Goal: Information Seeking & Learning: Learn about a topic

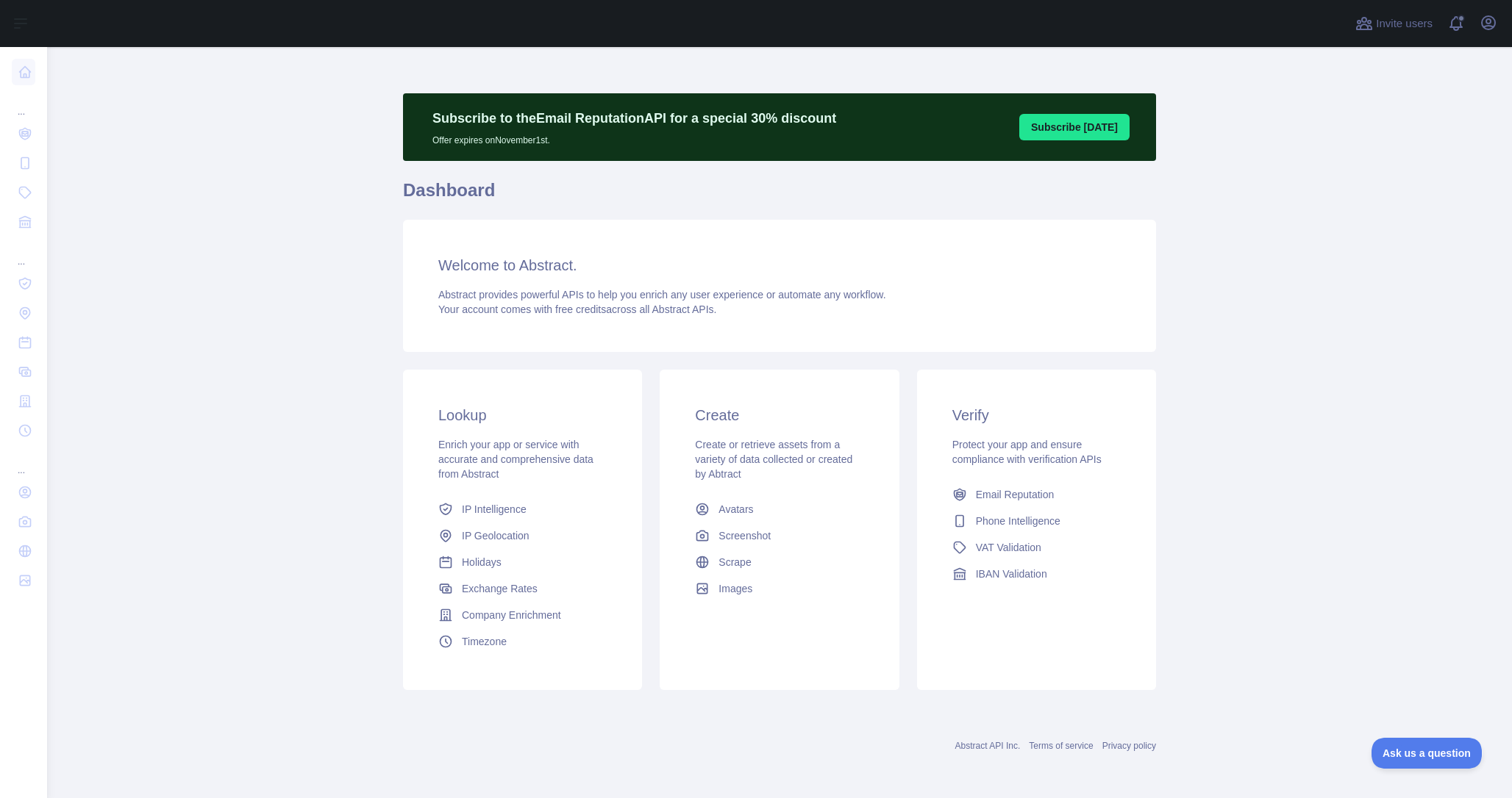
scroll to position [2, 0]
click at [1489, 29] on icon "button" at bounding box center [1488, 23] width 14 height 14
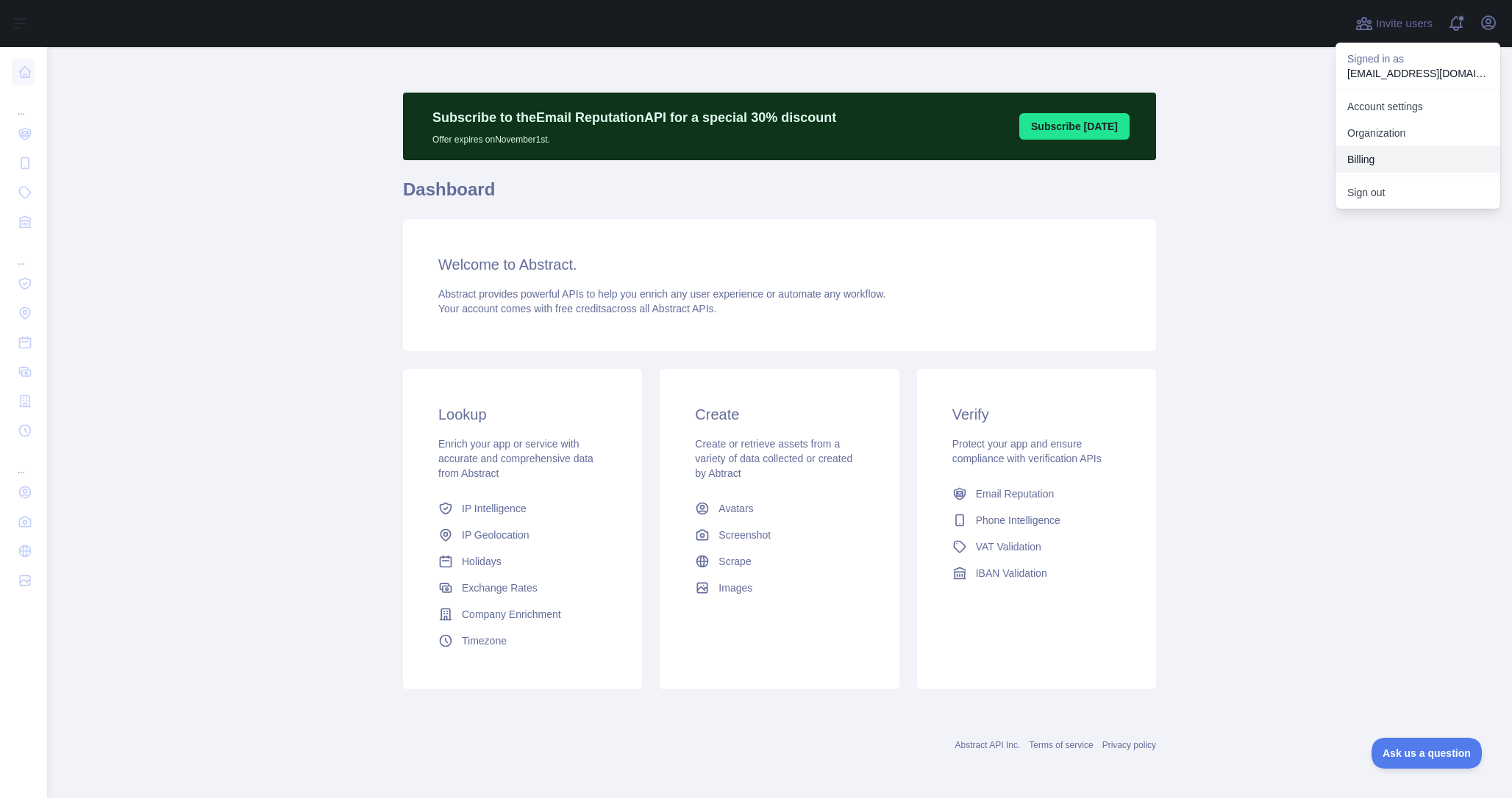
click at [1373, 159] on button "Billing" at bounding box center [1418, 159] width 165 height 26
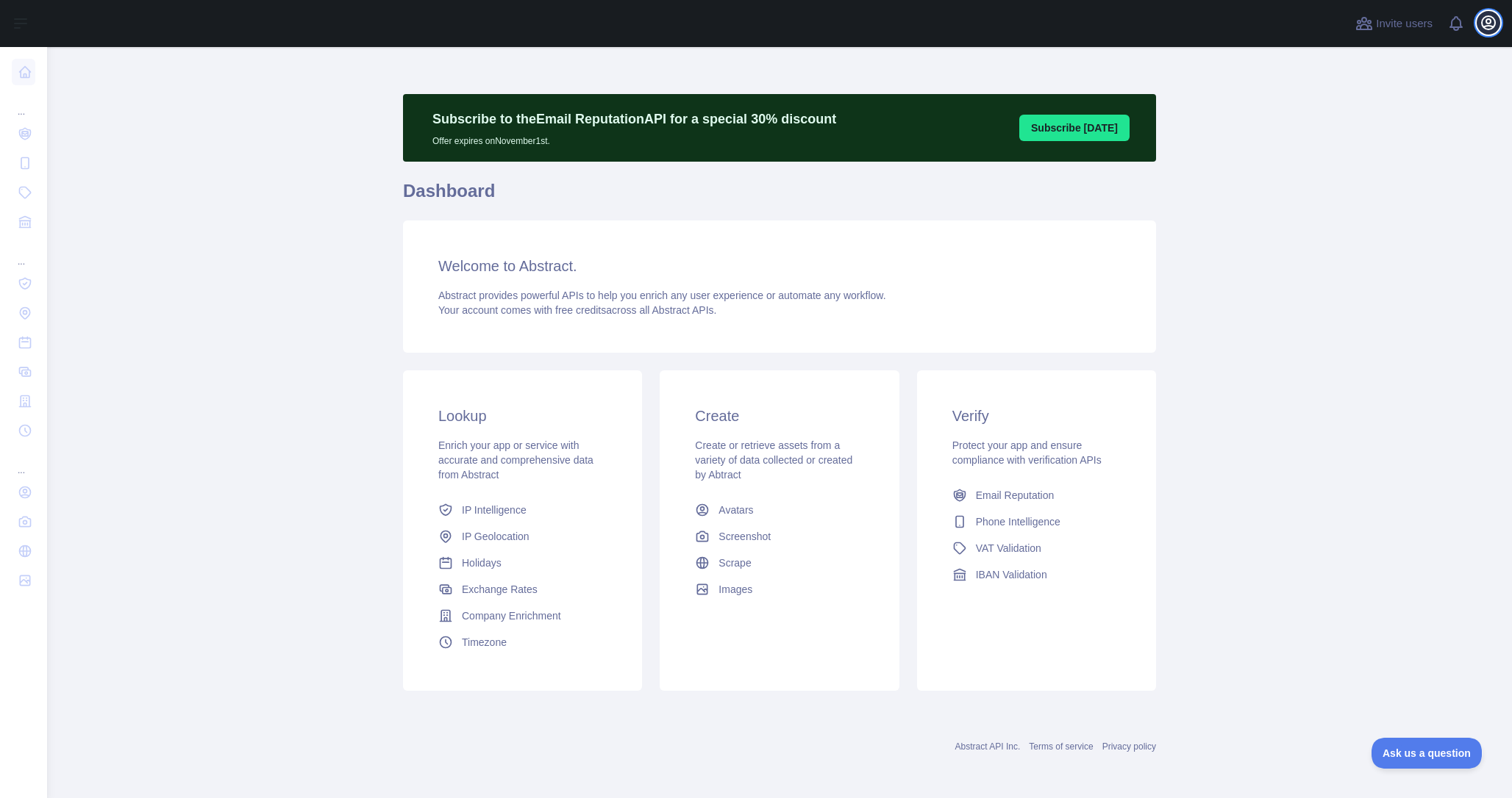
click at [1493, 28] on icon "button" at bounding box center [1488, 23] width 14 height 14
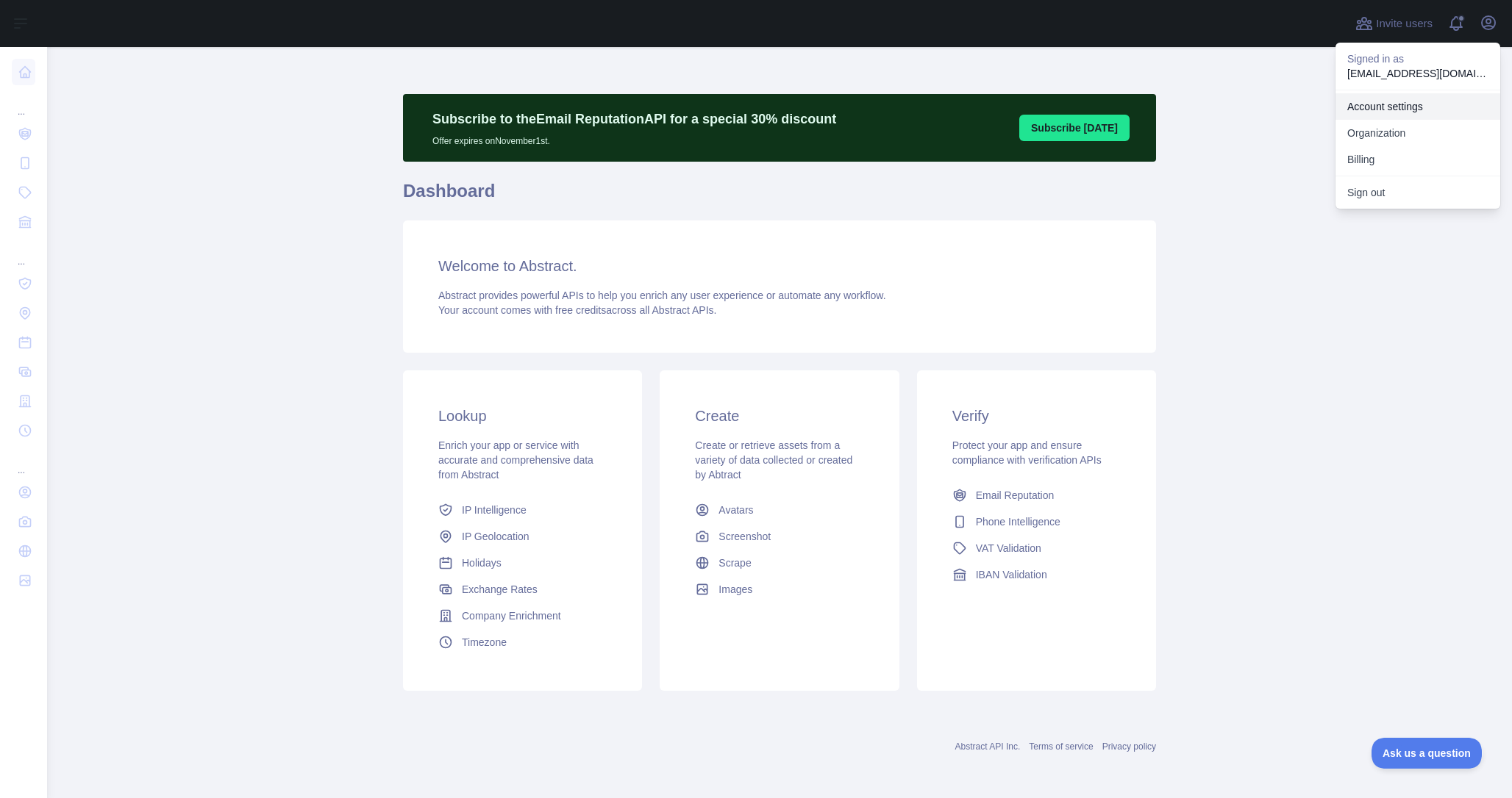
click at [1407, 110] on link "Account settings" at bounding box center [1418, 106] width 165 height 26
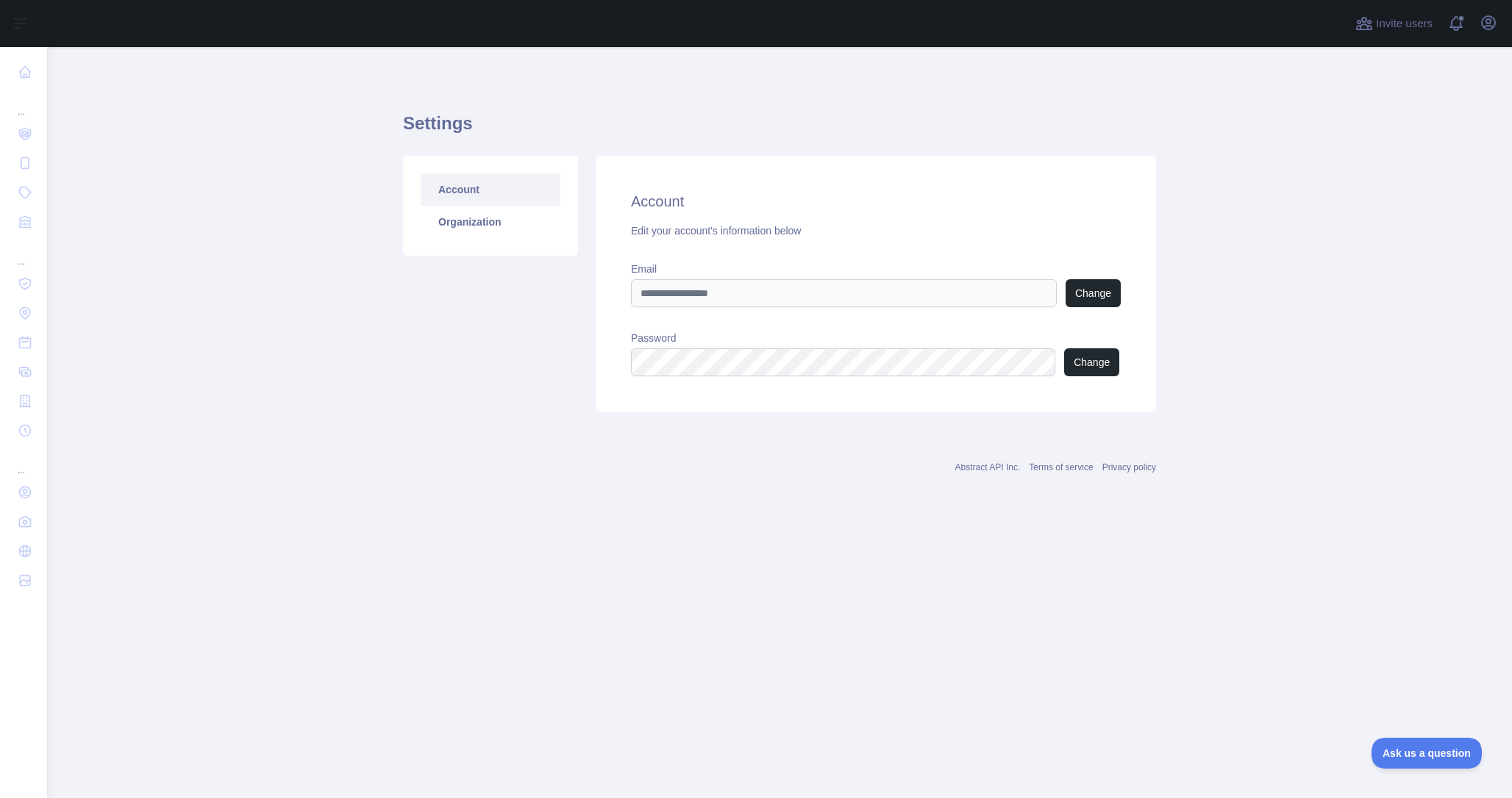
click at [159, 656] on main "Settings Account Organization Account Edit your account's information below Ema…" at bounding box center [780, 423] width 1466 height 752
click at [1490, 29] on icon "button" at bounding box center [1488, 23] width 14 height 14
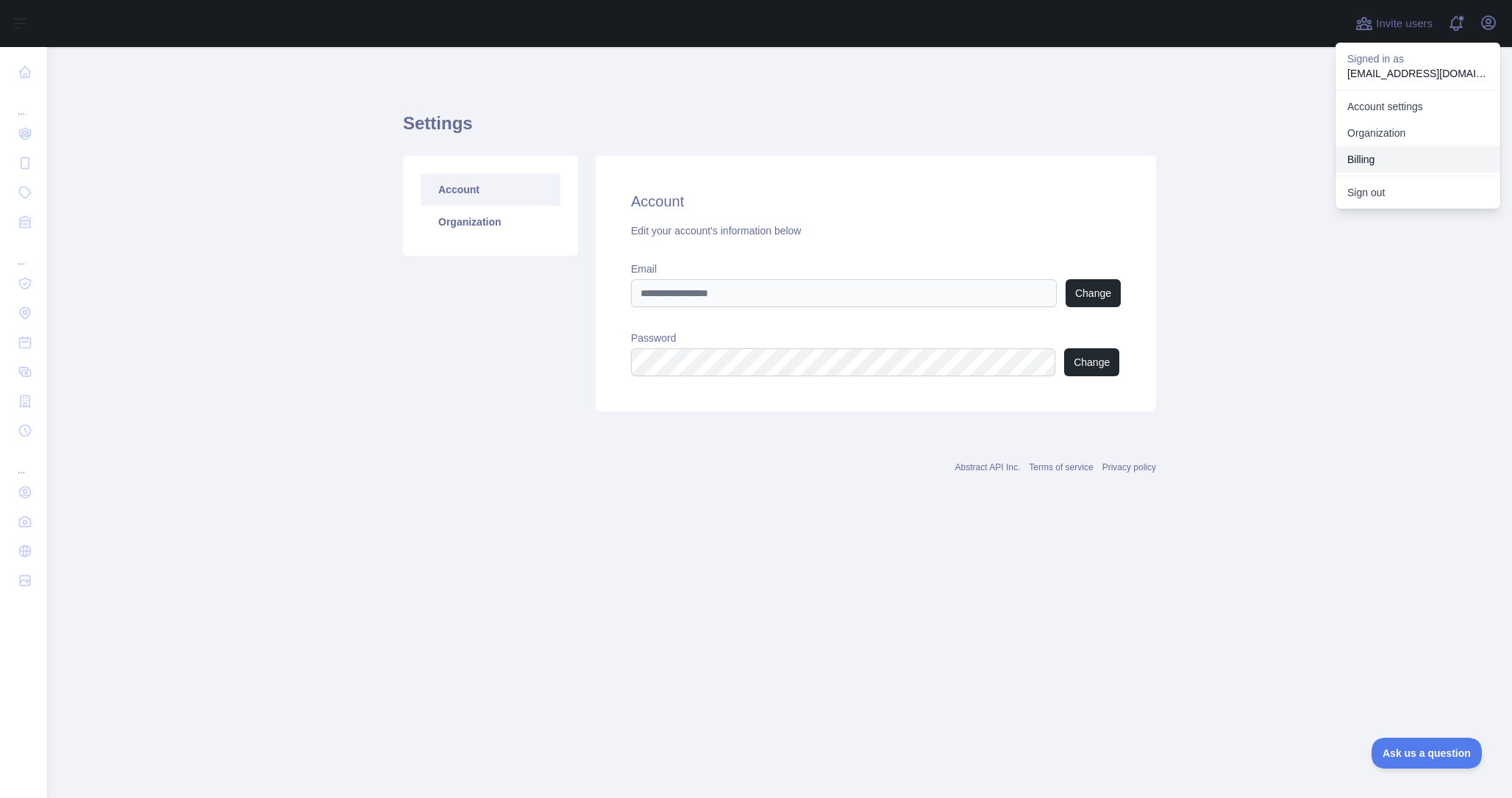
click at [1381, 156] on button "Billing" at bounding box center [1418, 159] width 165 height 26
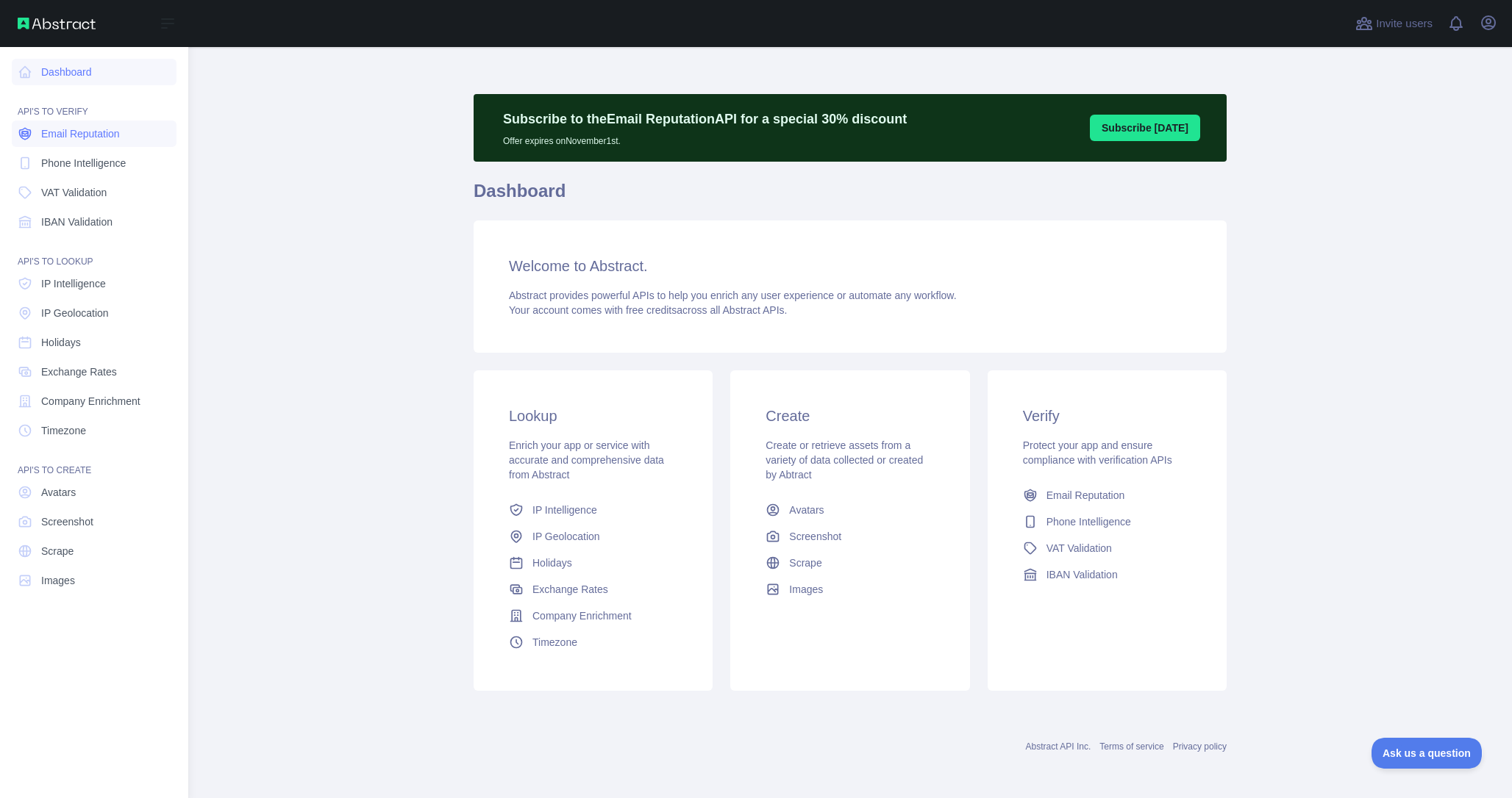
click at [49, 131] on span "Email Reputation" at bounding box center [80, 134] width 78 height 15
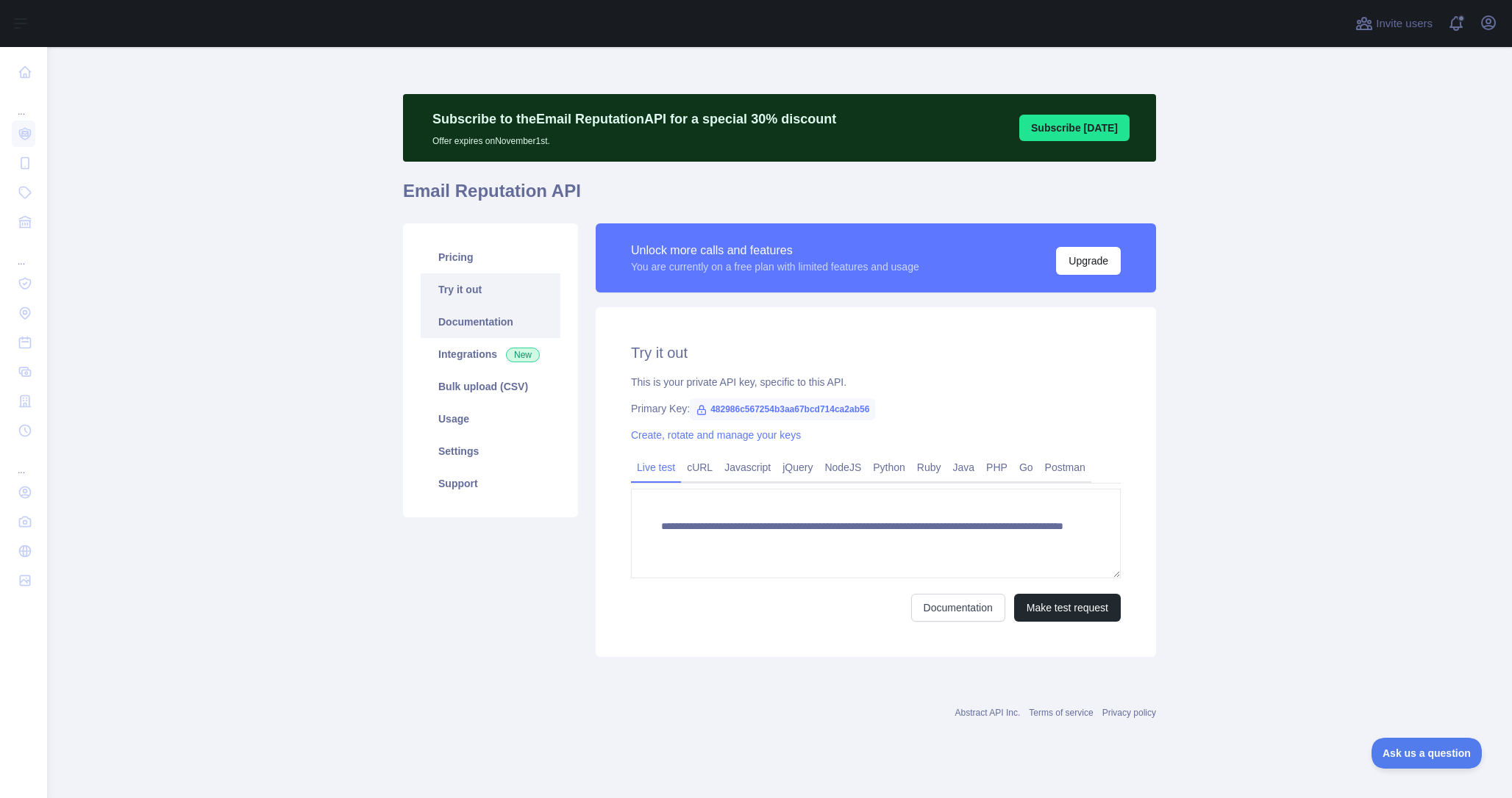
click at [456, 315] on link "Documentation" at bounding box center [490, 322] width 139 height 33
click at [453, 478] on link "Support" at bounding box center [490, 484] width 139 height 33
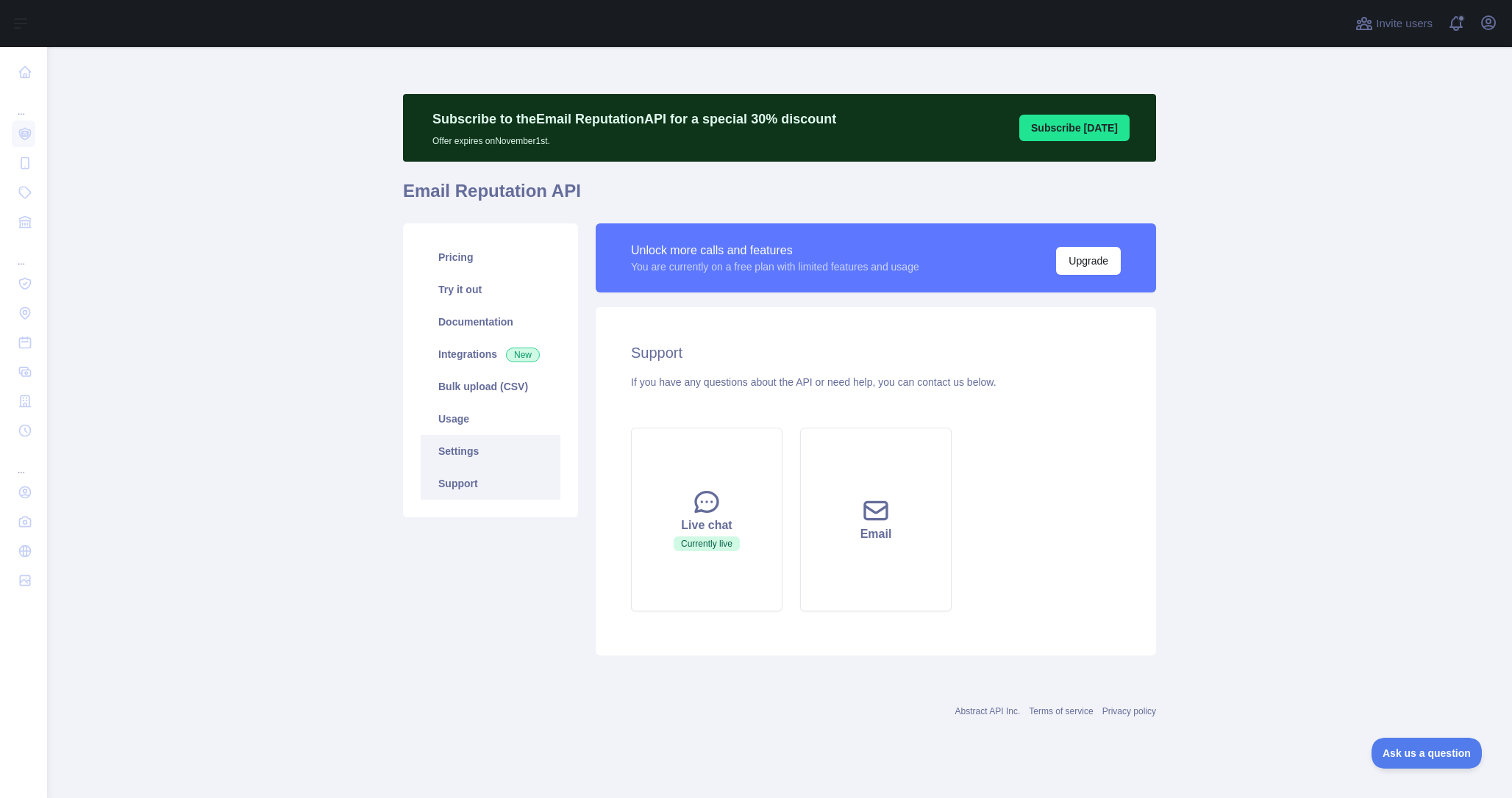
click at [459, 451] on link "Settings" at bounding box center [490, 452] width 139 height 33
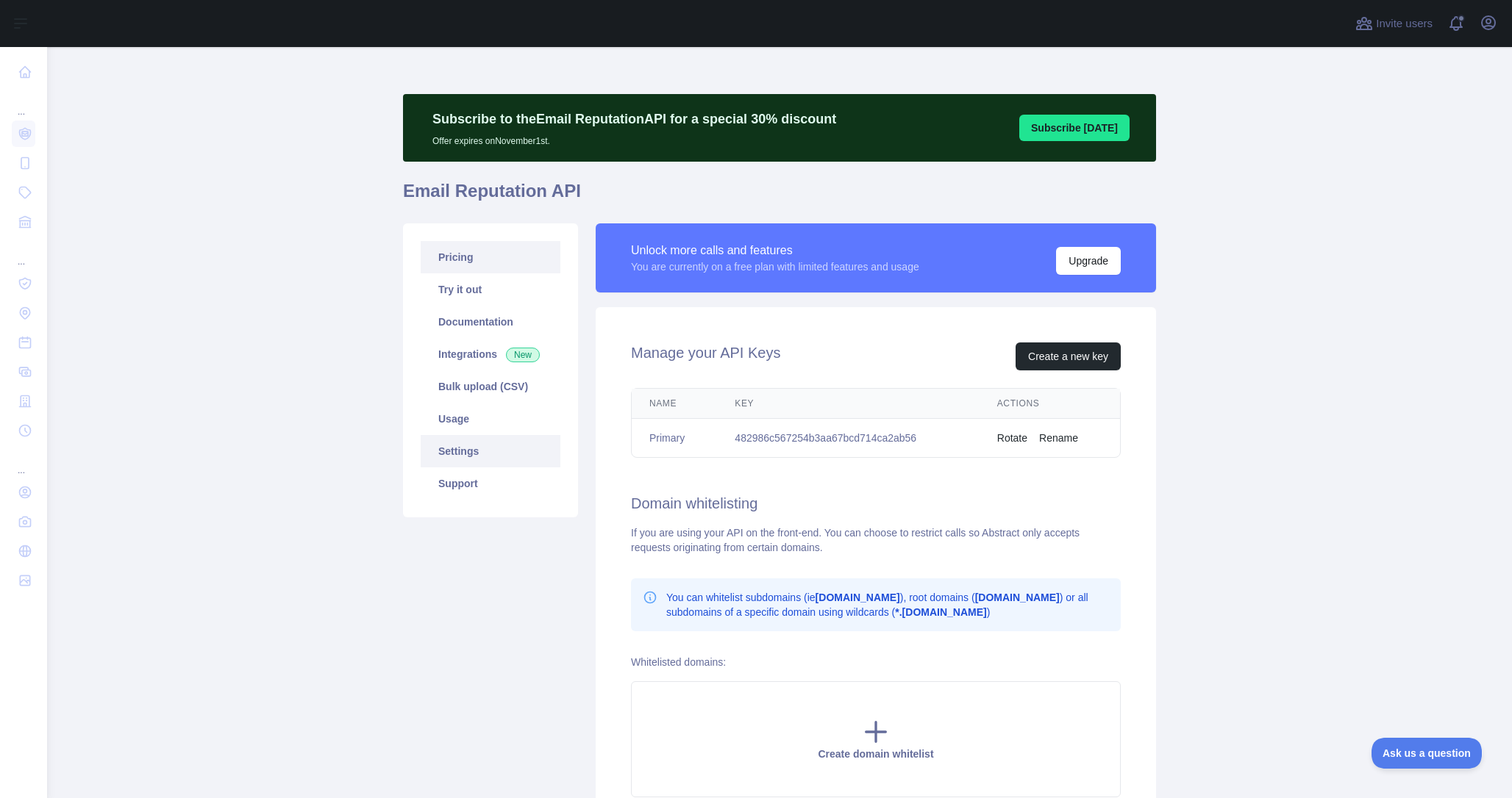
click at [463, 257] on link "Pricing" at bounding box center [490, 258] width 139 height 33
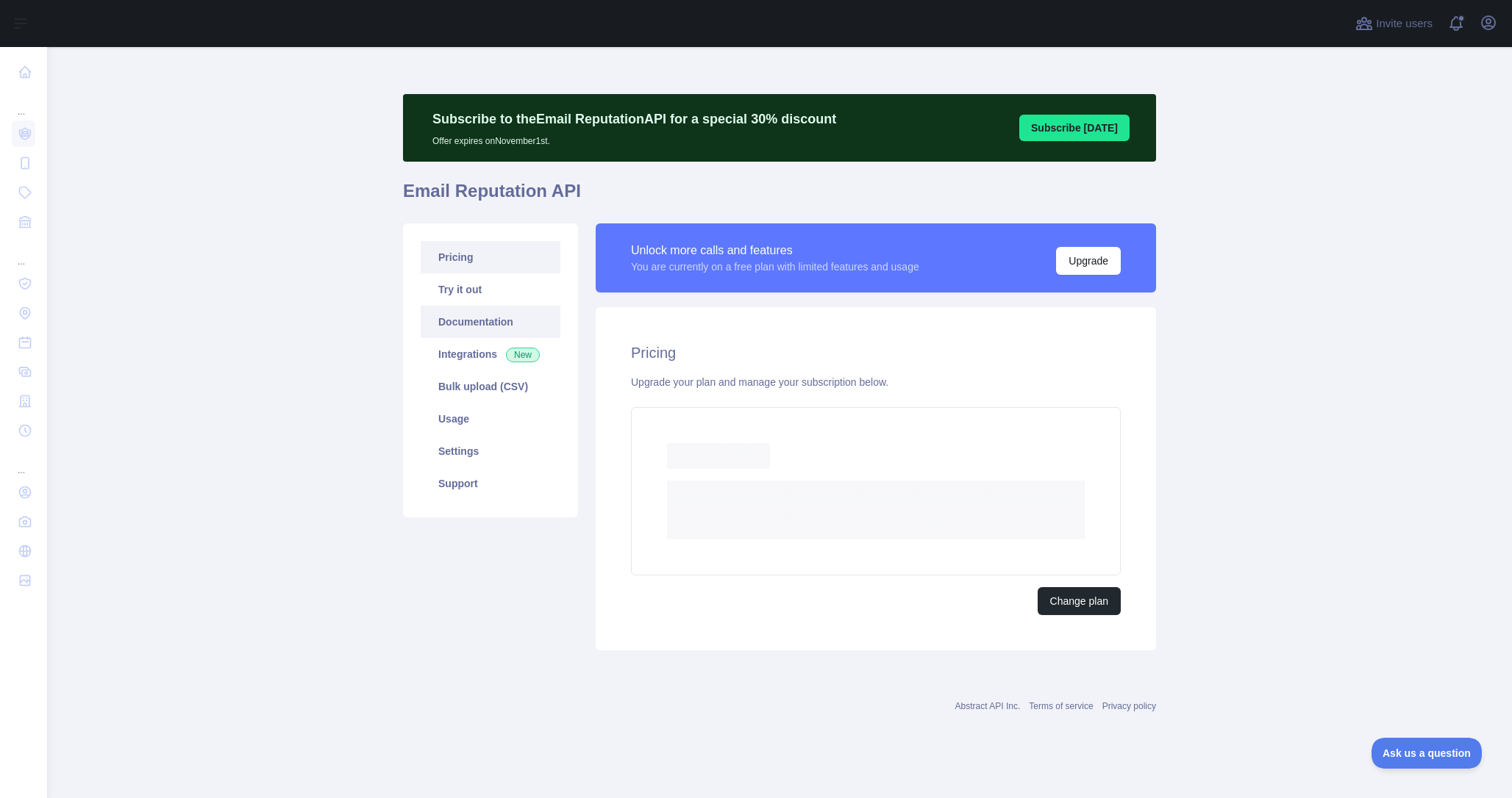
click at [459, 306] on link "Documentation" at bounding box center [490, 322] width 139 height 33
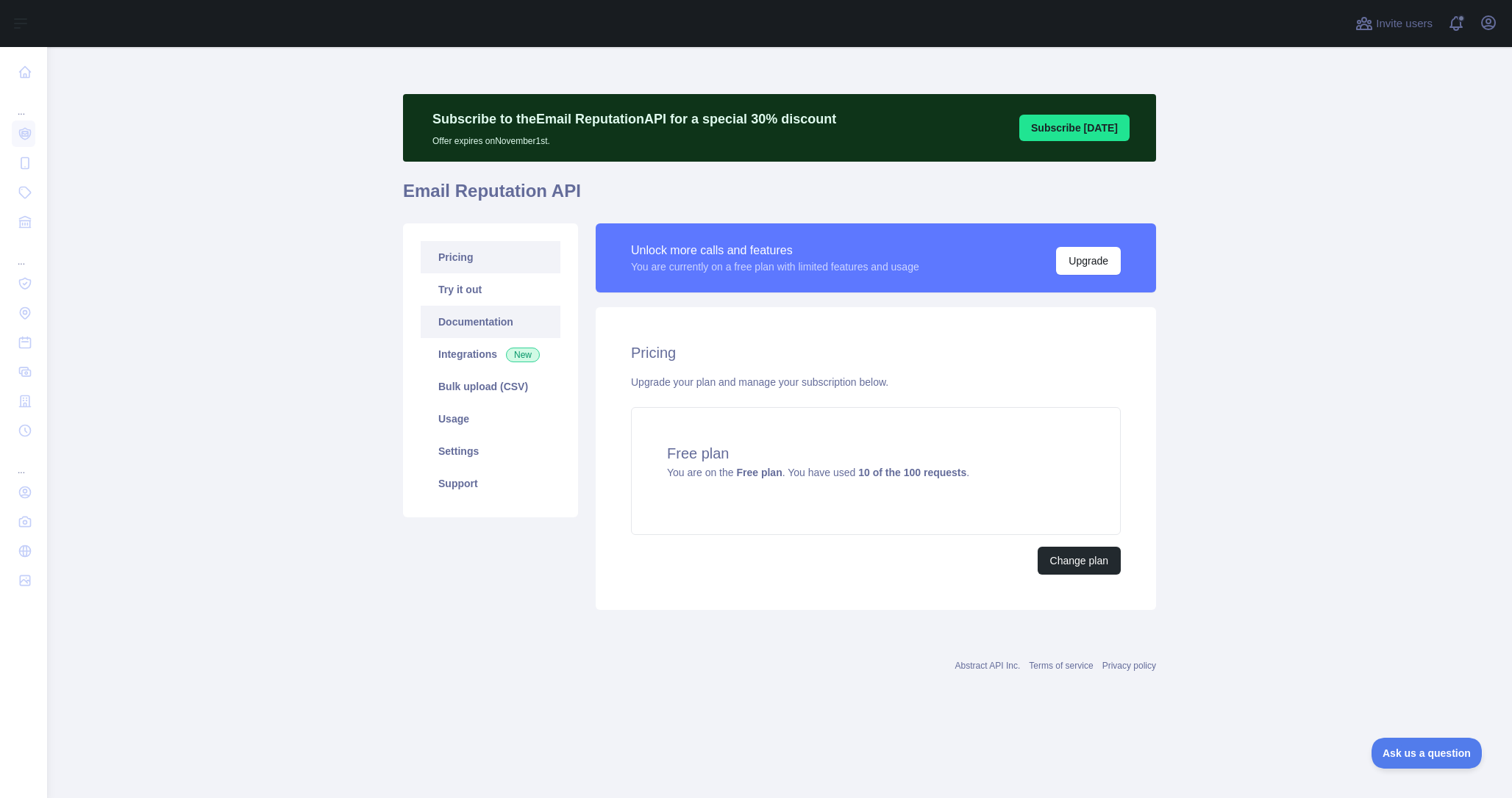
click at [471, 330] on link "Documentation" at bounding box center [490, 322] width 139 height 33
click at [462, 425] on link "Usage" at bounding box center [490, 419] width 139 height 33
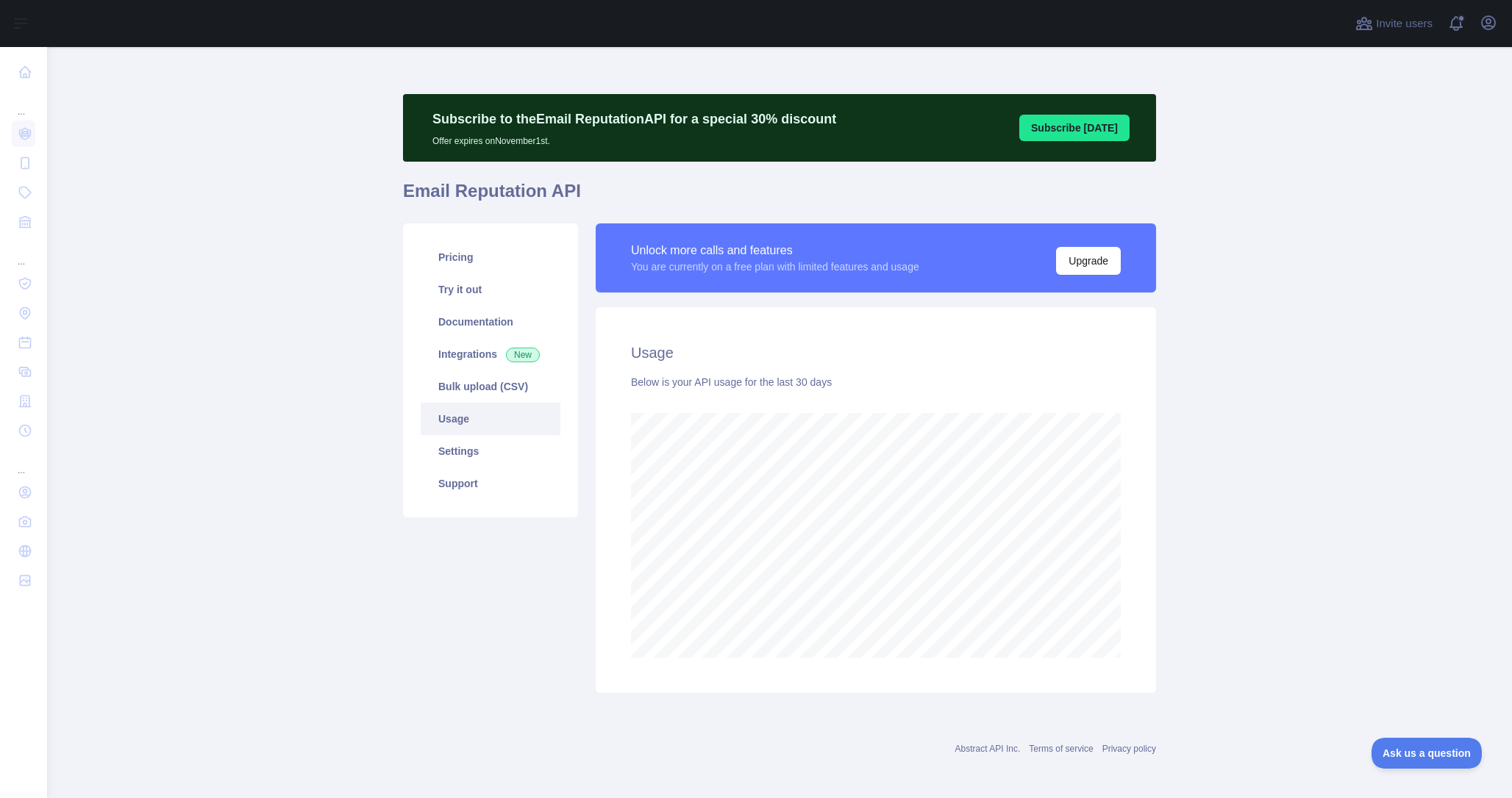
scroll to position [752, 1455]
click at [470, 380] on link "Bulk upload (CSV)" at bounding box center [490, 387] width 139 height 33
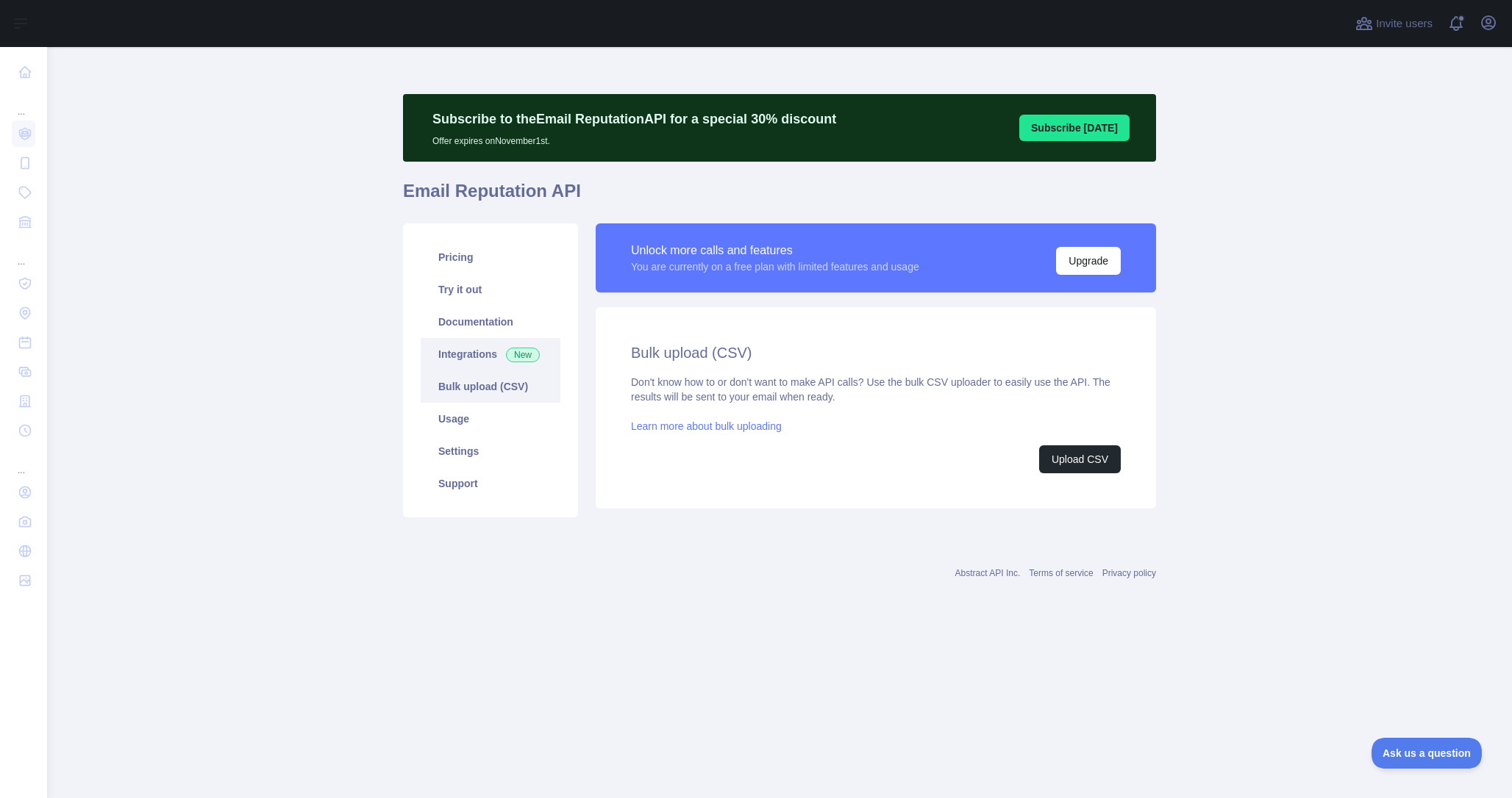
click at [468, 363] on link "Integrations New" at bounding box center [490, 354] width 139 height 33
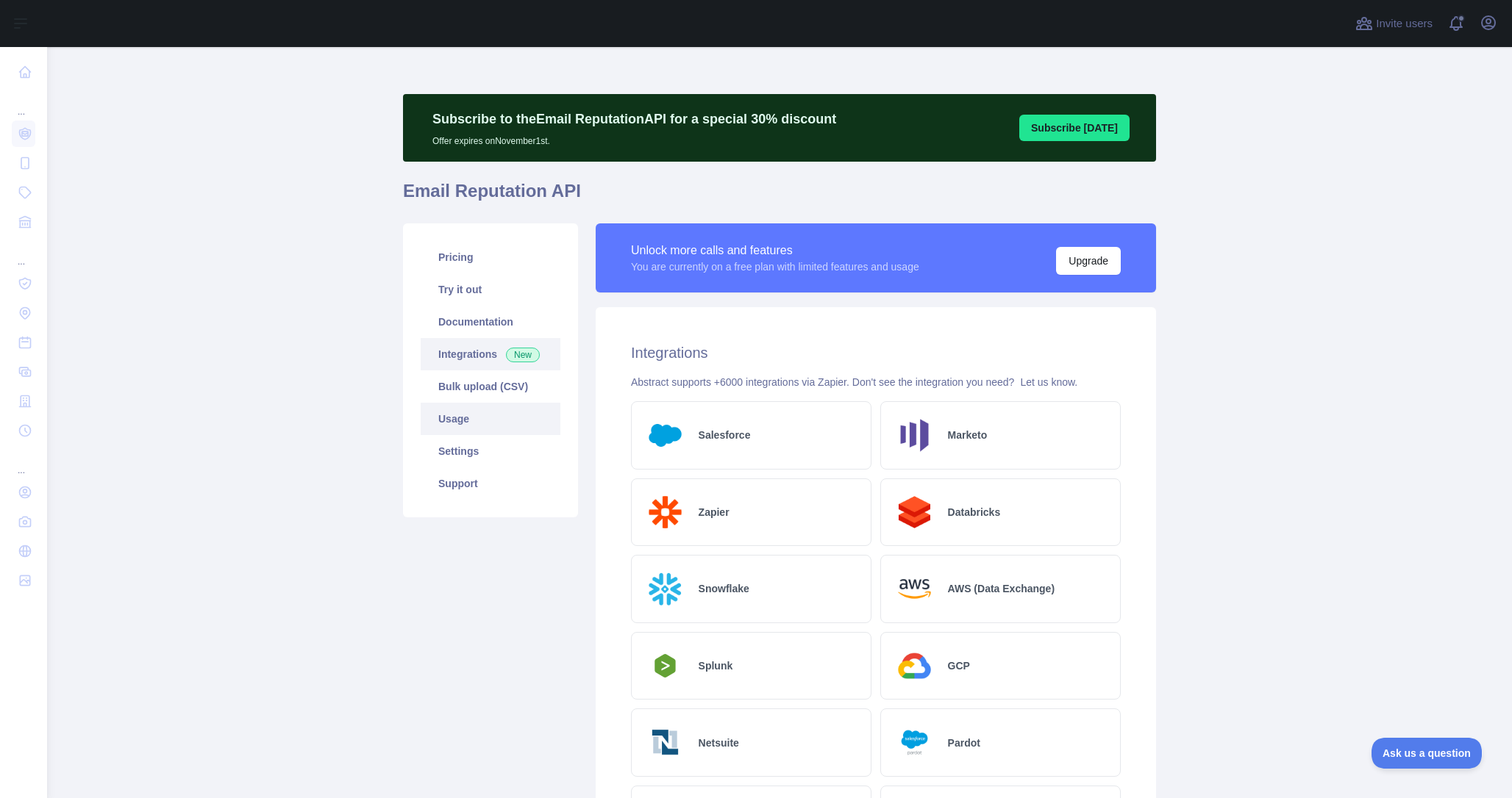
click at [453, 414] on link "Usage" at bounding box center [490, 419] width 139 height 33
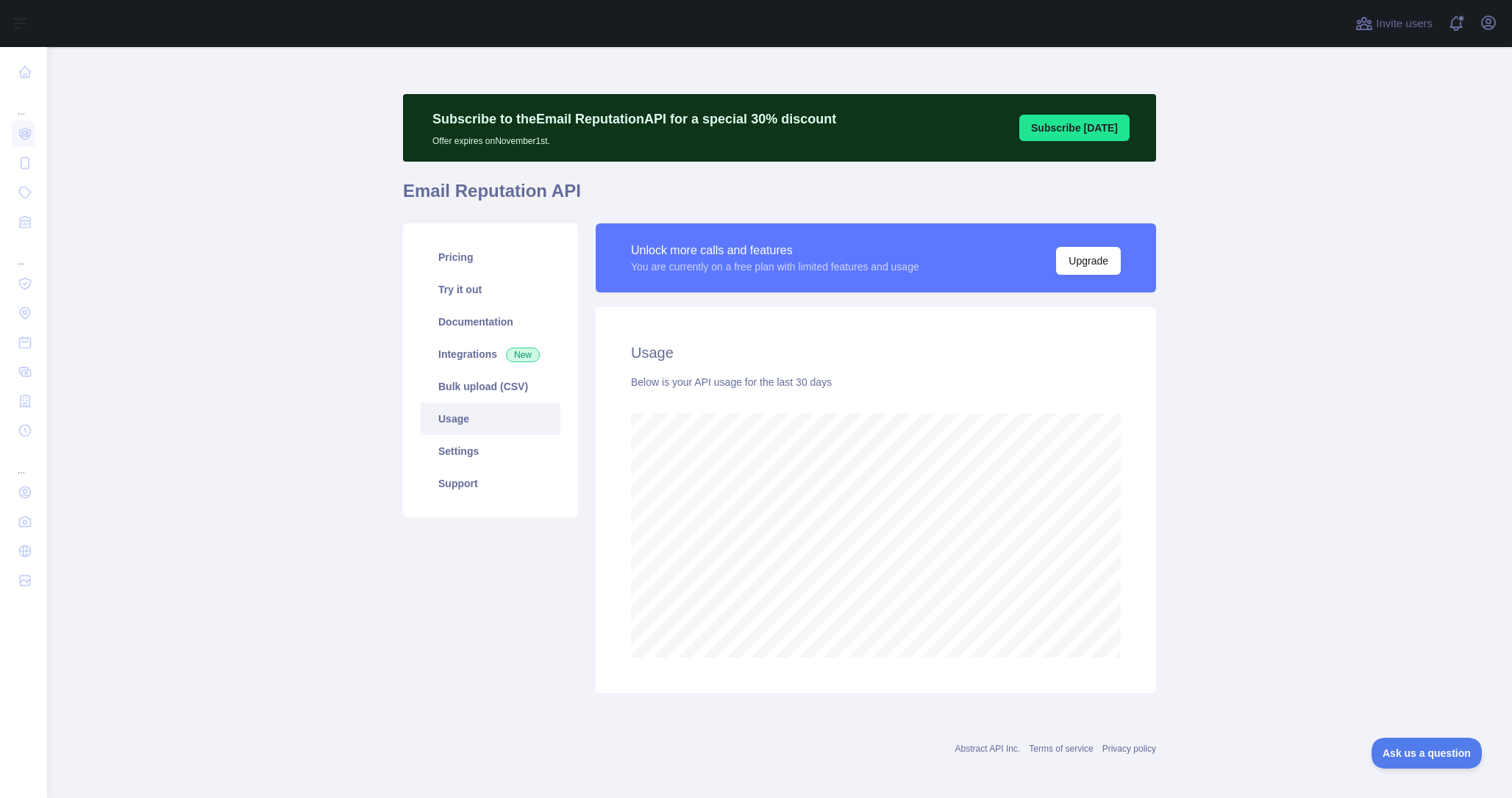
scroll to position [752, 1455]
click at [454, 440] on link "Settings" at bounding box center [490, 452] width 139 height 33
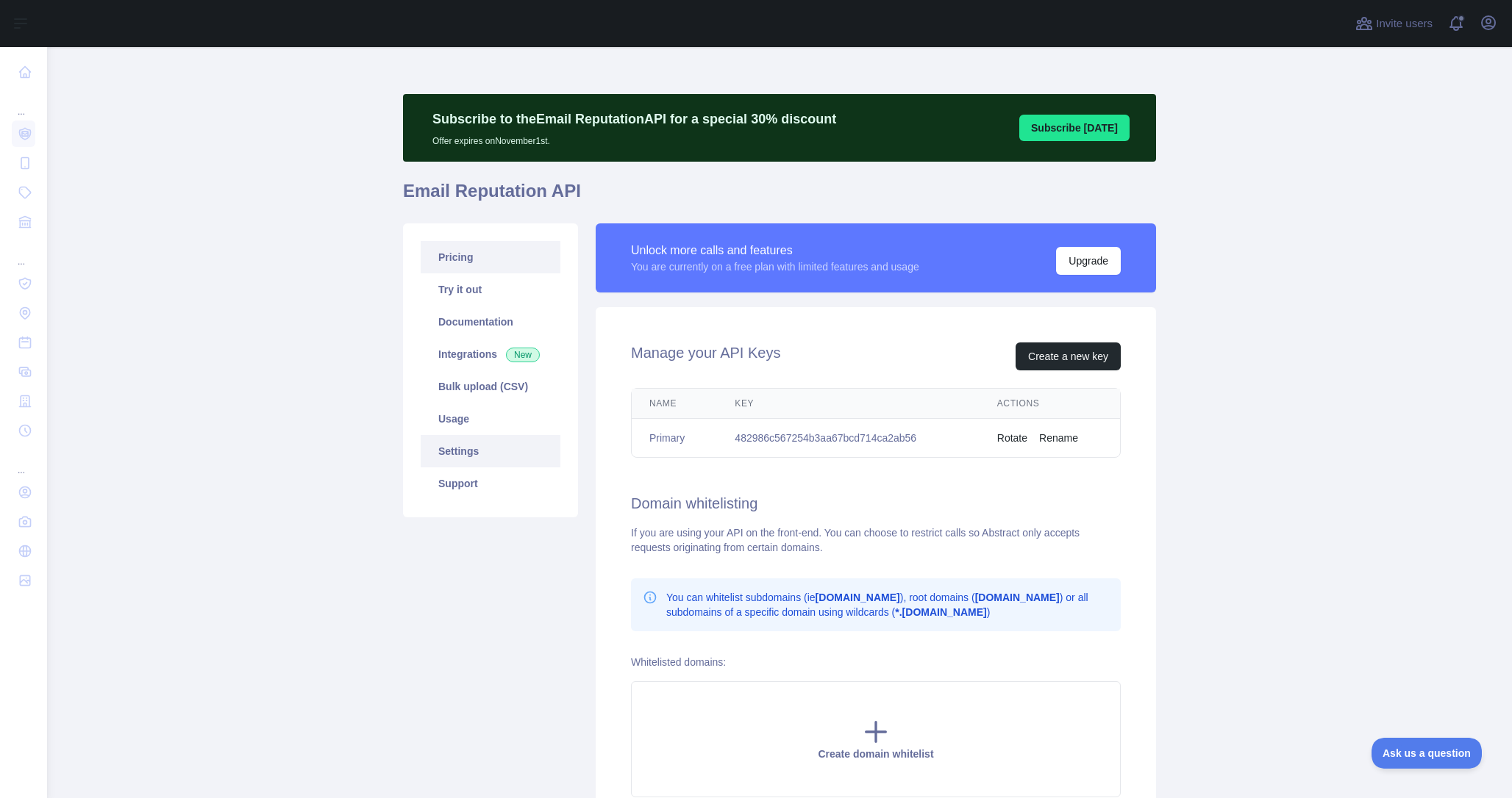
click at [462, 246] on link "Pricing" at bounding box center [490, 258] width 139 height 33
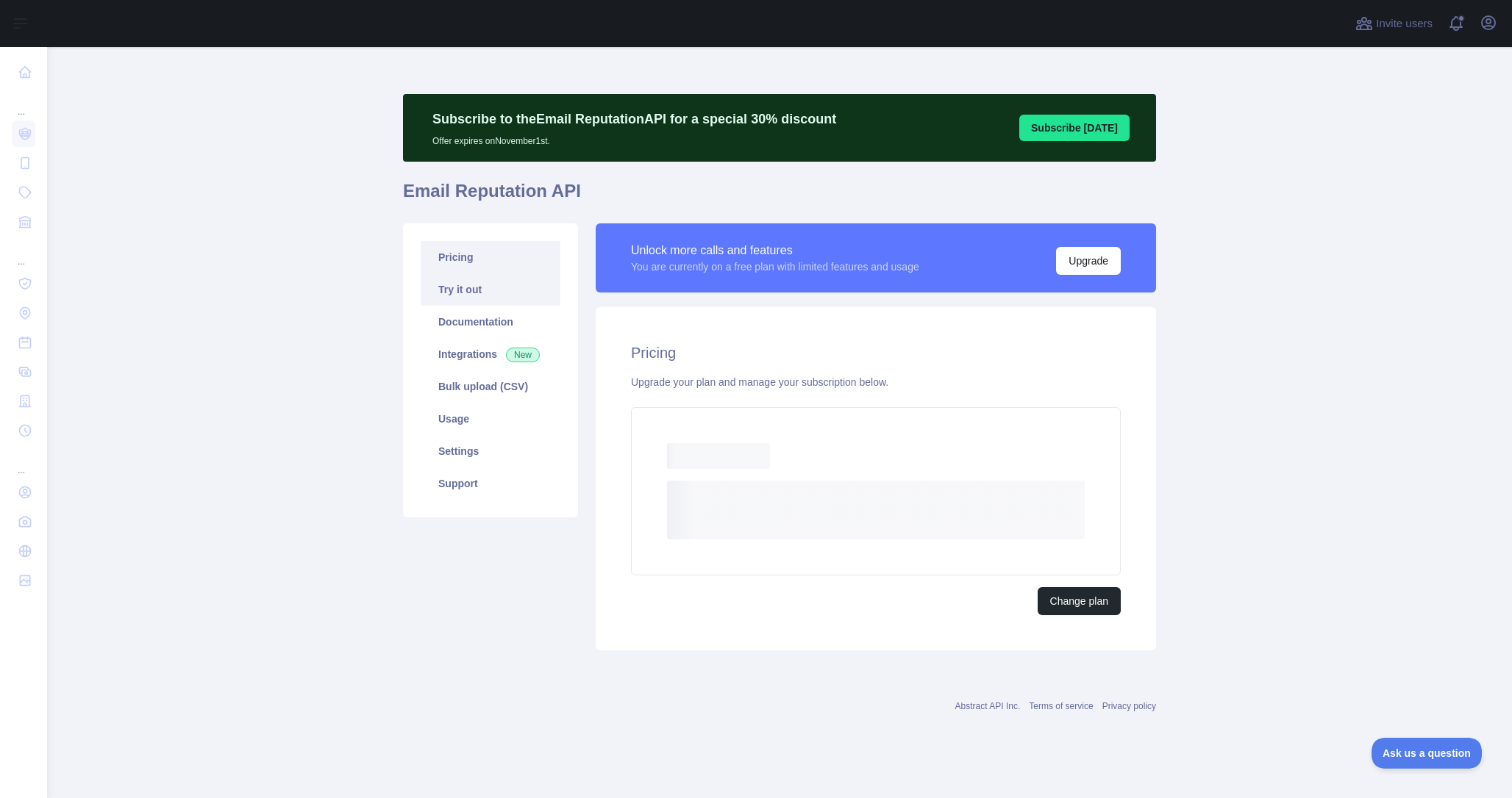
click at [467, 285] on link "Try it out" at bounding box center [490, 290] width 139 height 33
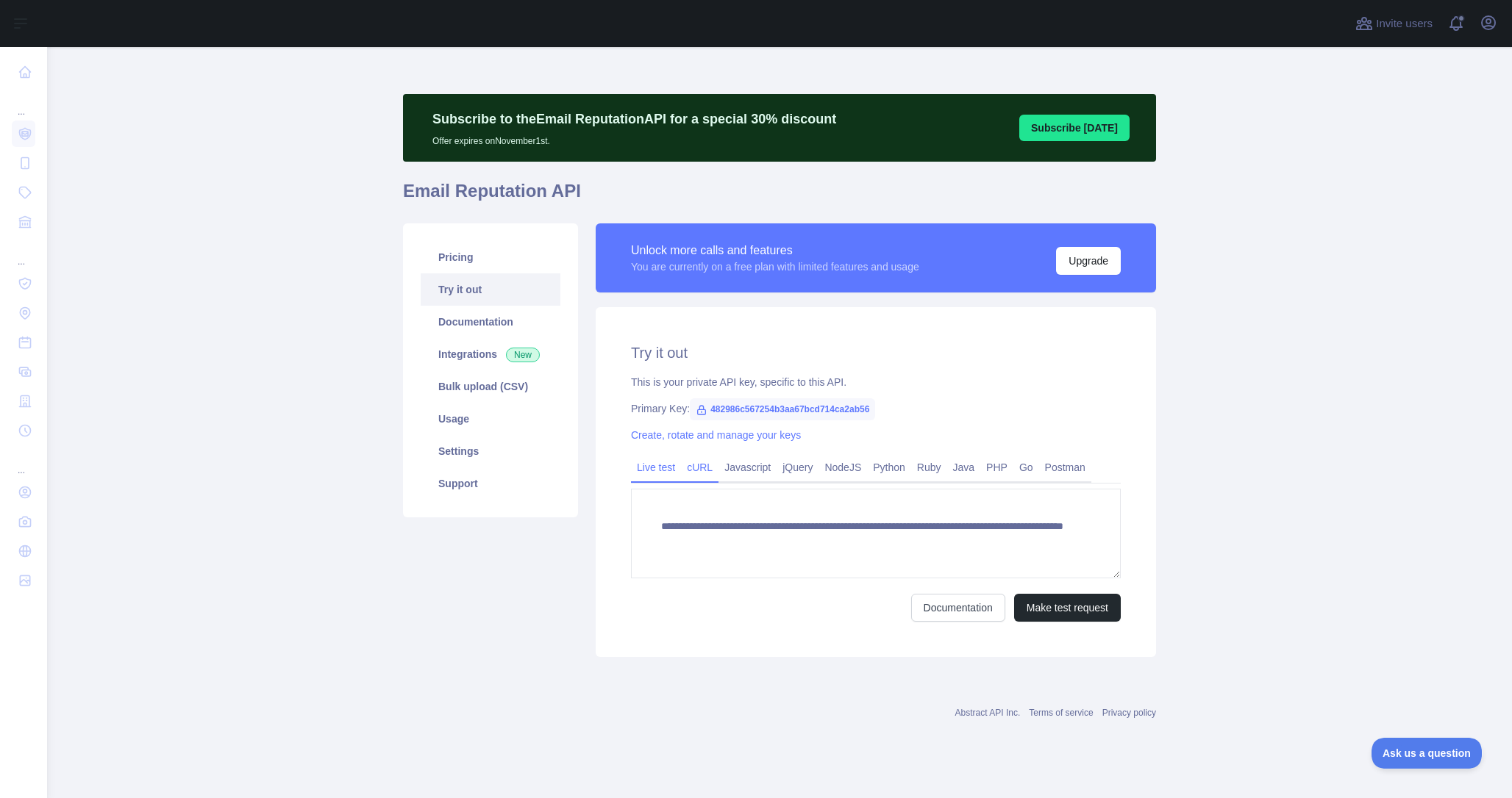
click at [699, 482] on div "cURL" at bounding box center [699, 471] width 37 height 23
click at [462, 432] on link "Usage" at bounding box center [490, 419] width 139 height 33
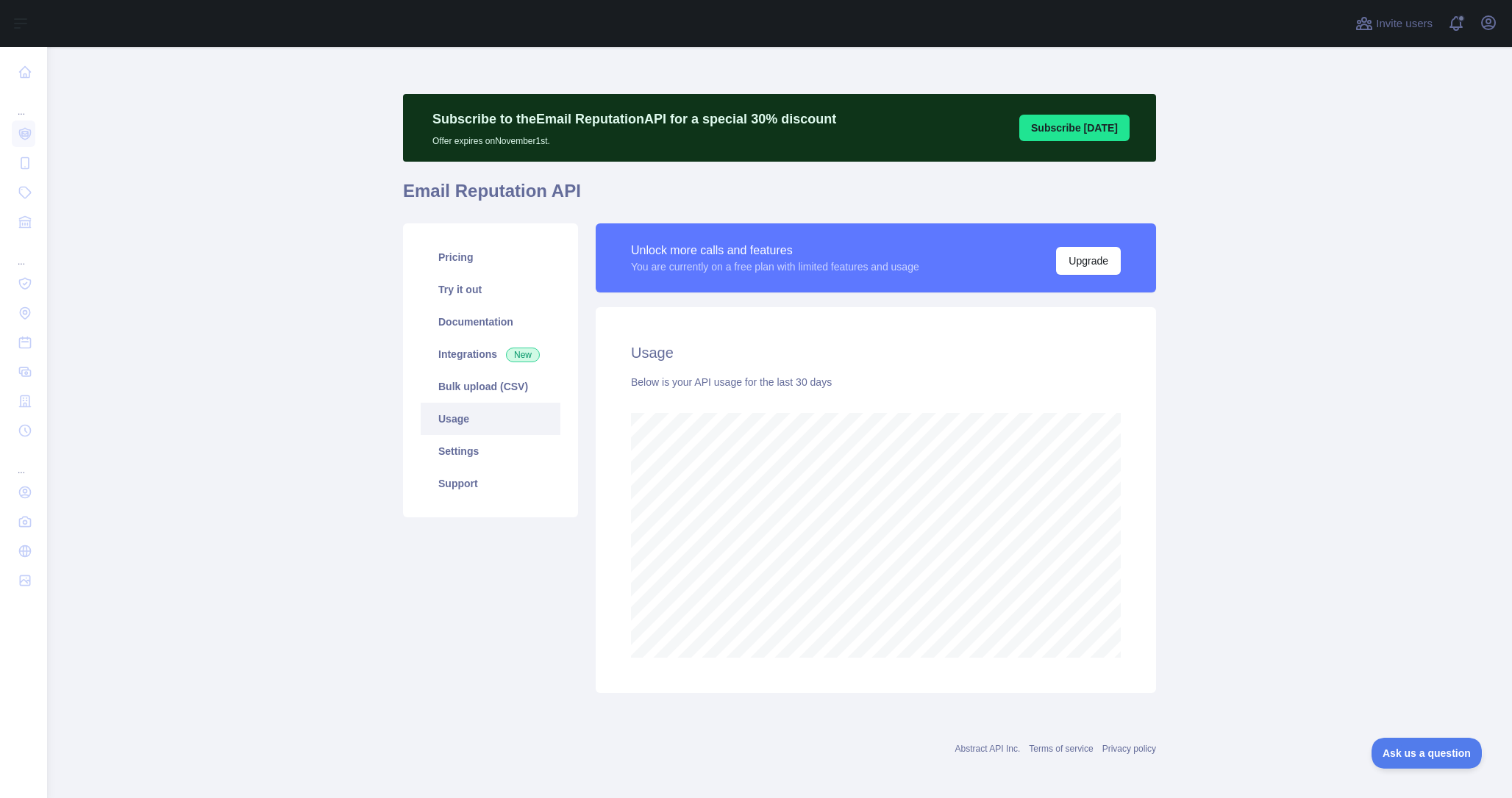
scroll to position [752, 1455]
click at [1488, 26] on icon "button" at bounding box center [1488, 23] width 14 height 14
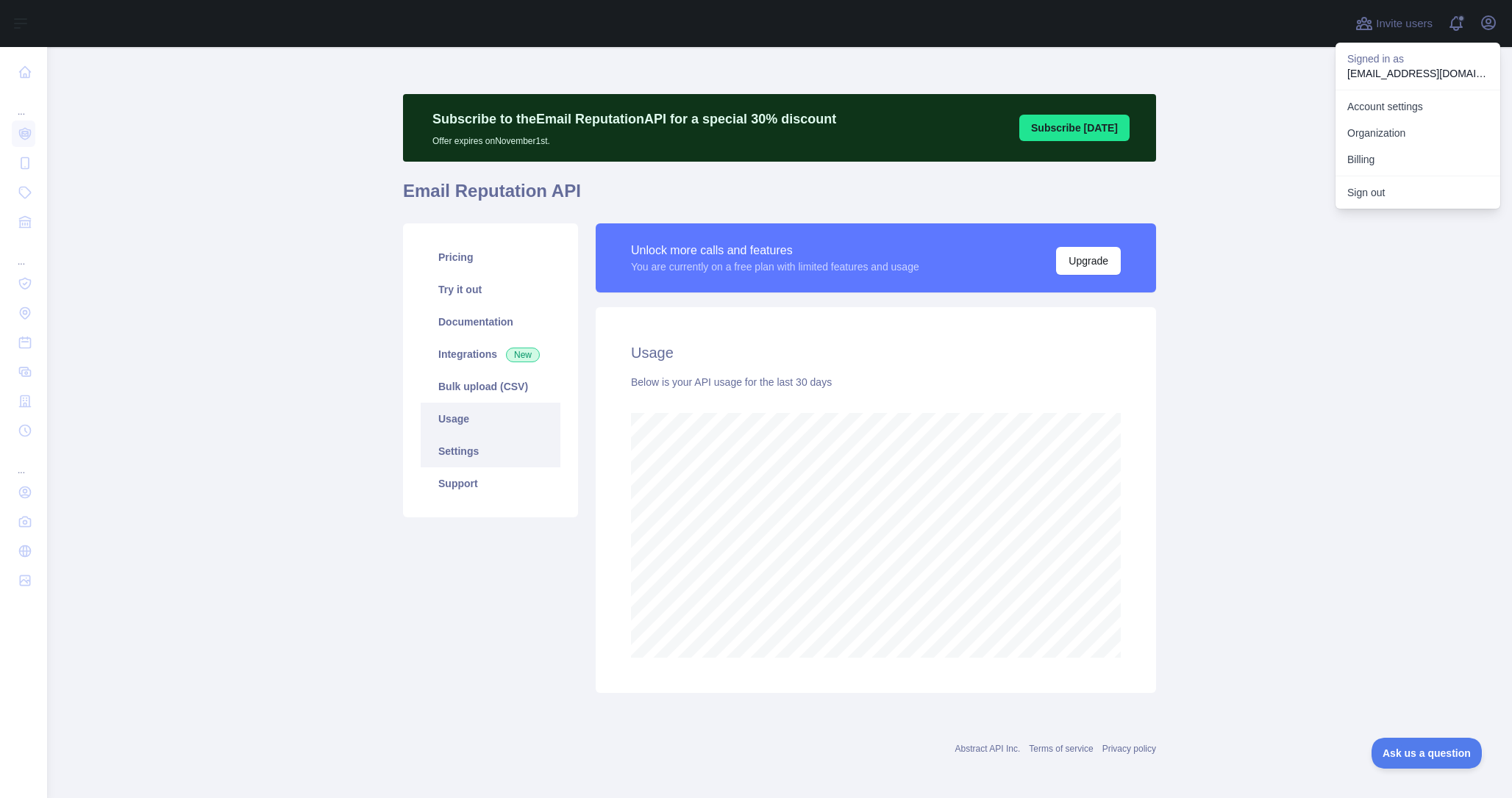
click at [447, 459] on link "Settings" at bounding box center [490, 452] width 139 height 33
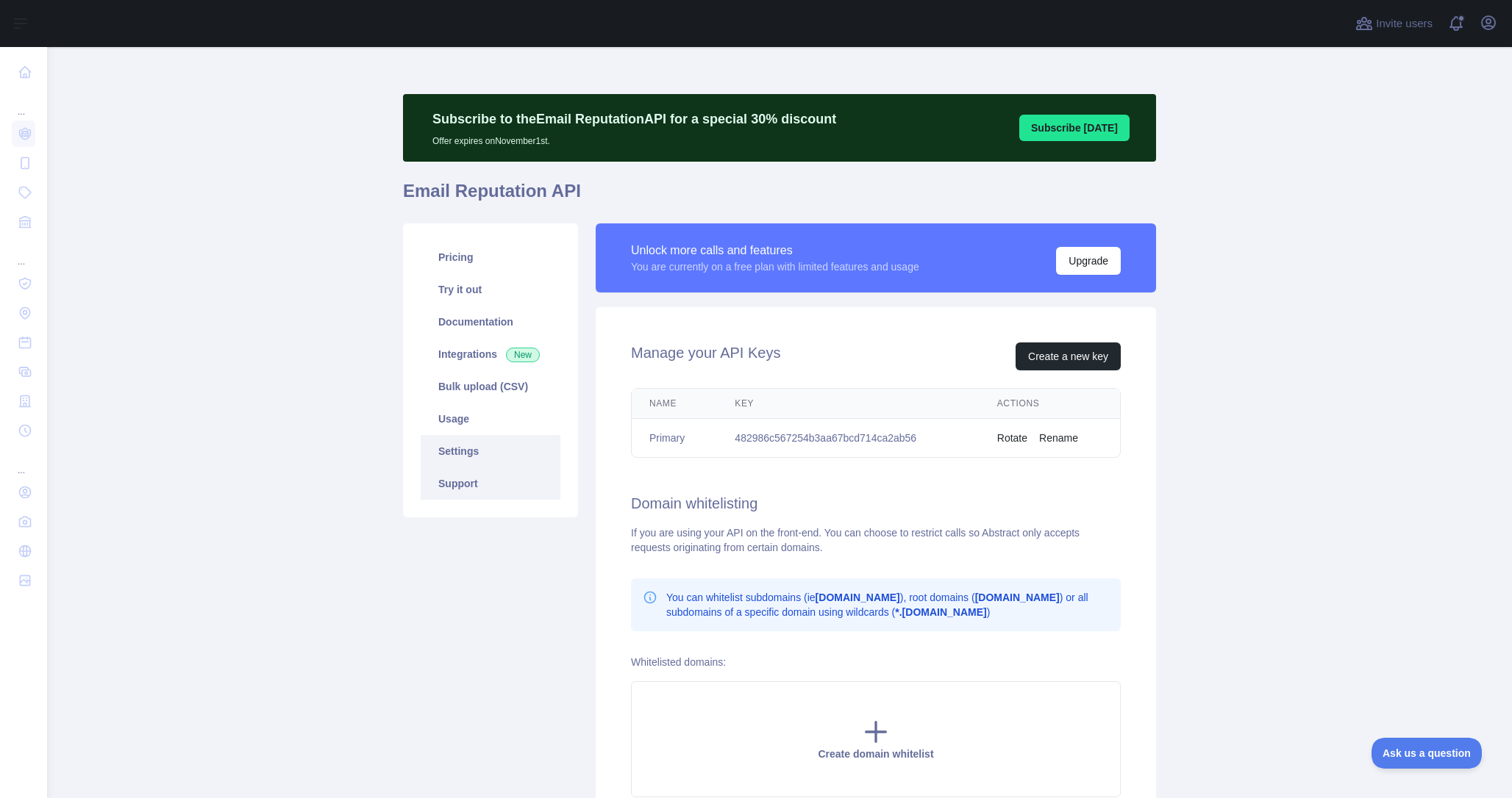
click at [452, 486] on link "Support" at bounding box center [490, 484] width 139 height 33
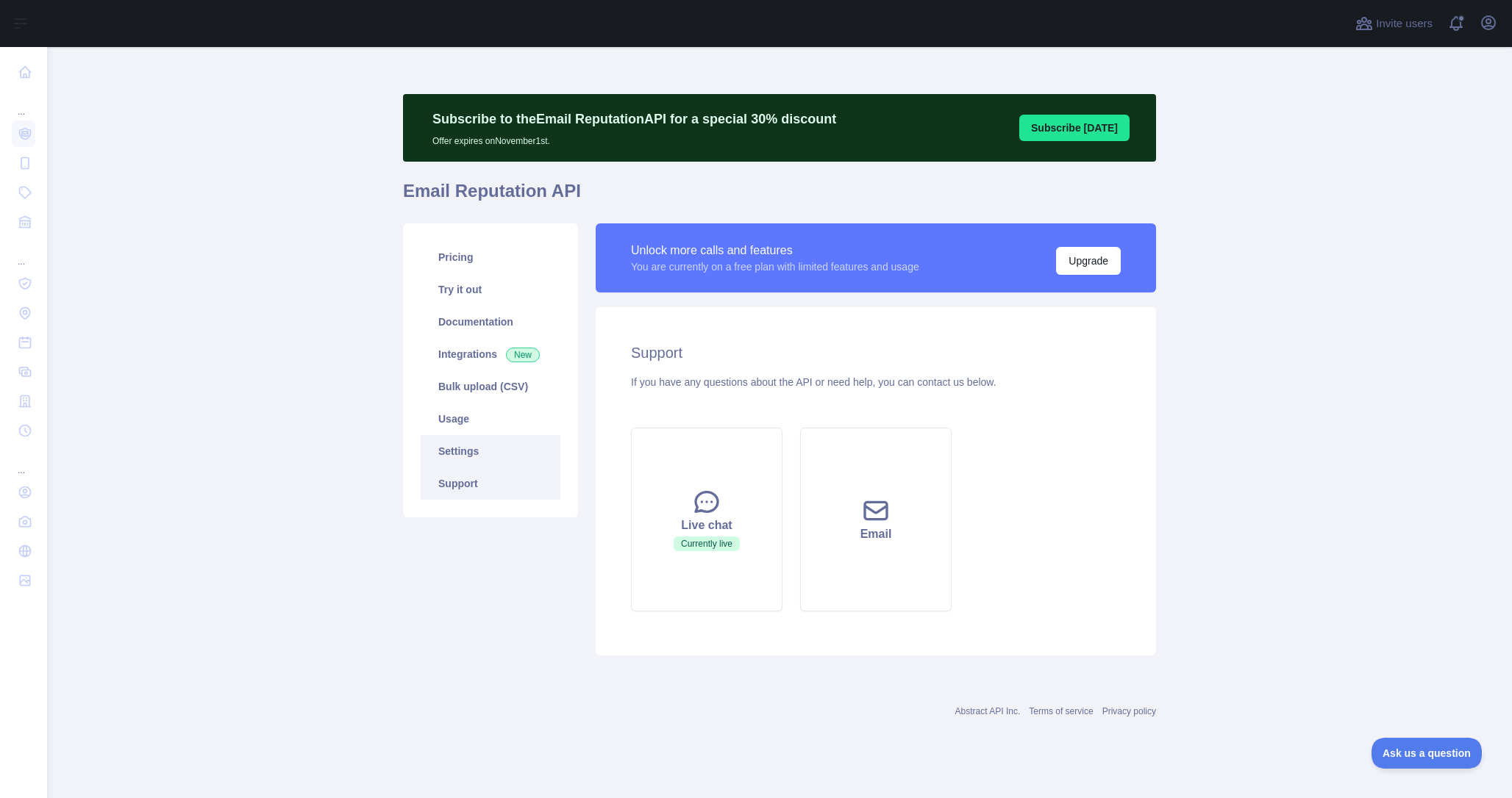
click at [447, 452] on link "Settings" at bounding box center [490, 452] width 139 height 33
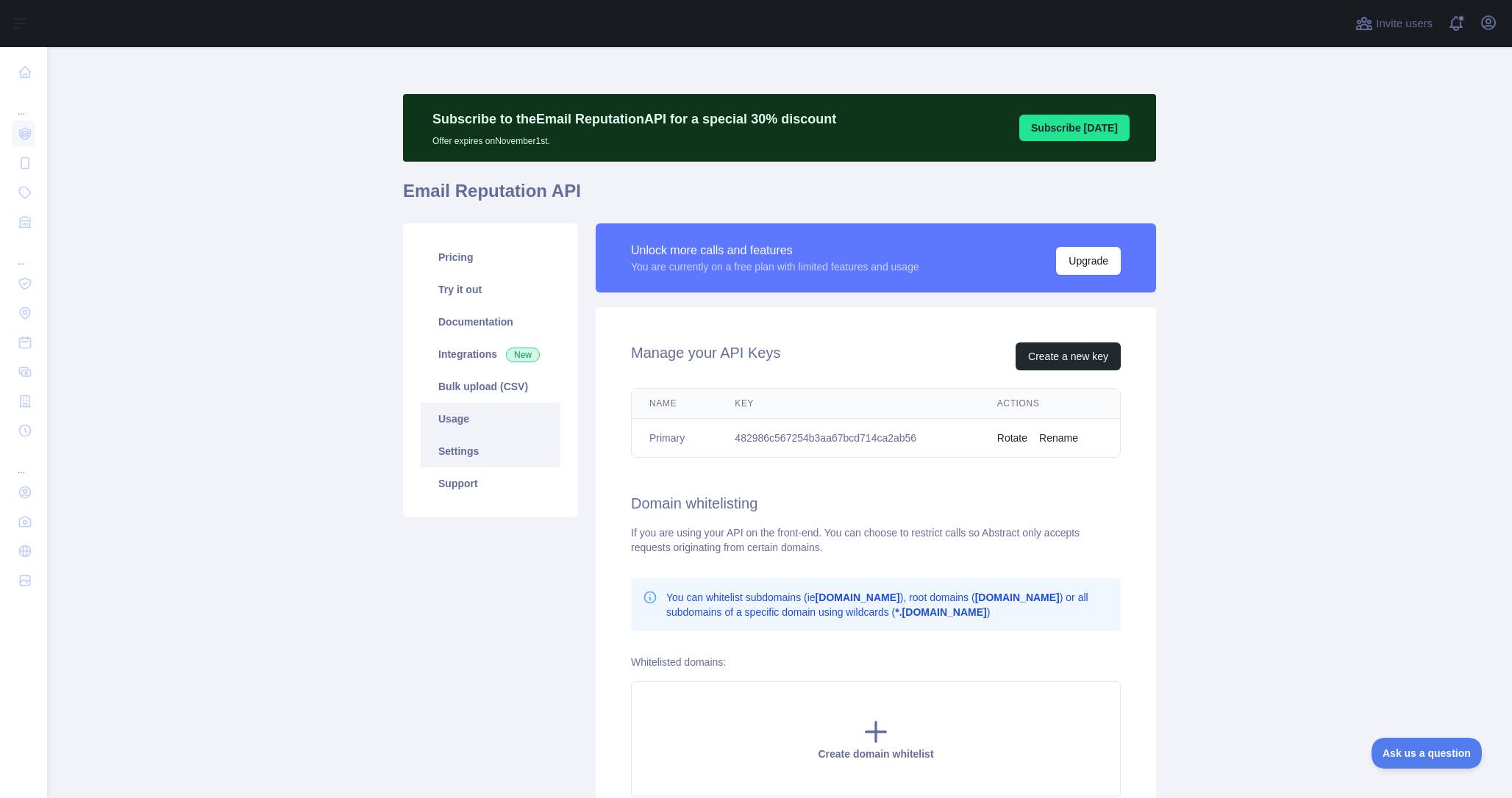
click at [455, 420] on link "Usage" at bounding box center [490, 419] width 139 height 33
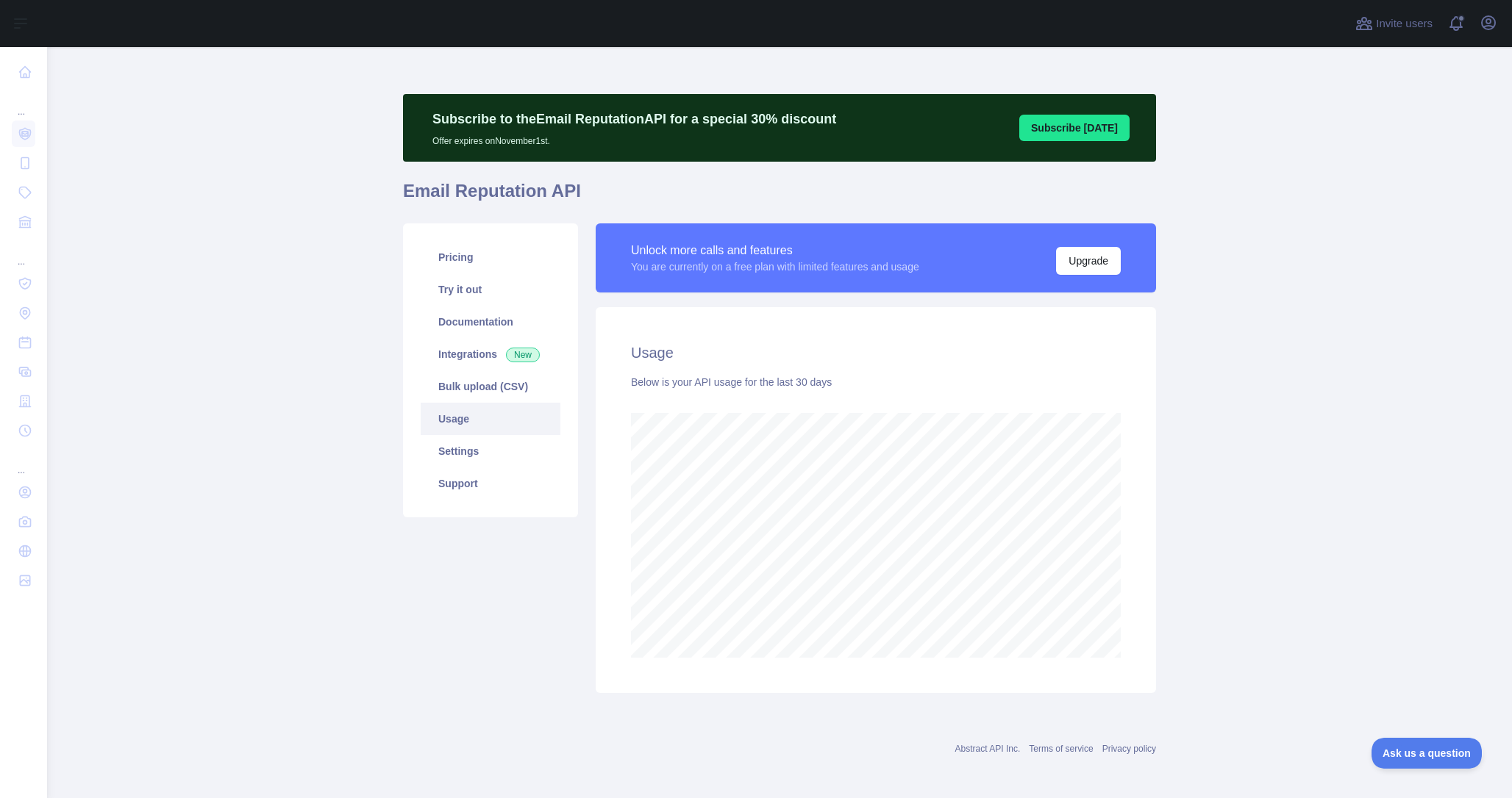
scroll to position [752, 1455]
click at [462, 451] on link "Settings" at bounding box center [490, 452] width 139 height 33
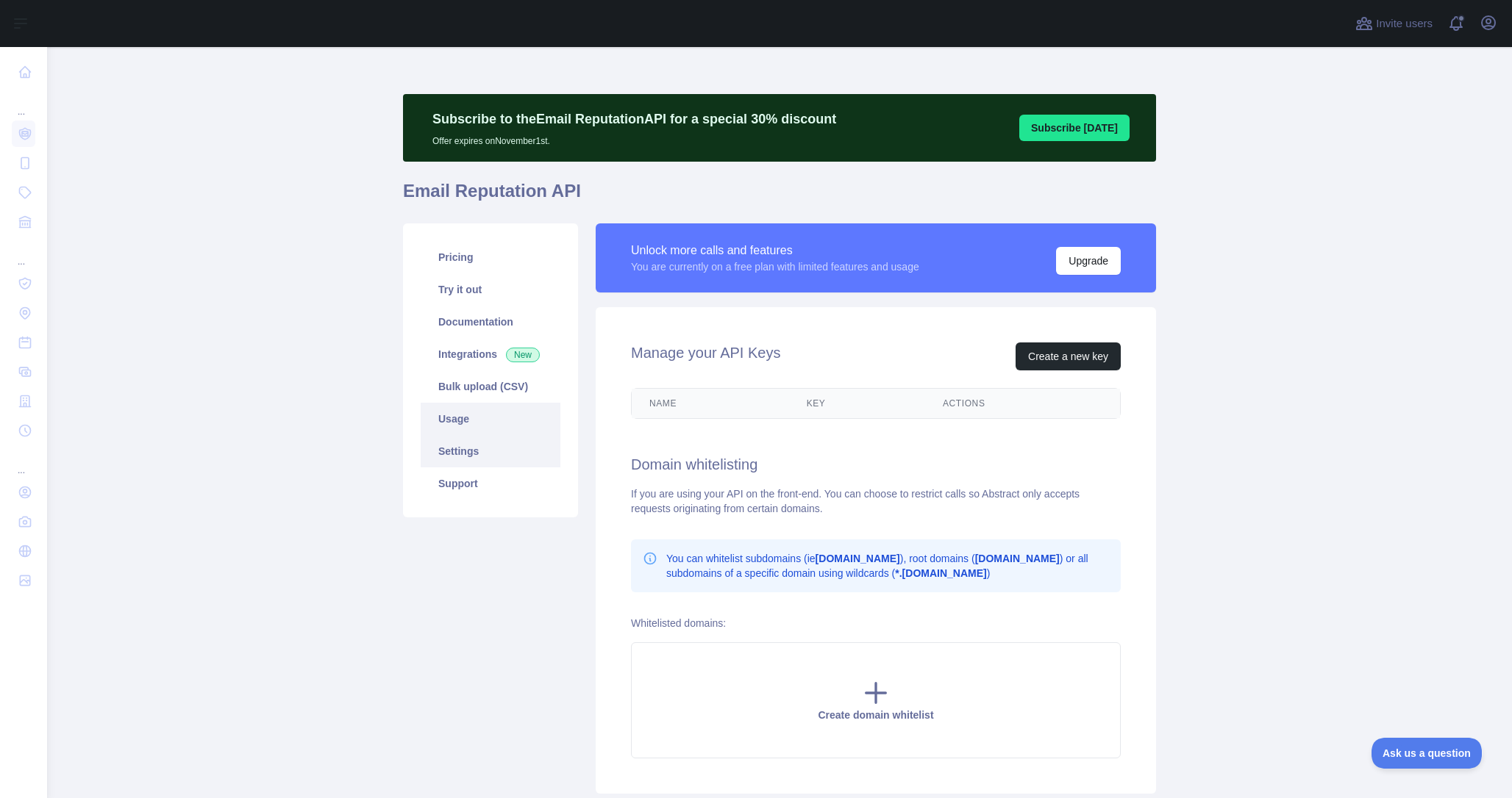
click at [457, 421] on link "Usage" at bounding box center [490, 419] width 139 height 33
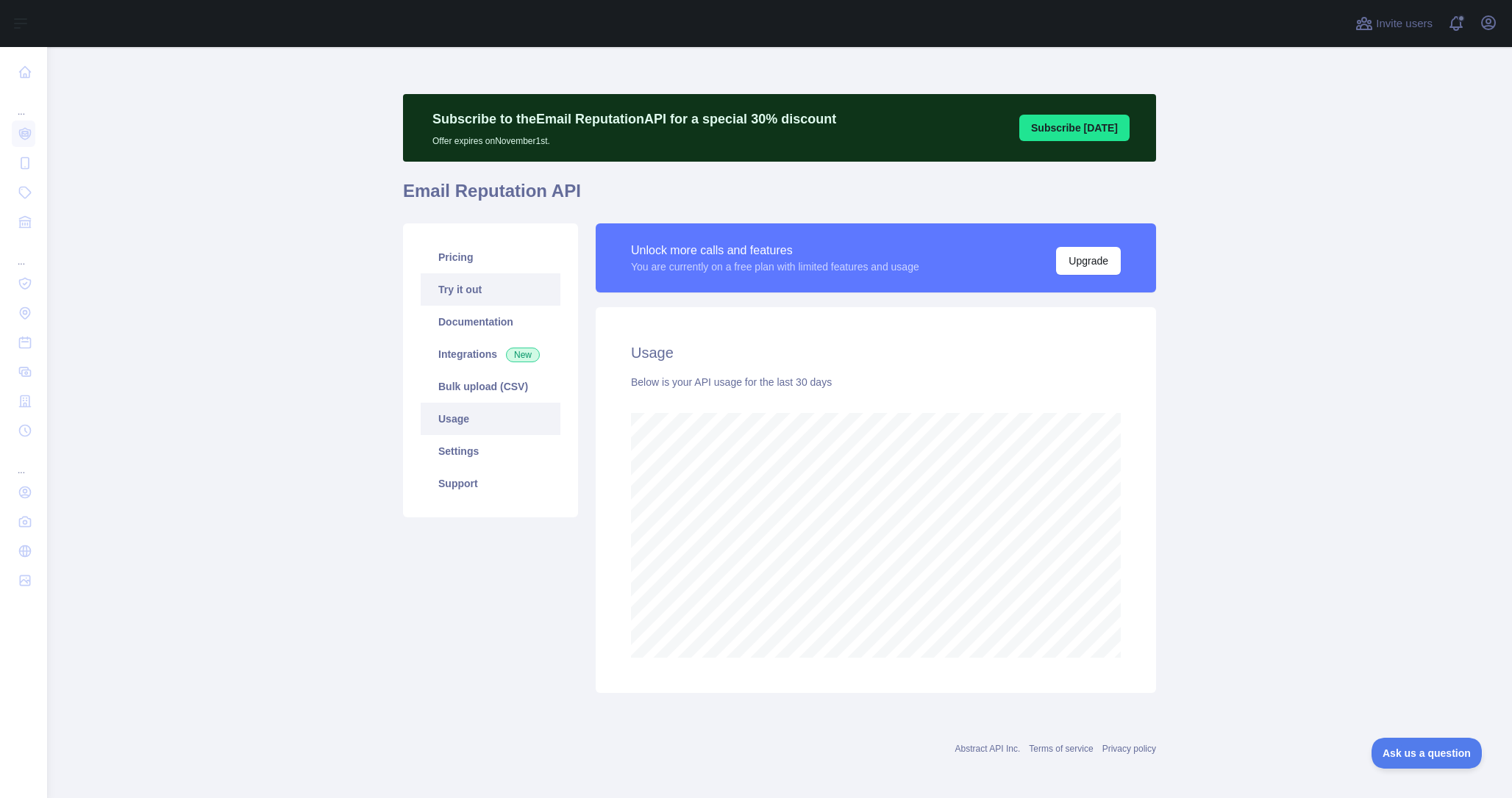
scroll to position [752, 1455]
click at [454, 261] on link "Pricing" at bounding box center [490, 258] width 139 height 33
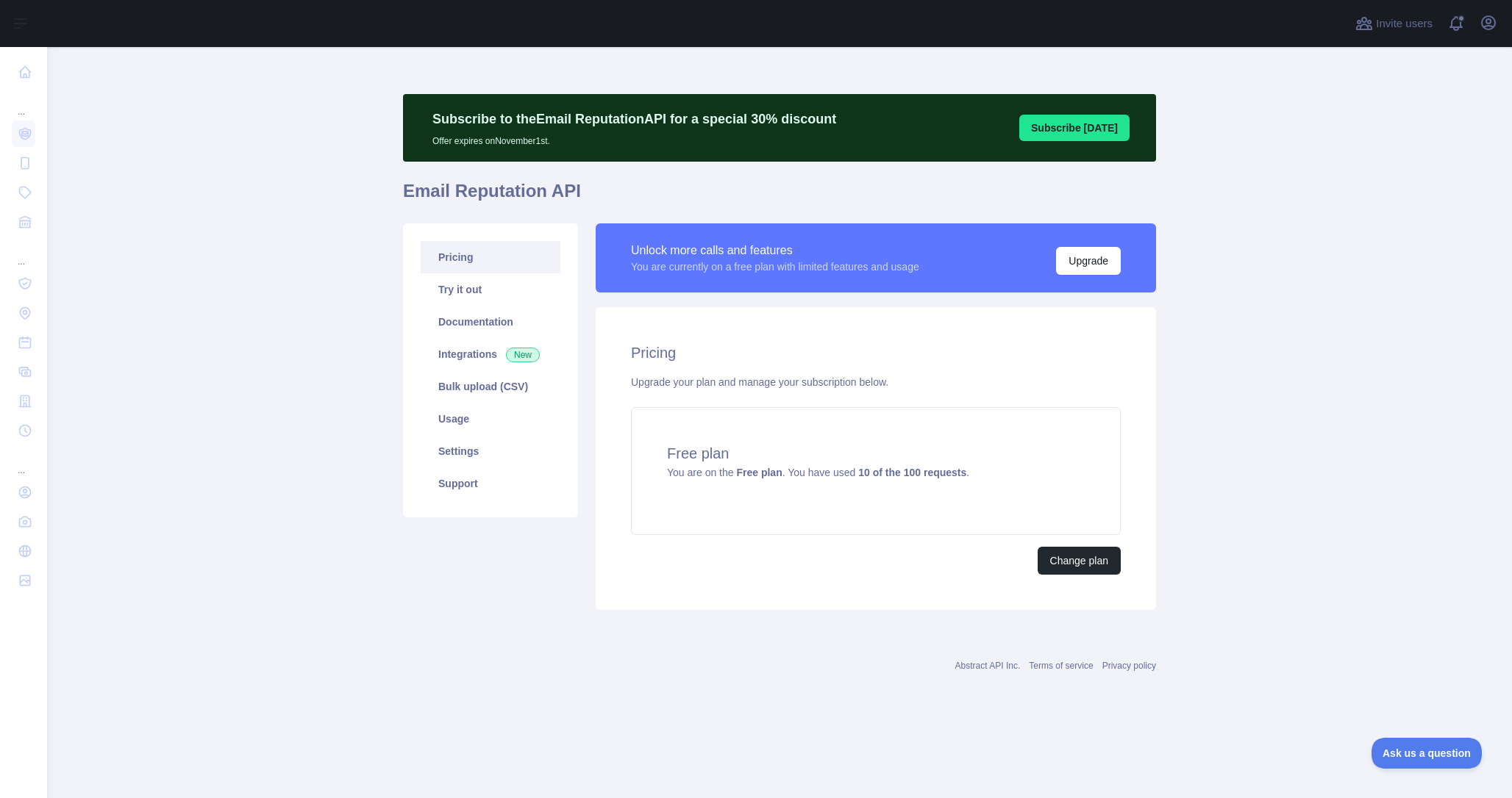
click at [565, 193] on h1 "Email Reputation API" at bounding box center [779, 197] width 753 height 36
click at [886, 210] on h1 "Email Reputation API" at bounding box center [779, 197] width 753 height 36
click at [446, 477] on link "Support" at bounding box center [490, 484] width 139 height 33
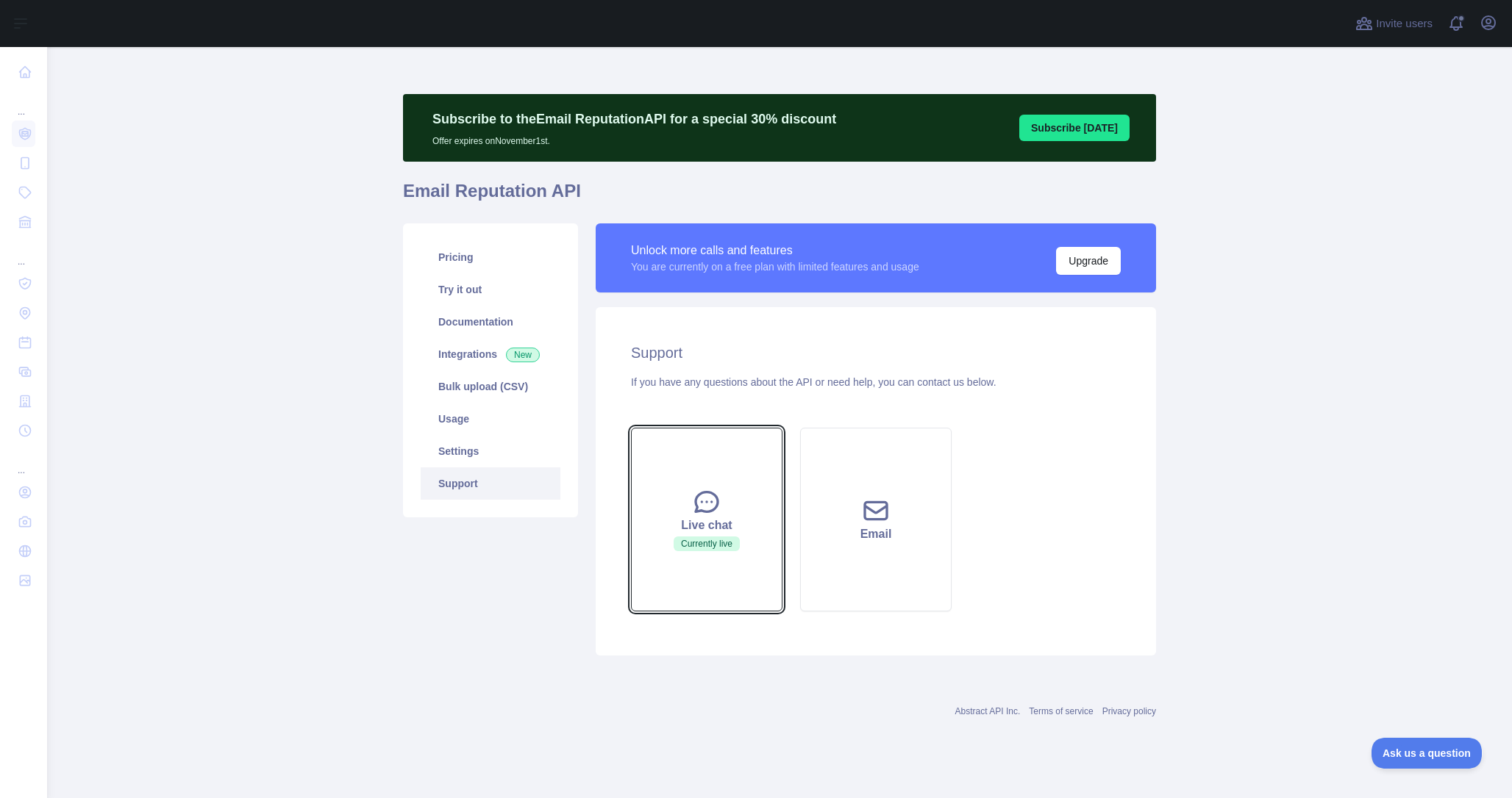
click at [690, 527] on div "Live chat" at bounding box center [707, 525] width 115 height 17
click at [700, 517] on div "Live chat" at bounding box center [707, 525] width 115 height 17
click at [726, 539] on span "Currently live" at bounding box center [706, 544] width 67 height 15
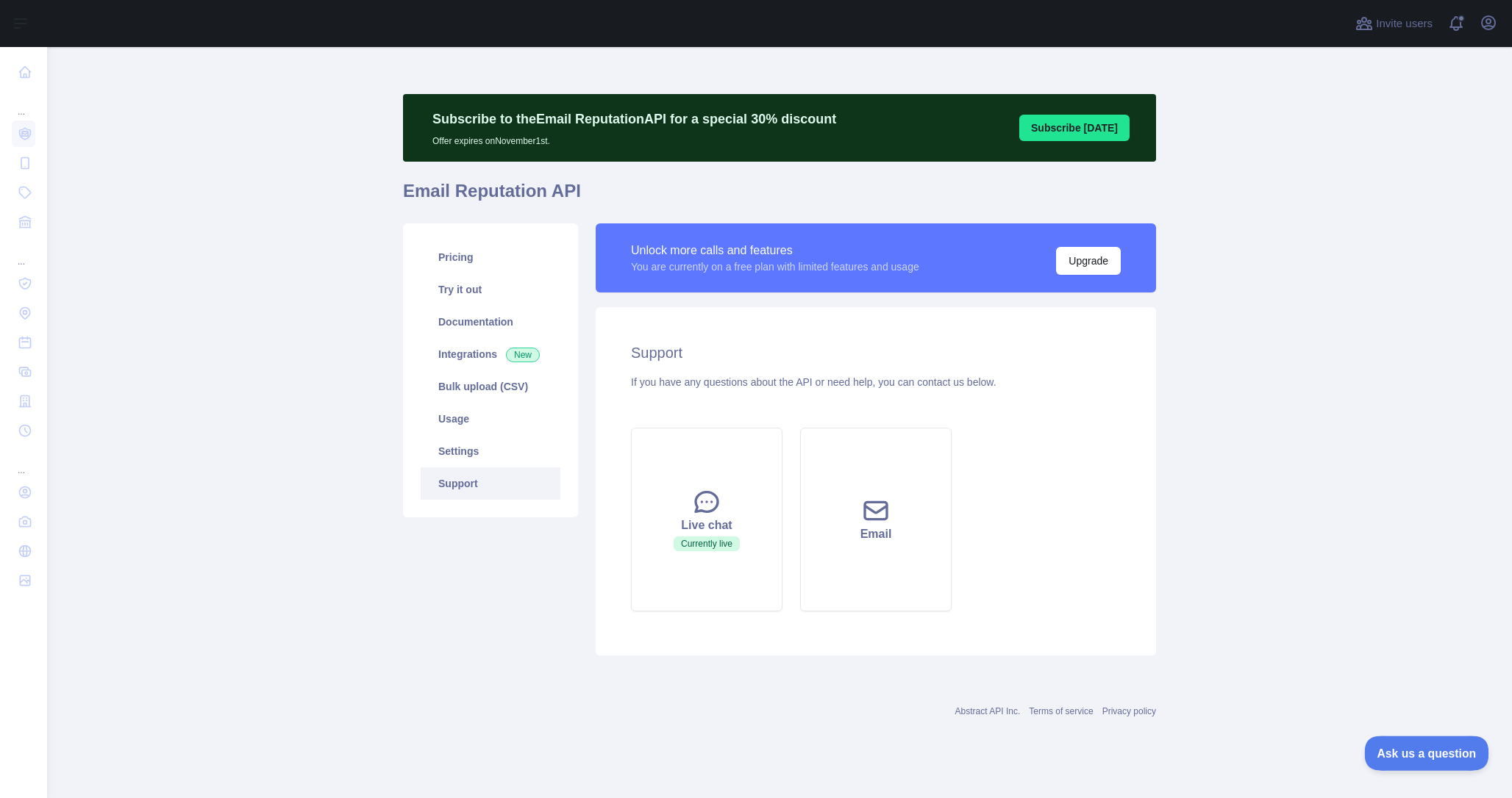
click at [1435, 750] on span "Ask us a question" at bounding box center [1419, 751] width 110 height 10
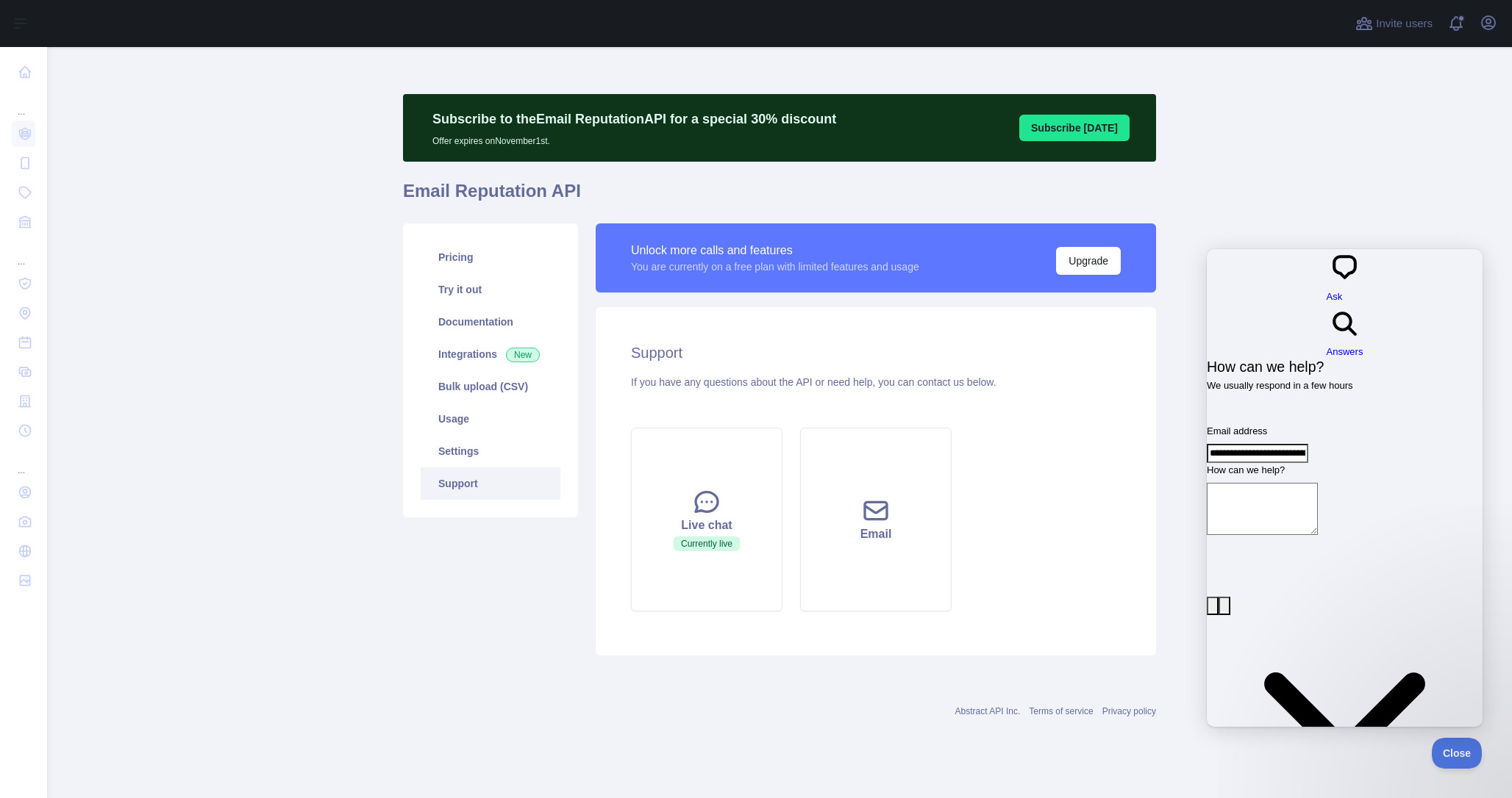
click at [1344, 143] on main "Subscribe to the Email Reputation API for a special 30 % discount Offer expires…" at bounding box center [780, 423] width 1466 height 752
click at [1480, 22] on icon "button" at bounding box center [1488, 22] width 17 height 17
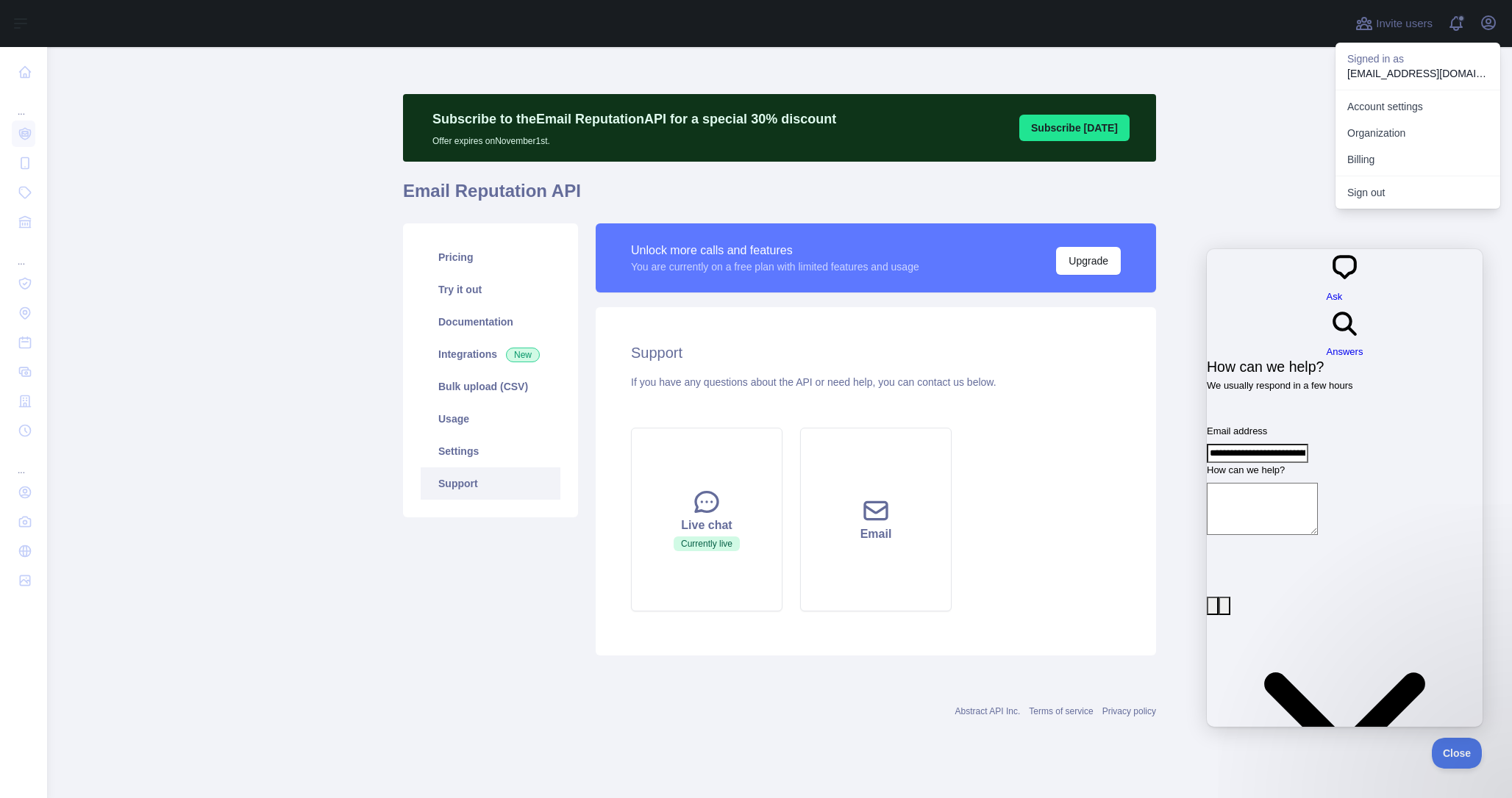
click at [1292, 111] on main "Subscribe to the Email Reputation API for a special 30 % discount Offer expires…" at bounding box center [780, 423] width 1466 height 752
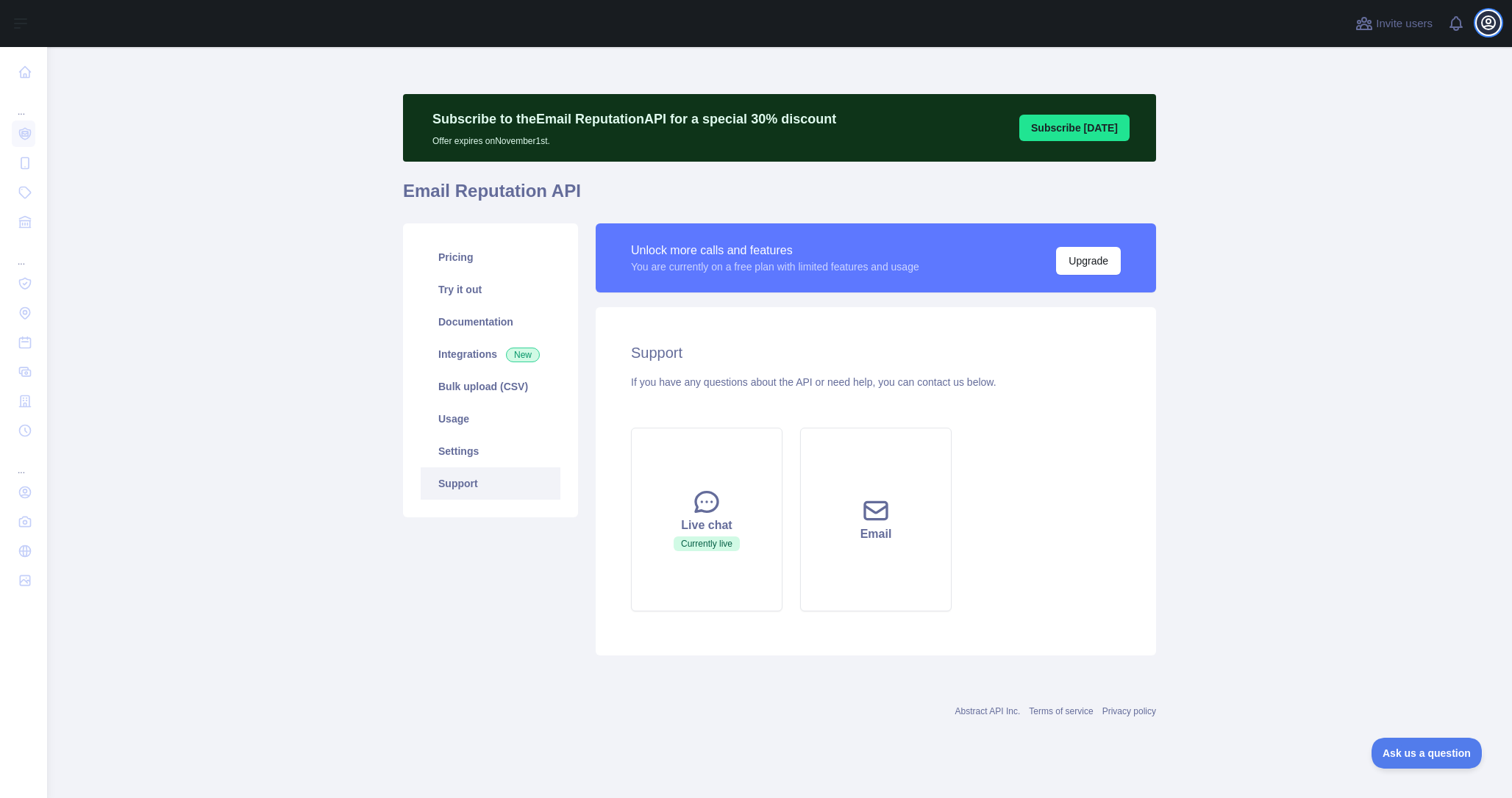
click at [1491, 25] on icon "button" at bounding box center [1488, 22] width 17 height 17
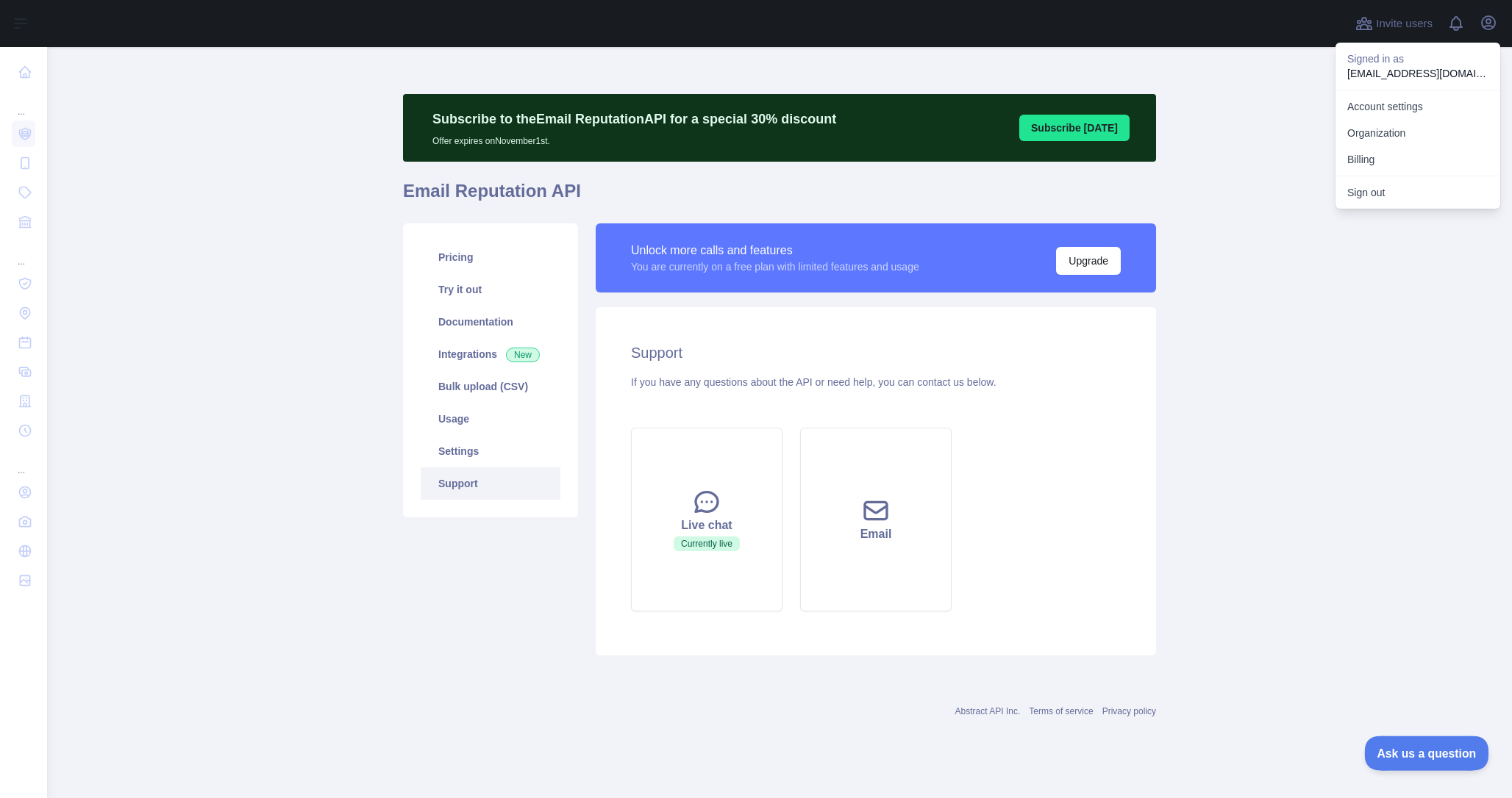
click at [1417, 743] on button "Ask us a question" at bounding box center [1419, 752] width 110 height 31
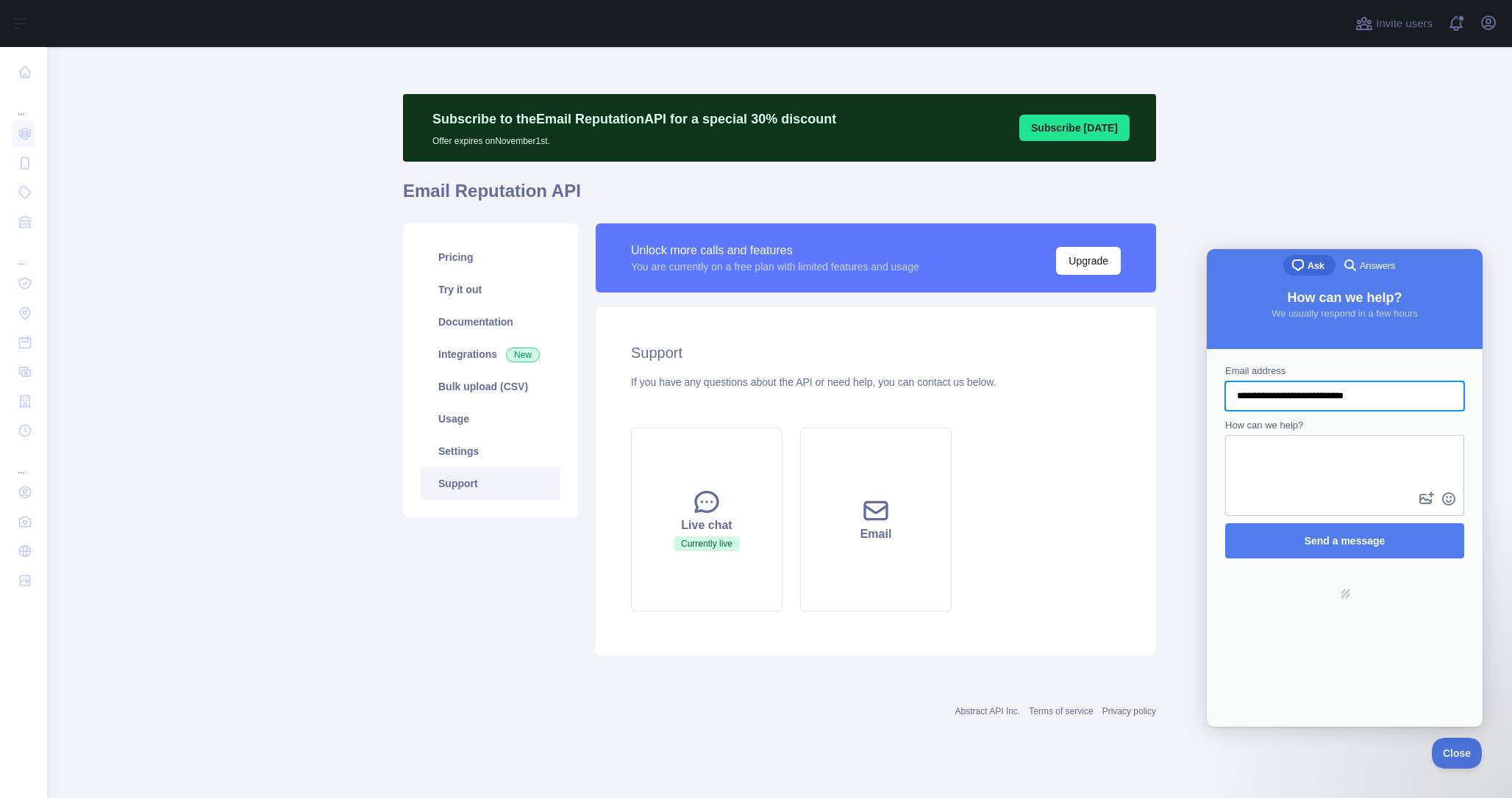
click at [1352, 402] on input "**********" at bounding box center [1344, 395] width 215 height 26
click at [1488, 28] on icon "button" at bounding box center [1488, 22] width 17 height 17
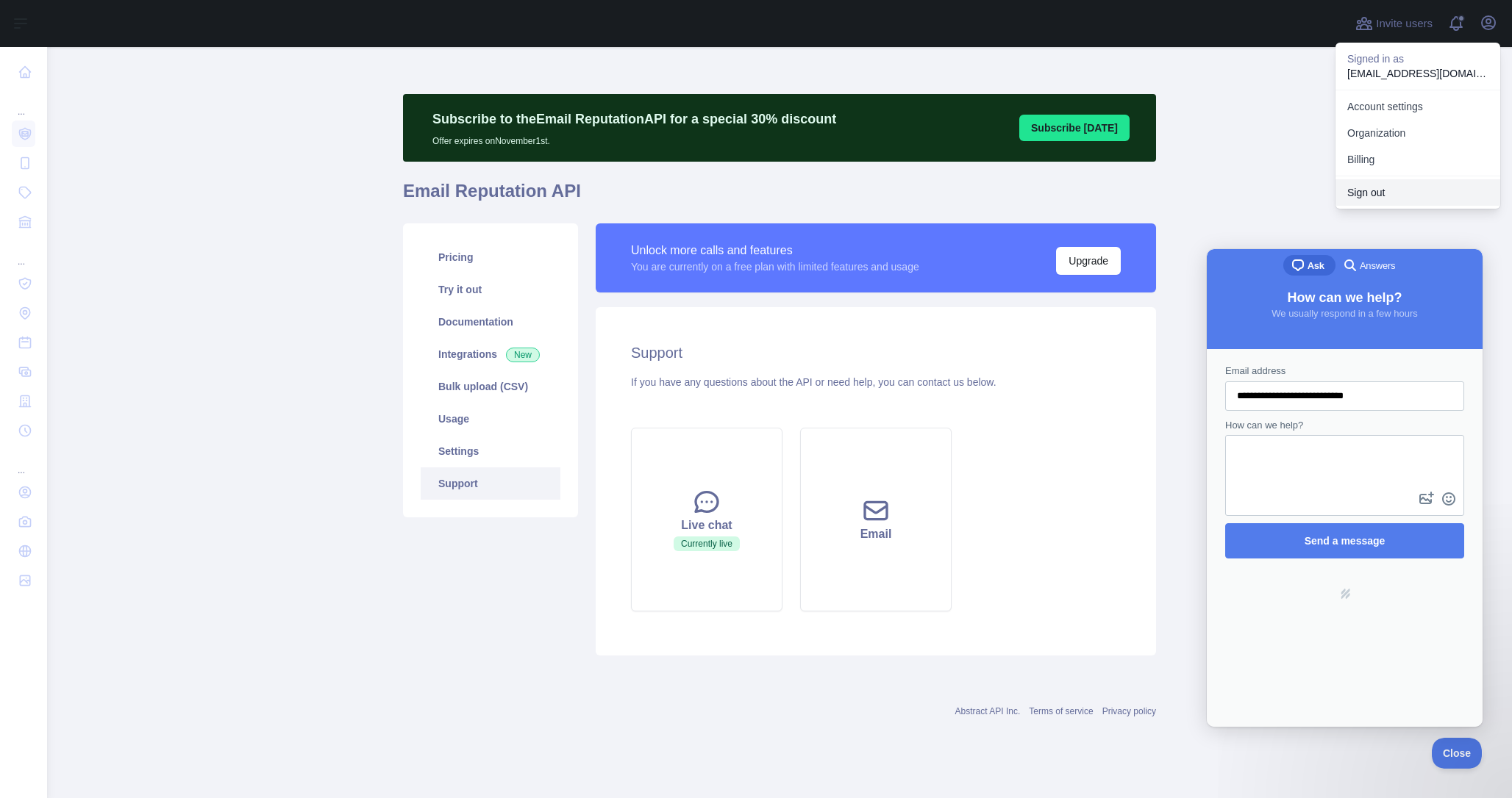
click at [1374, 204] on button "Sign out" at bounding box center [1418, 192] width 165 height 26
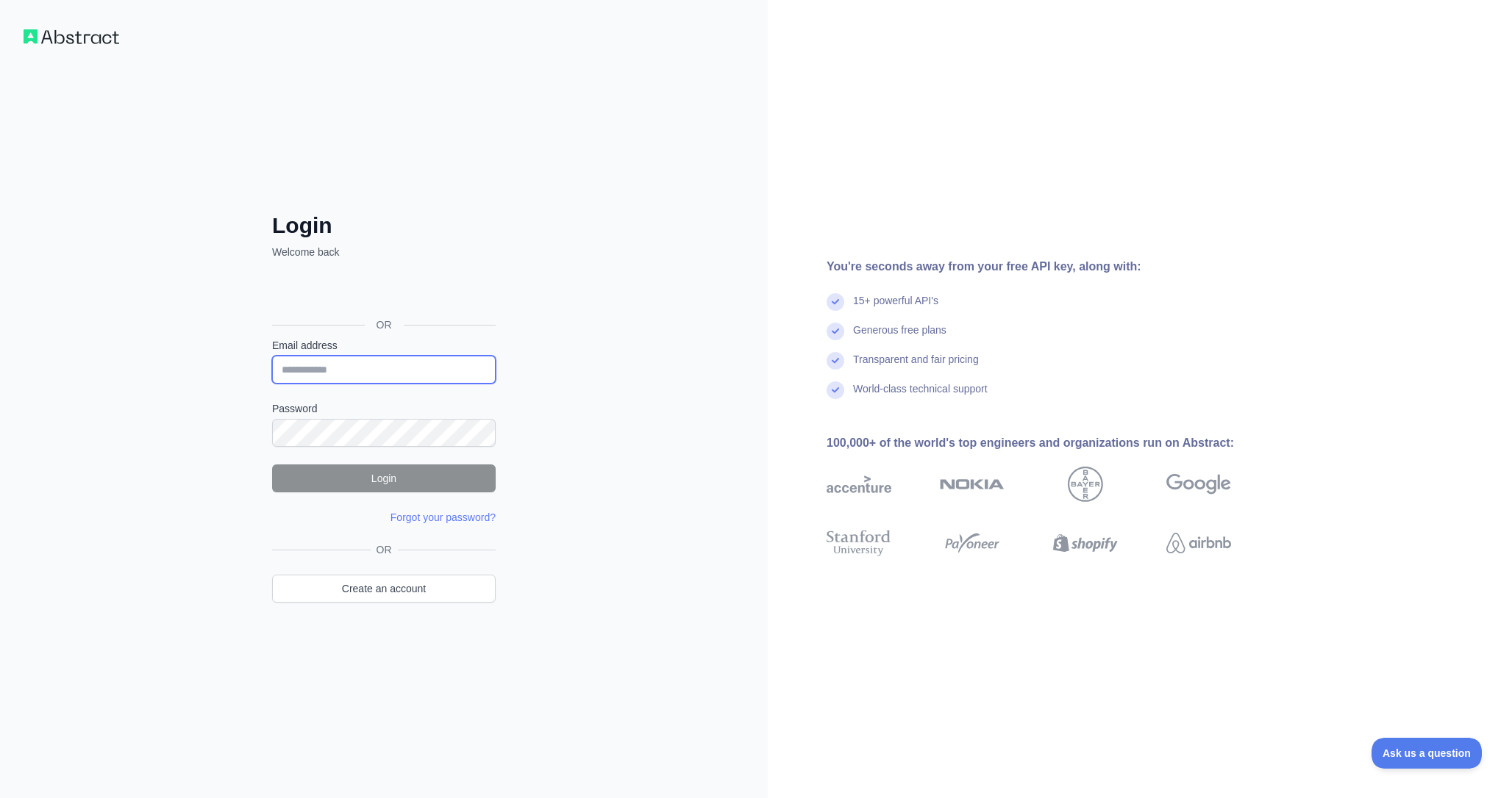
click at [417, 367] on input "Email address" at bounding box center [384, 370] width 223 height 28
type input "**********"
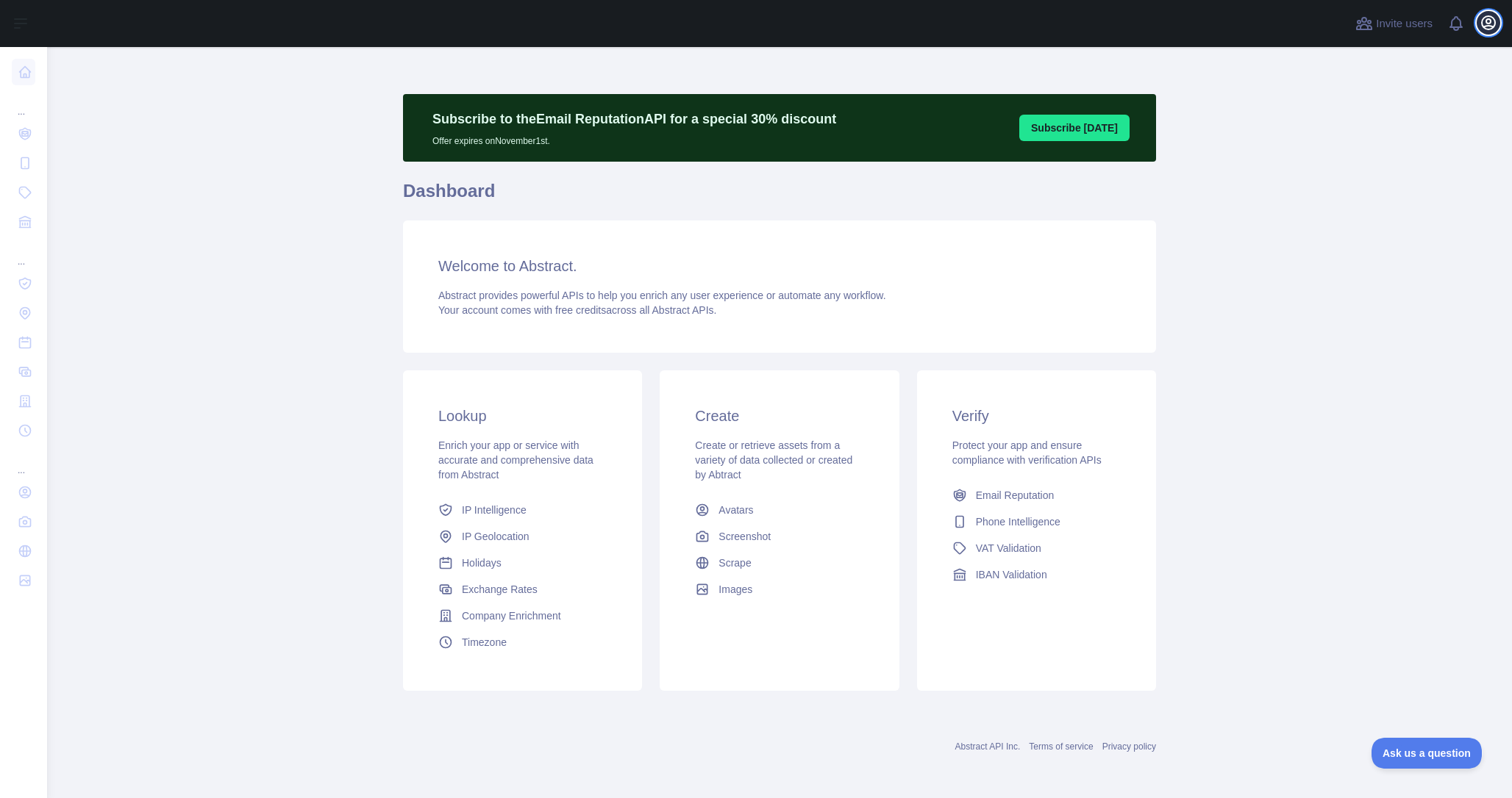
click at [1490, 26] on icon "button" at bounding box center [1488, 23] width 14 height 14
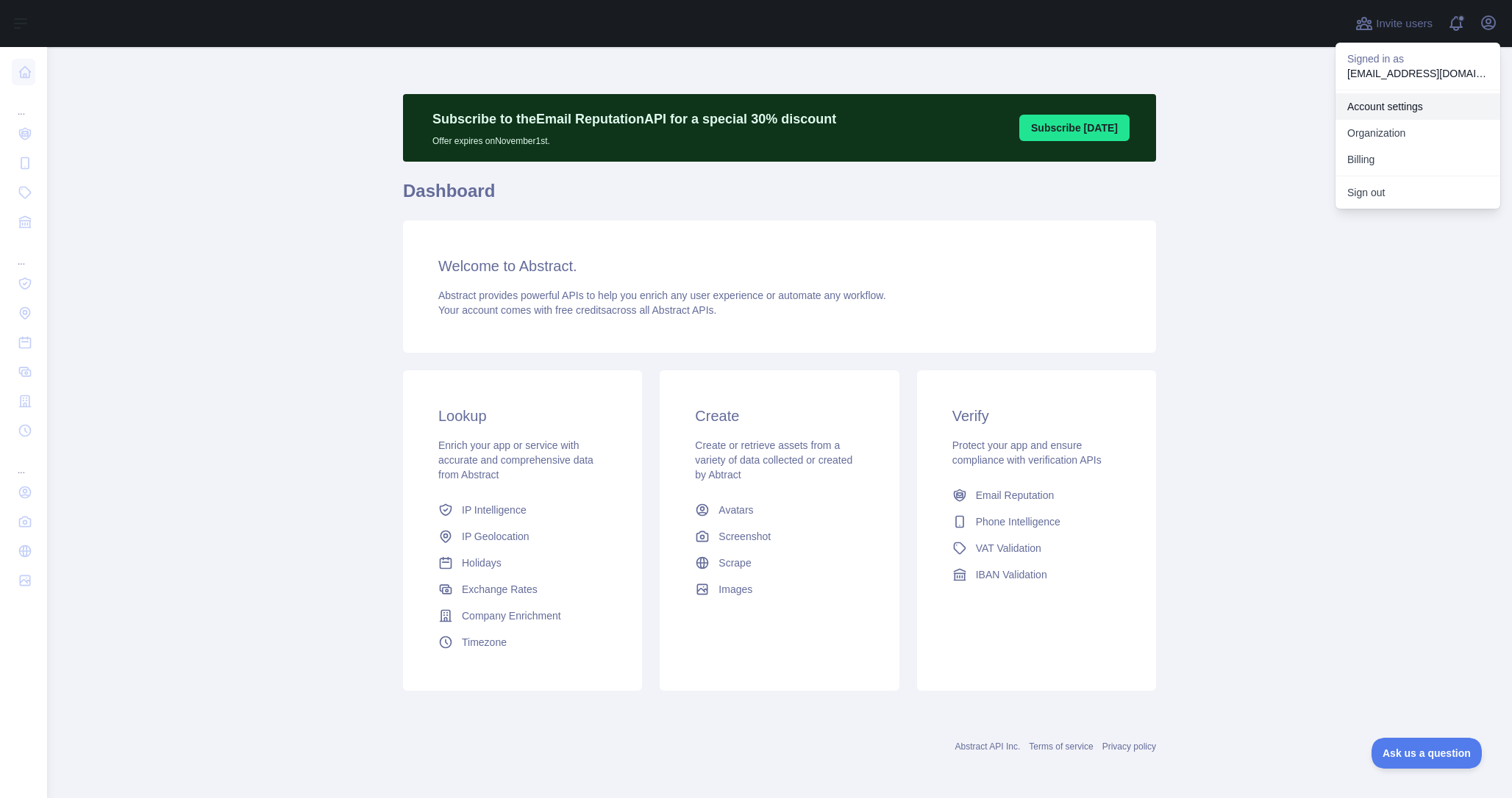
click at [1422, 108] on link "Account settings" at bounding box center [1418, 106] width 165 height 26
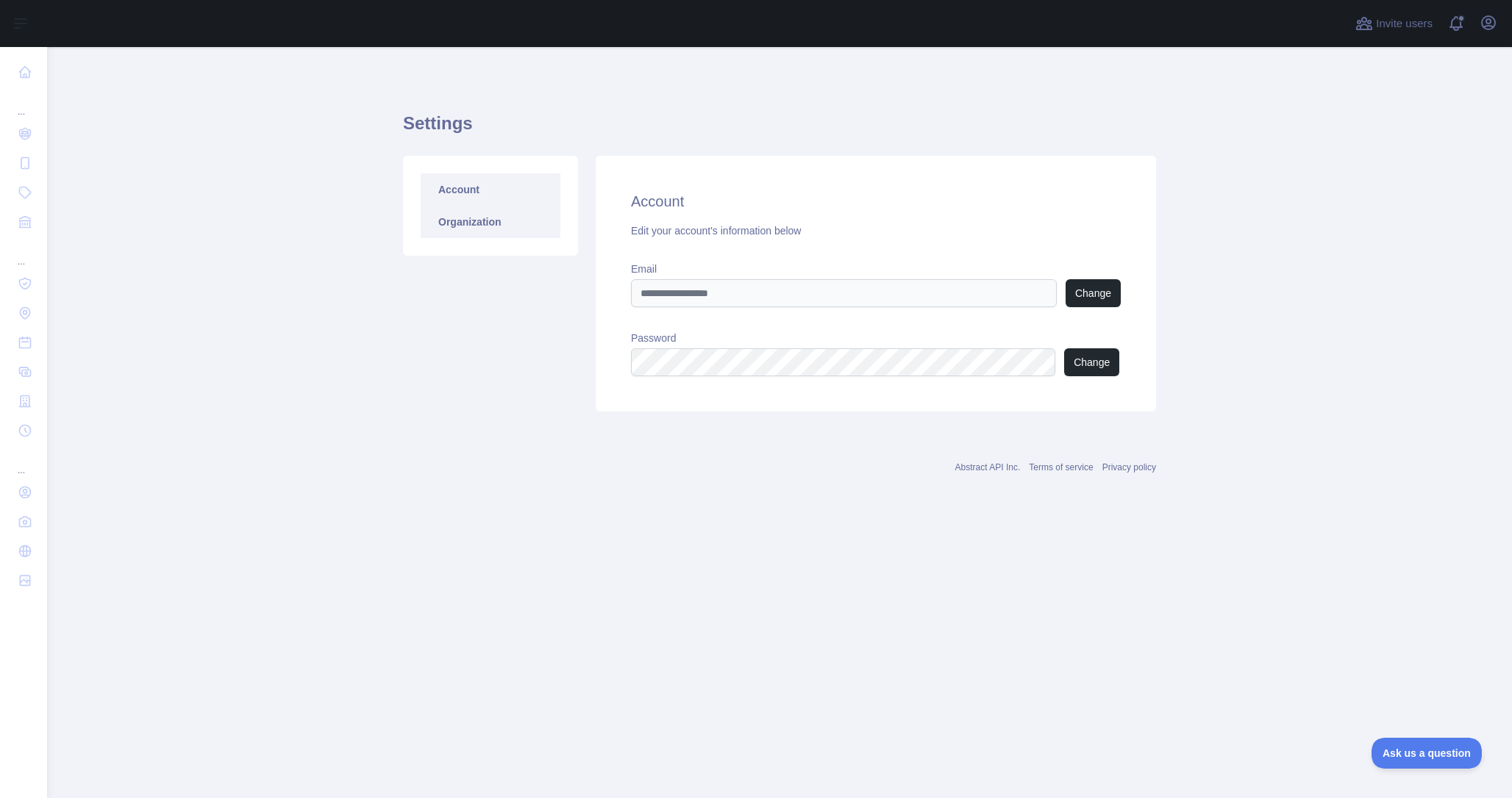
click at [482, 230] on link "Organization" at bounding box center [490, 222] width 139 height 33
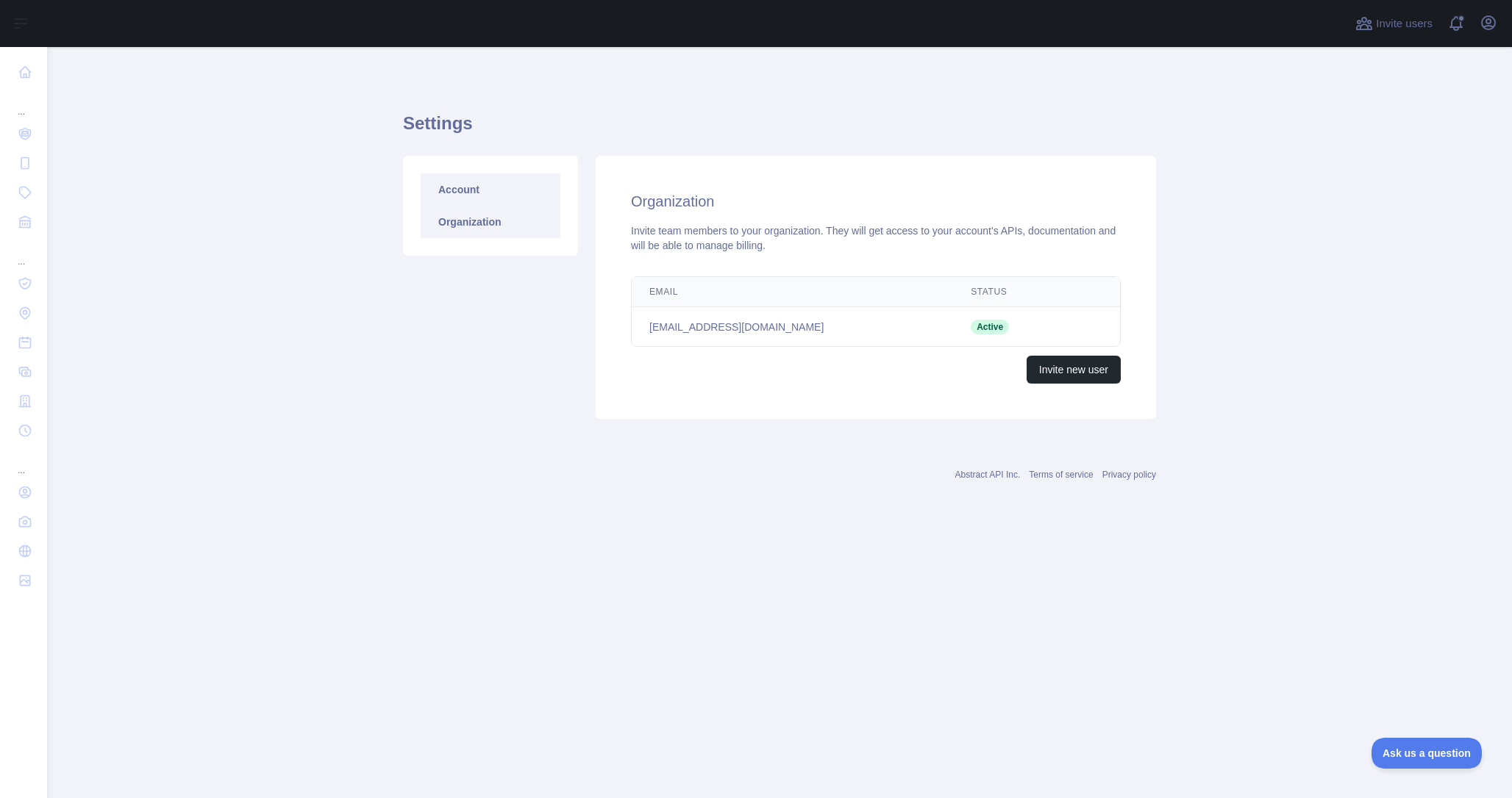
click at [468, 189] on link "Account" at bounding box center [490, 189] width 139 height 33
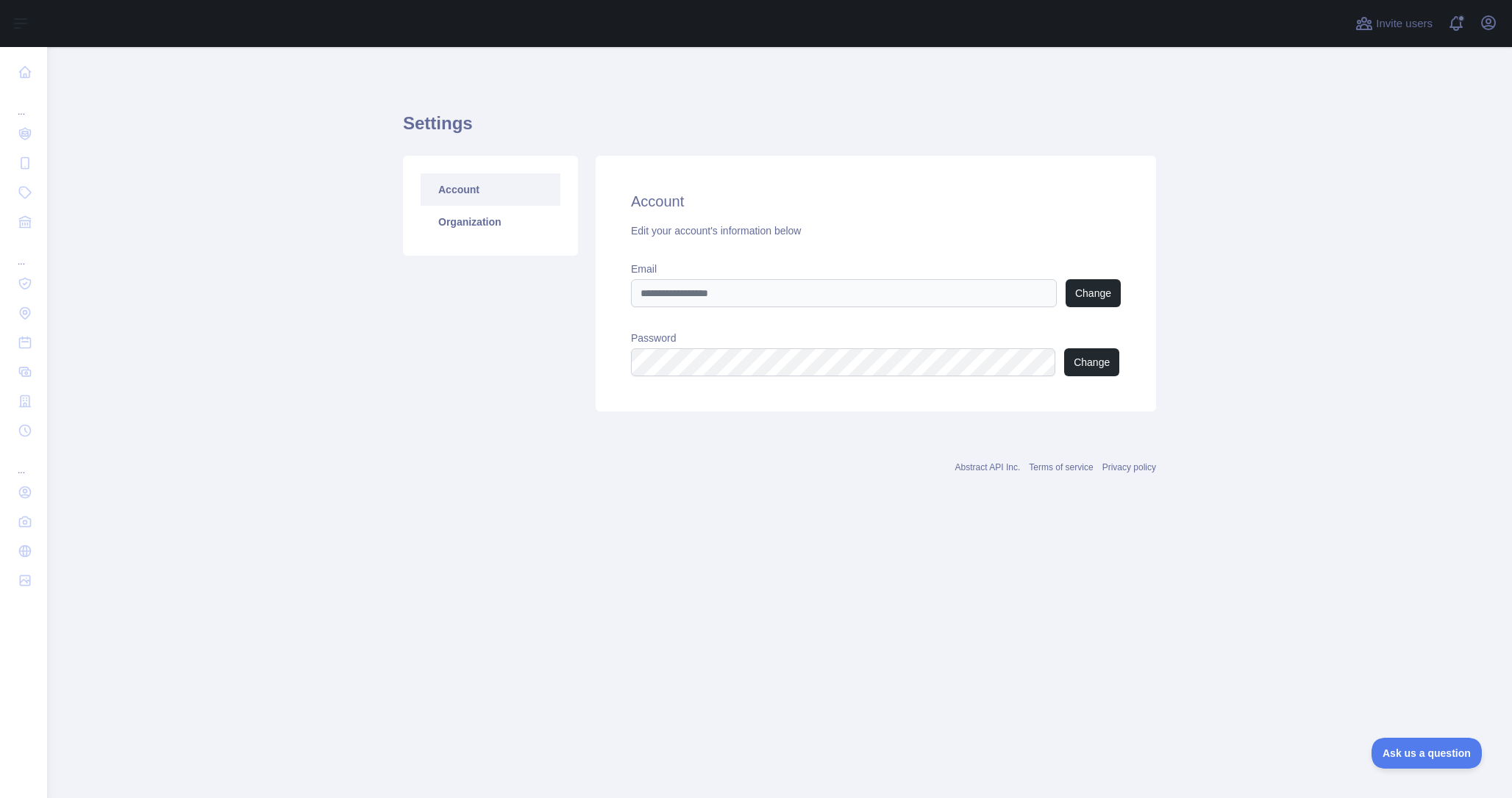
click at [466, 203] on link "Account" at bounding box center [490, 189] width 139 height 33
click at [463, 234] on link "Organization" at bounding box center [490, 222] width 139 height 33
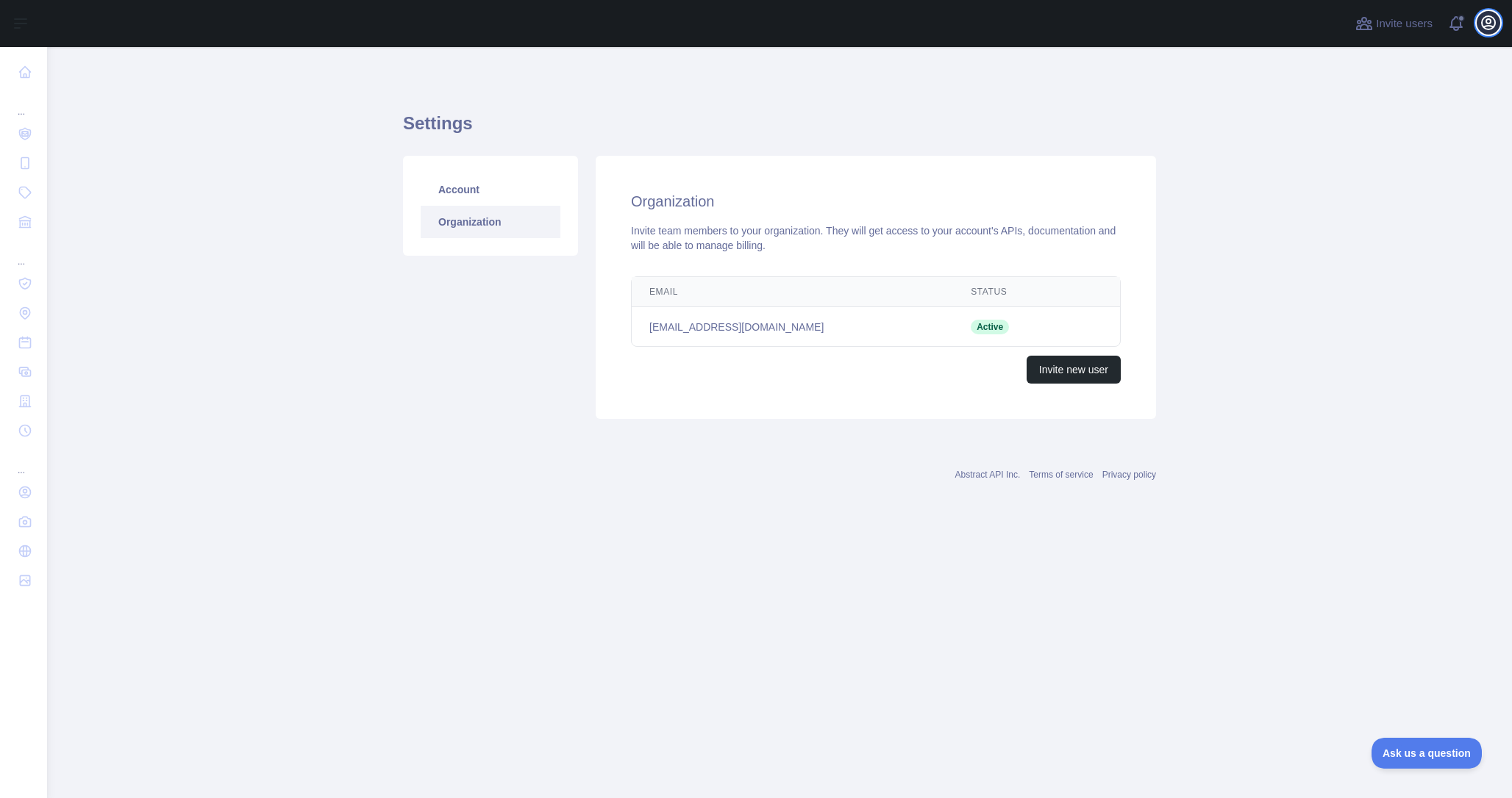
click at [1492, 27] on icon "button" at bounding box center [1488, 22] width 17 height 17
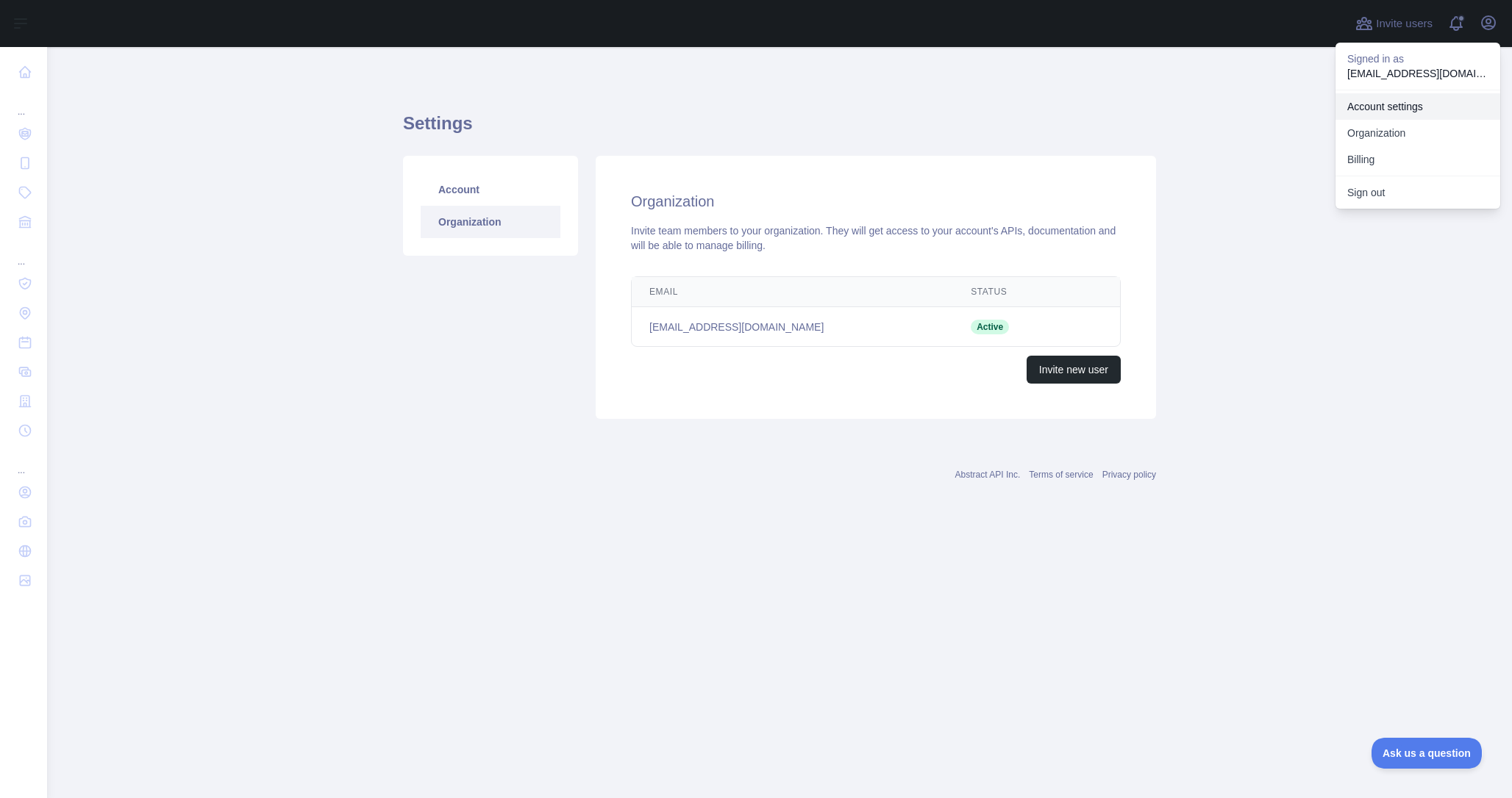
click at [1375, 110] on link "Account settings" at bounding box center [1418, 106] width 165 height 26
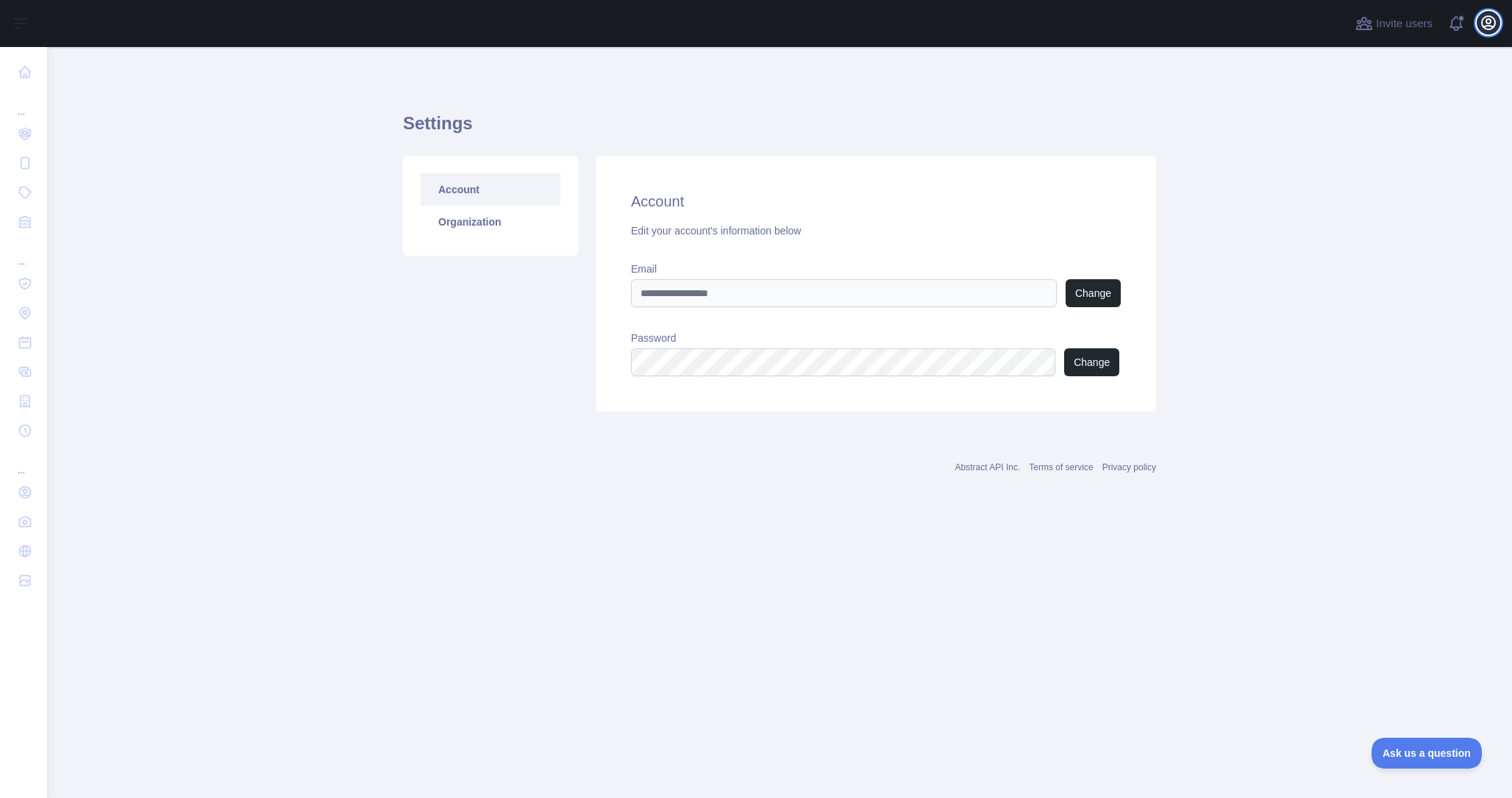
click at [1497, 21] on button "Open user menu" at bounding box center [1489, 23] width 24 height 24
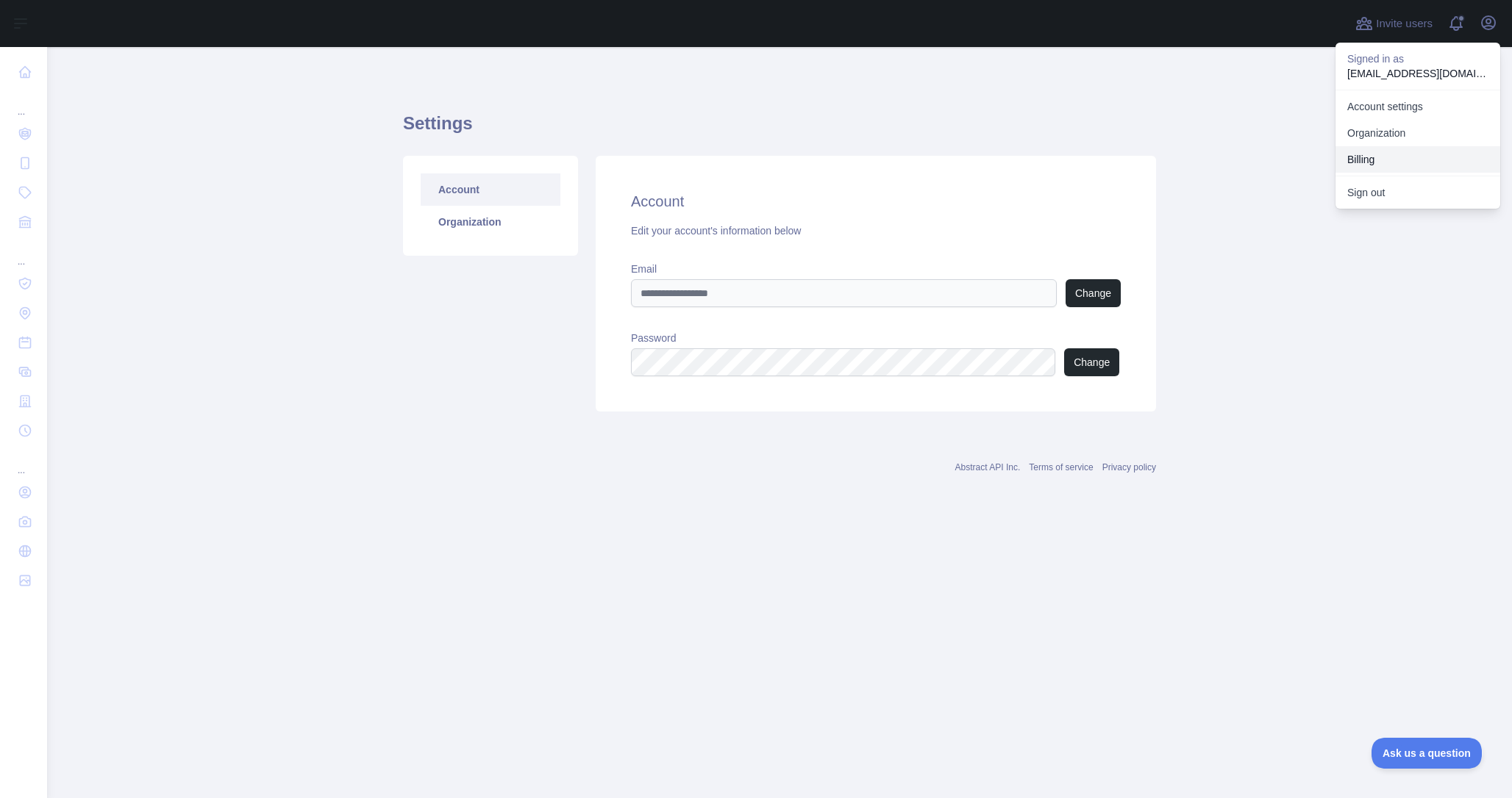
click at [1377, 154] on button "Billing" at bounding box center [1418, 159] width 165 height 26
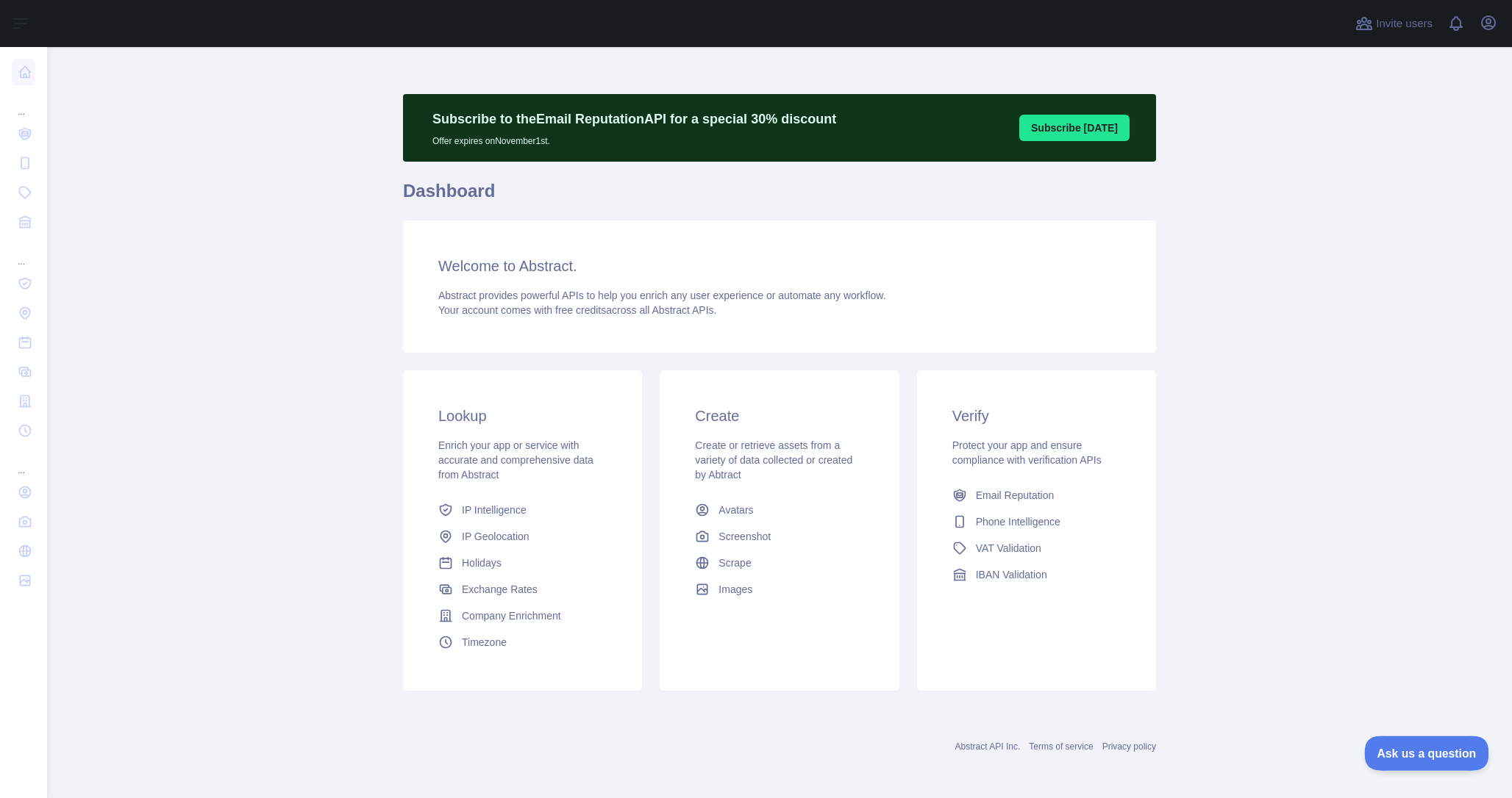
click at [1427, 745] on button "Ask us a question" at bounding box center [1419, 752] width 110 height 31
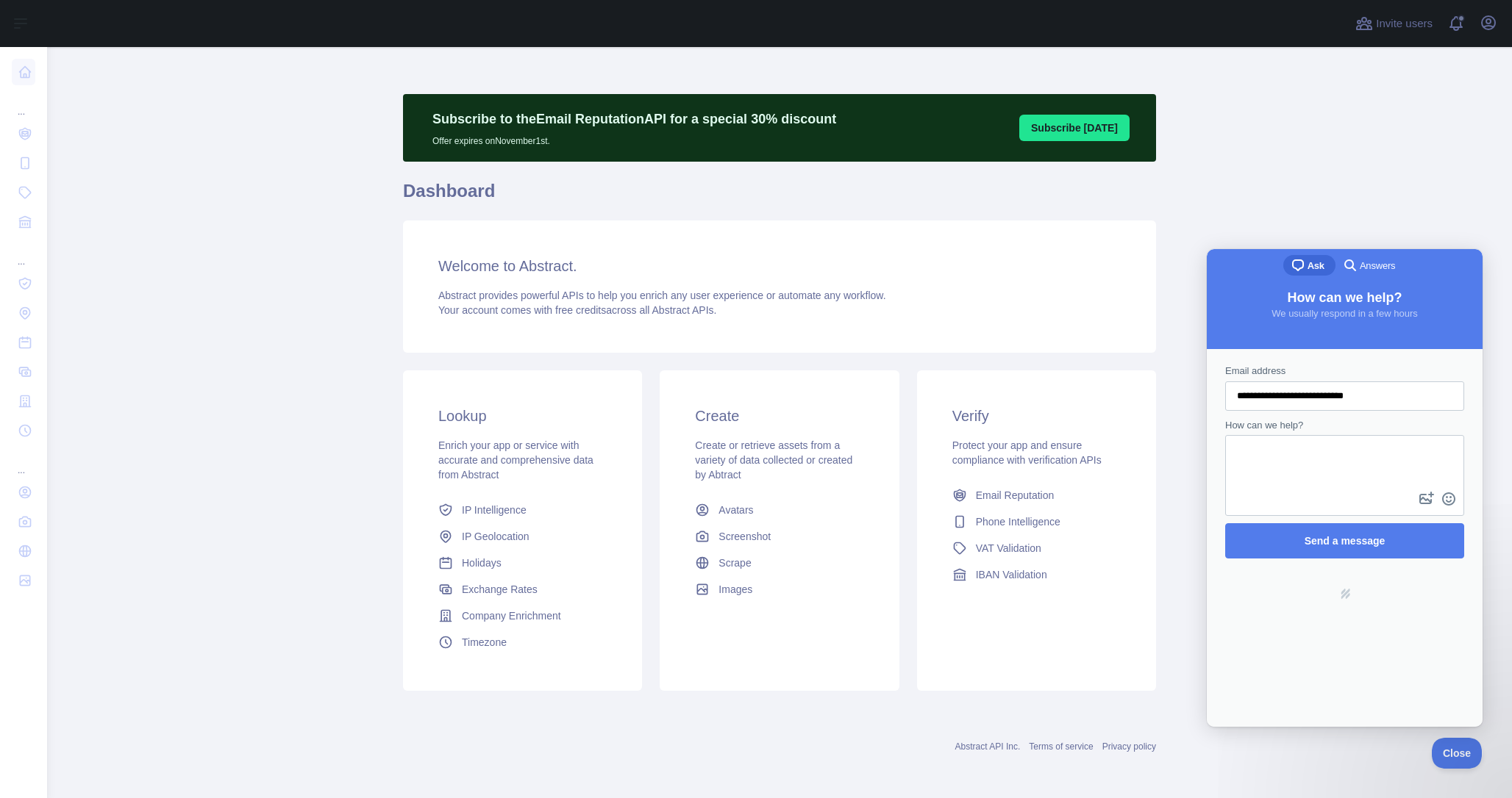
click at [139, 308] on main "Subscribe to the Email Reputation API for a special 30 % discount Offer expires…" at bounding box center [780, 423] width 1466 height 752
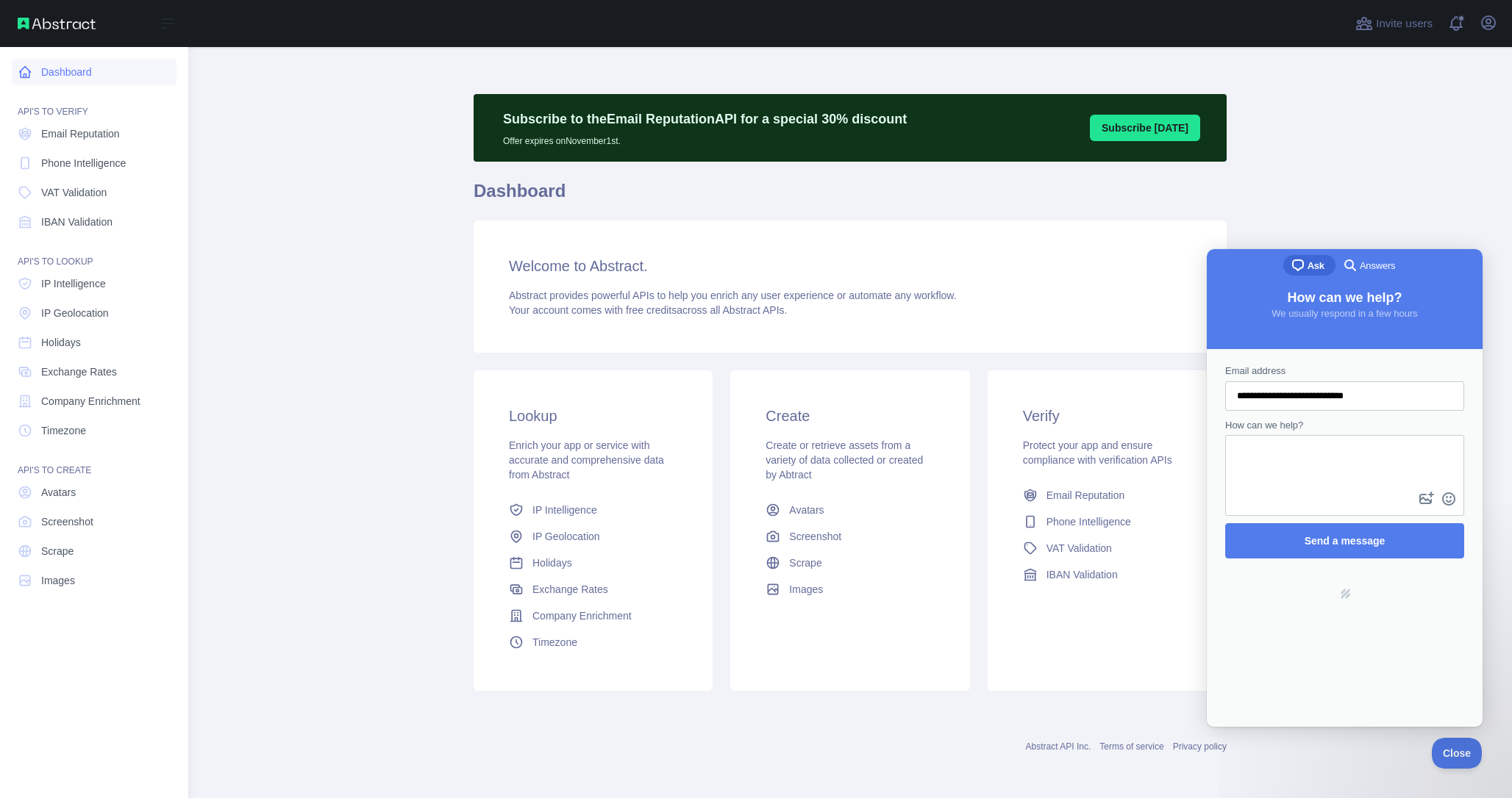
click at [82, 80] on link "Dashboard" at bounding box center [94, 72] width 165 height 26
click at [83, 128] on span "Email Reputation" at bounding box center [80, 134] width 78 height 15
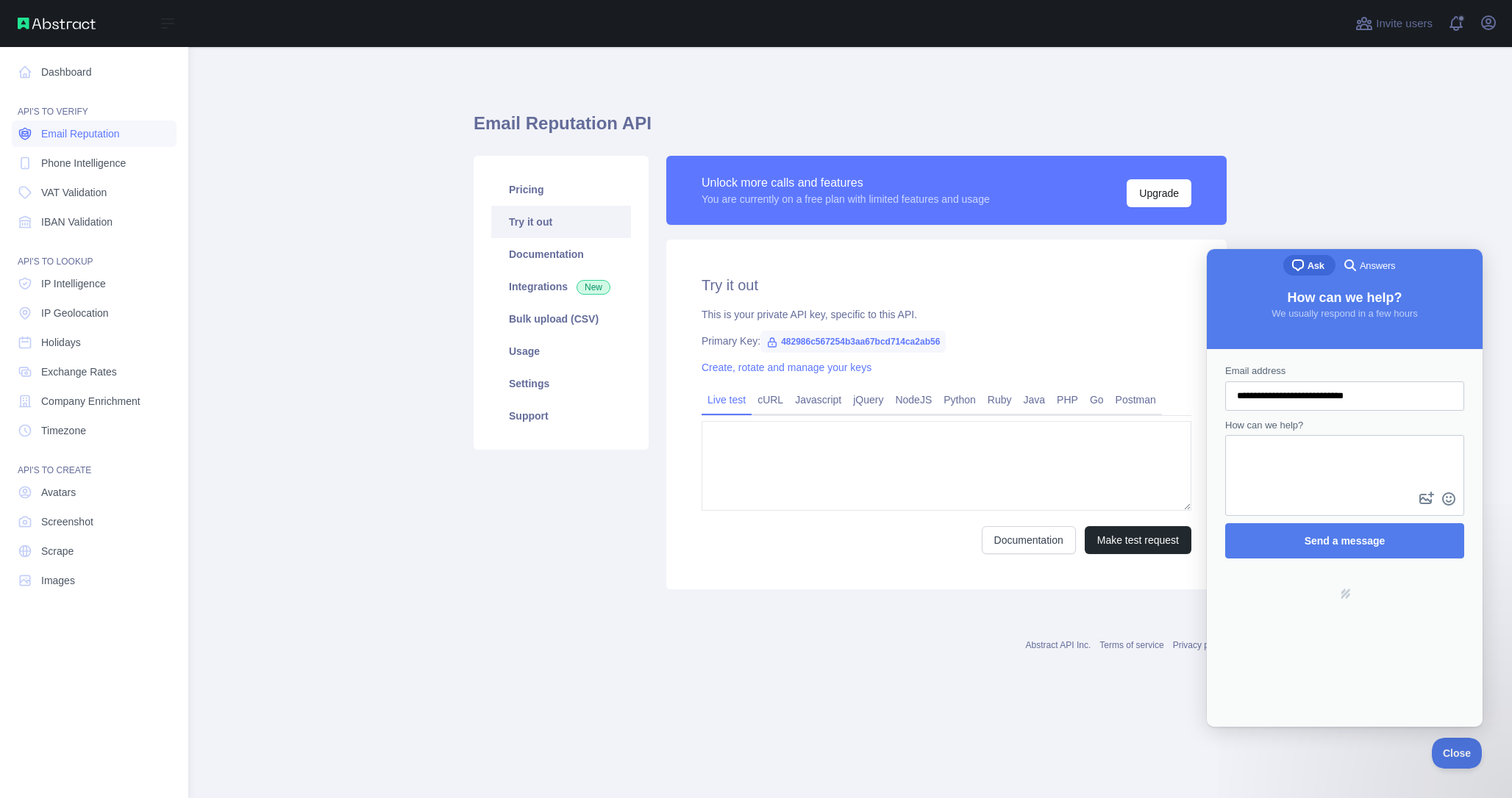
type textarea "**********"
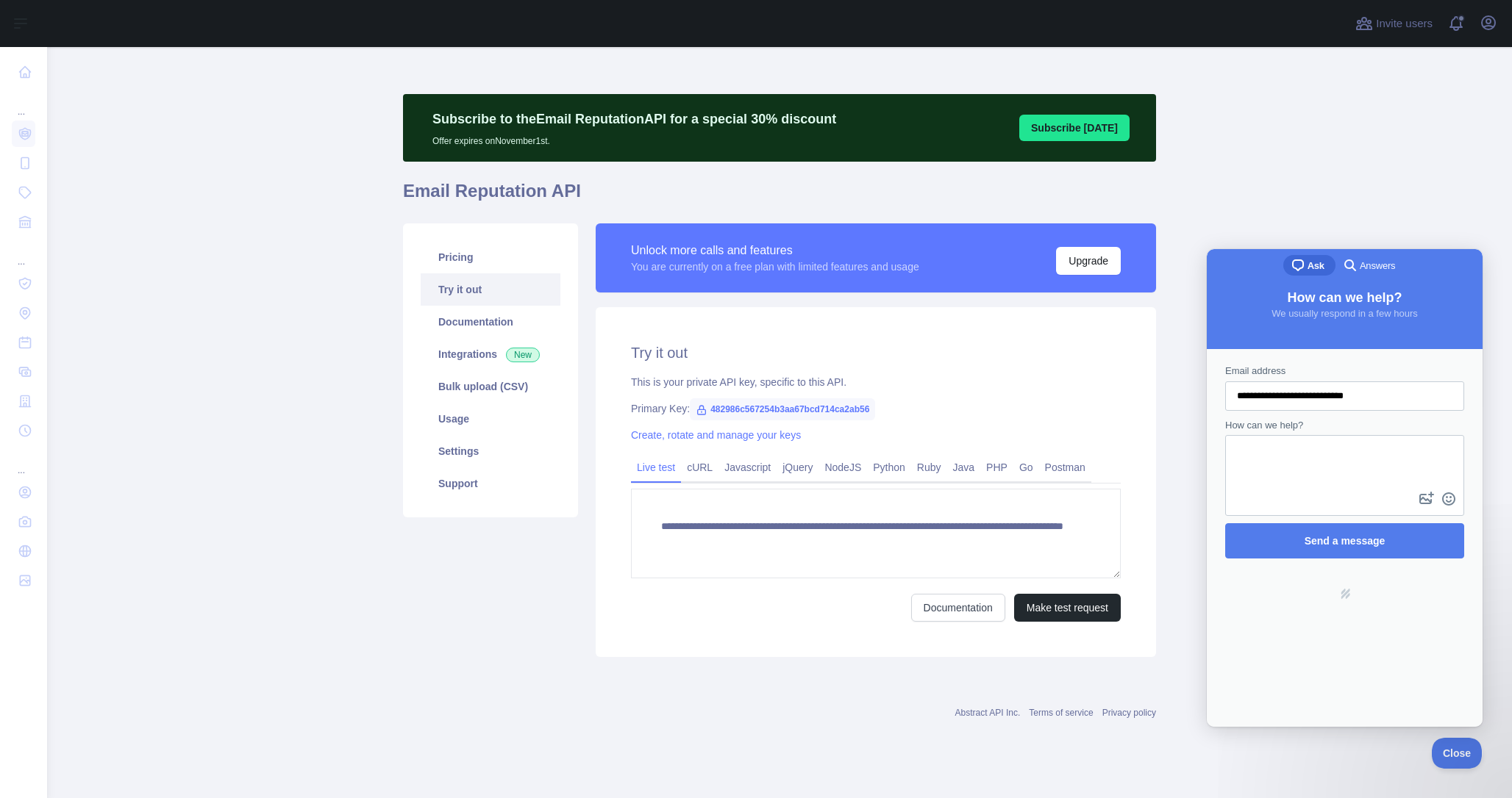
click at [1368, 227] on main "**********" at bounding box center [780, 423] width 1466 height 752
click at [653, 660] on div "**********" at bounding box center [780, 441] width 771 height 452
click at [471, 482] on link "Support" at bounding box center [490, 484] width 139 height 33
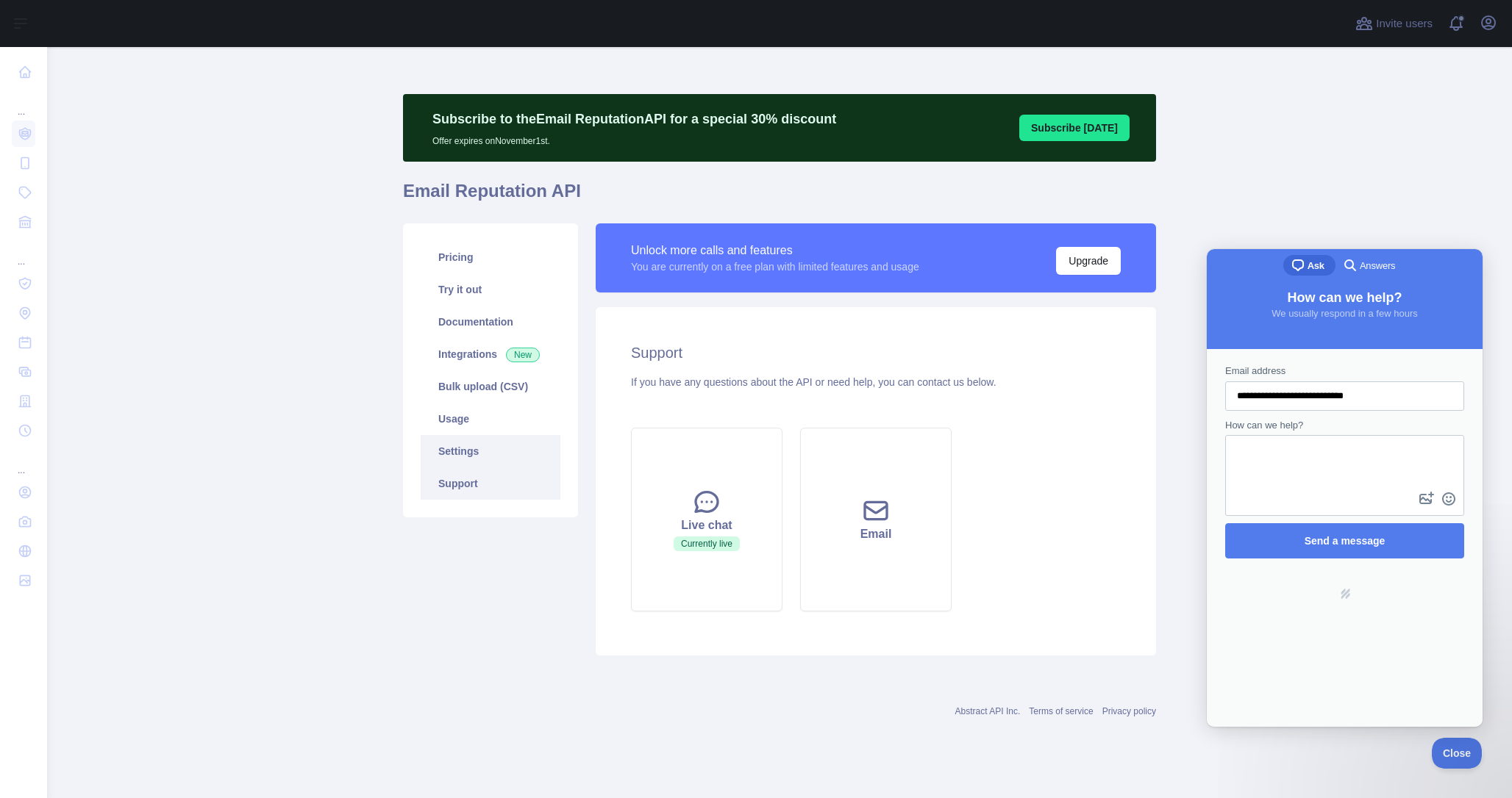
click at [468, 455] on link "Settings" at bounding box center [490, 452] width 139 height 33
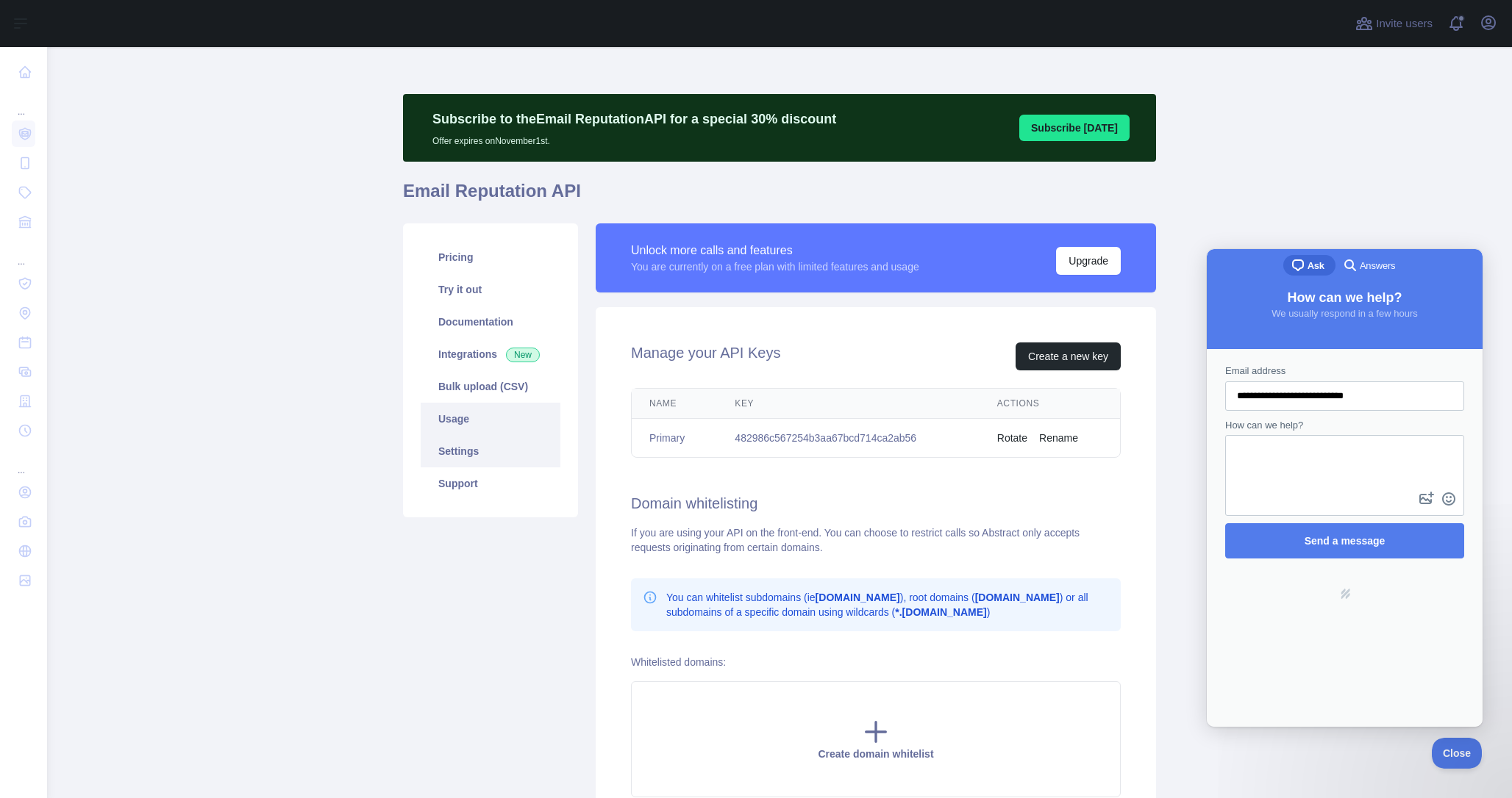
click at [461, 434] on link "Usage" at bounding box center [490, 419] width 139 height 33
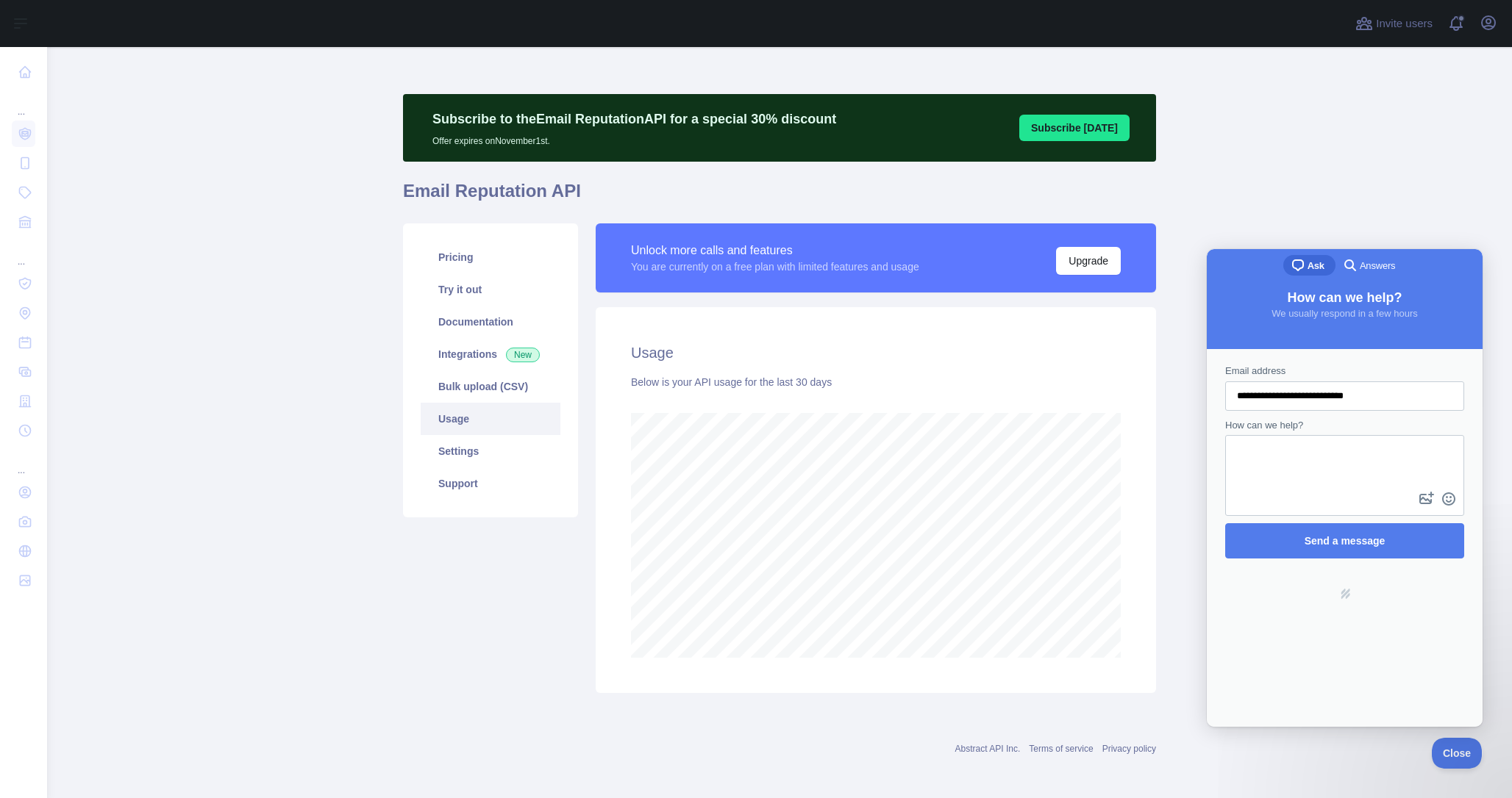
scroll to position [752, 1455]
click at [455, 298] on link "Try it out" at bounding box center [490, 290] width 139 height 33
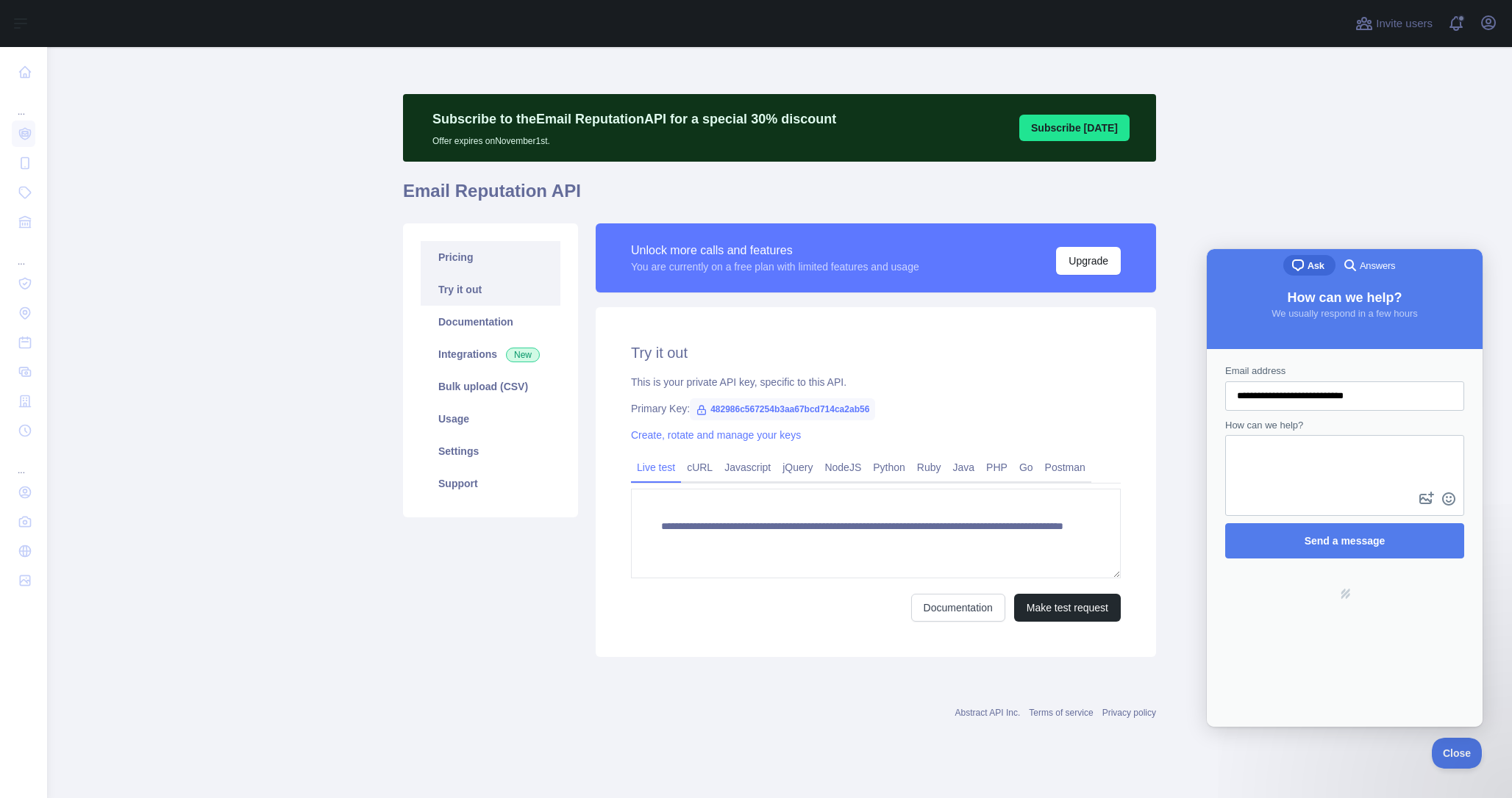
click at [455, 252] on link "Pricing" at bounding box center [490, 258] width 139 height 33
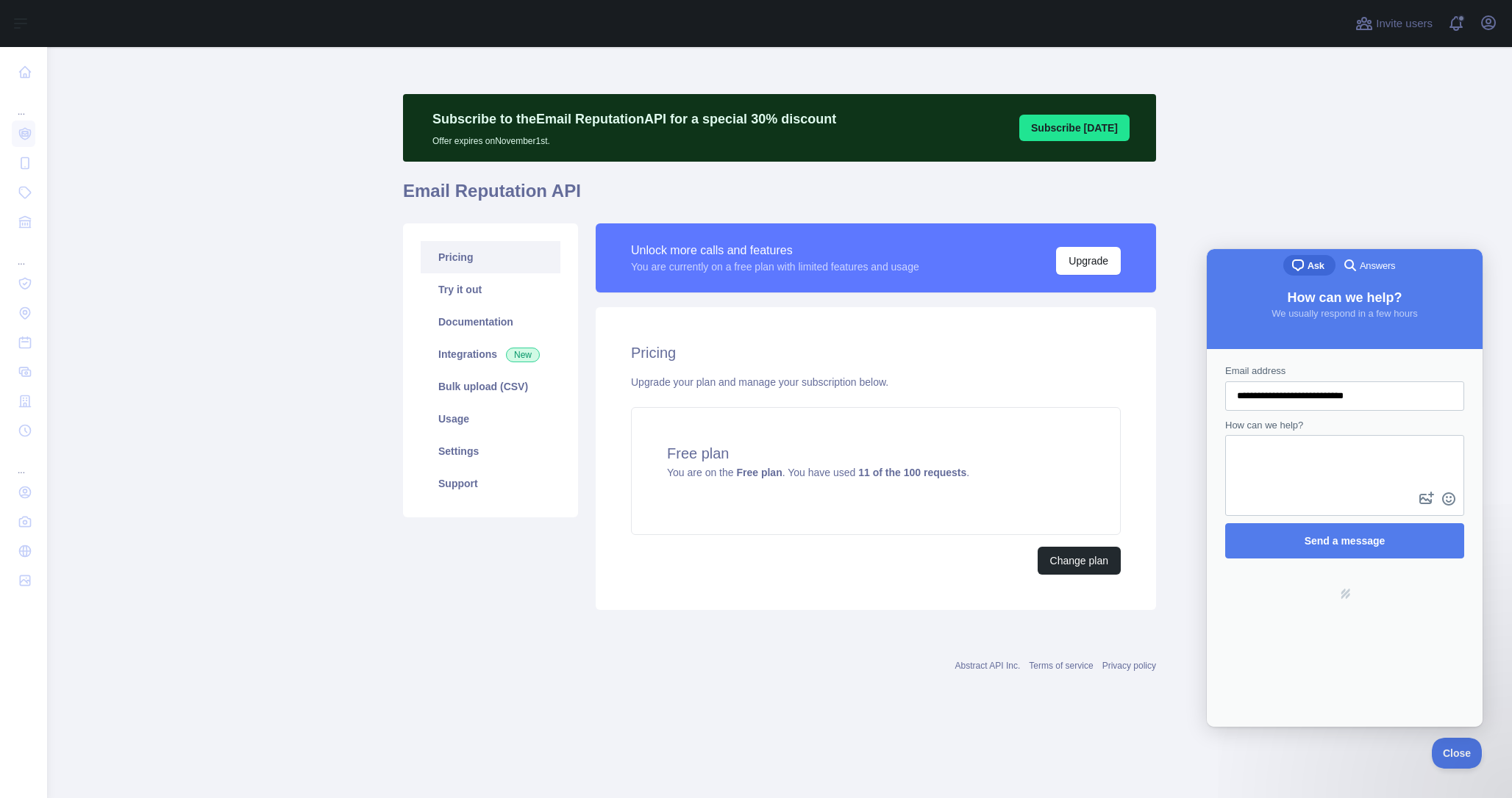
click at [1370, 131] on main "Subscribe to the Email Reputation API for a special 30 % discount Offer expires…" at bounding box center [780, 423] width 1466 height 752
click at [759, 624] on div "Subscribe to the Email Reputation API for a special 30 % discount Offer expires…" at bounding box center [779, 356] width 753 height 548
click at [1488, 16] on icon "button" at bounding box center [1488, 23] width 14 height 14
click at [1401, 198] on button "Sign out" at bounding box center [1418, 192] width 165 height 26
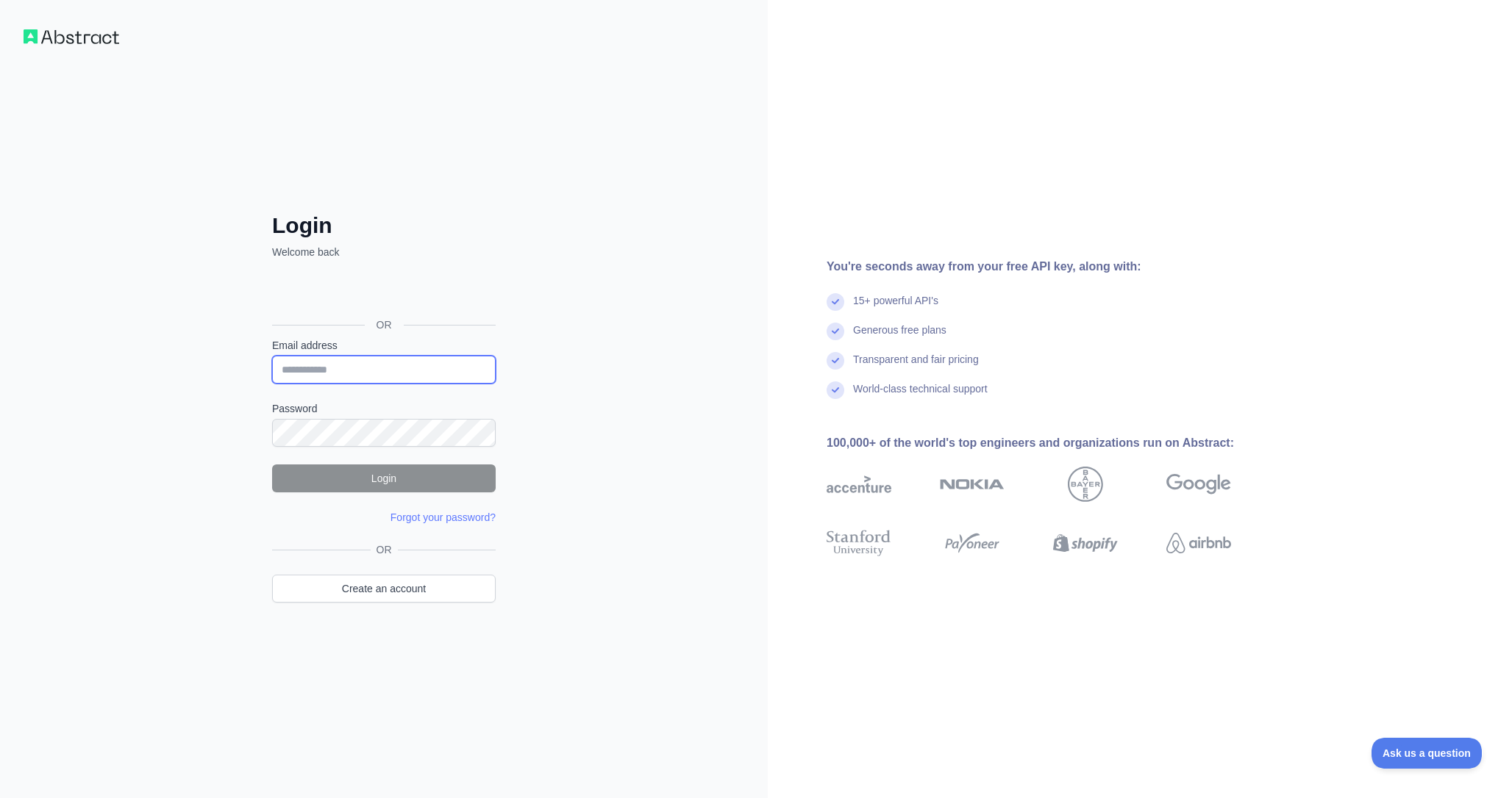
type input "**********"
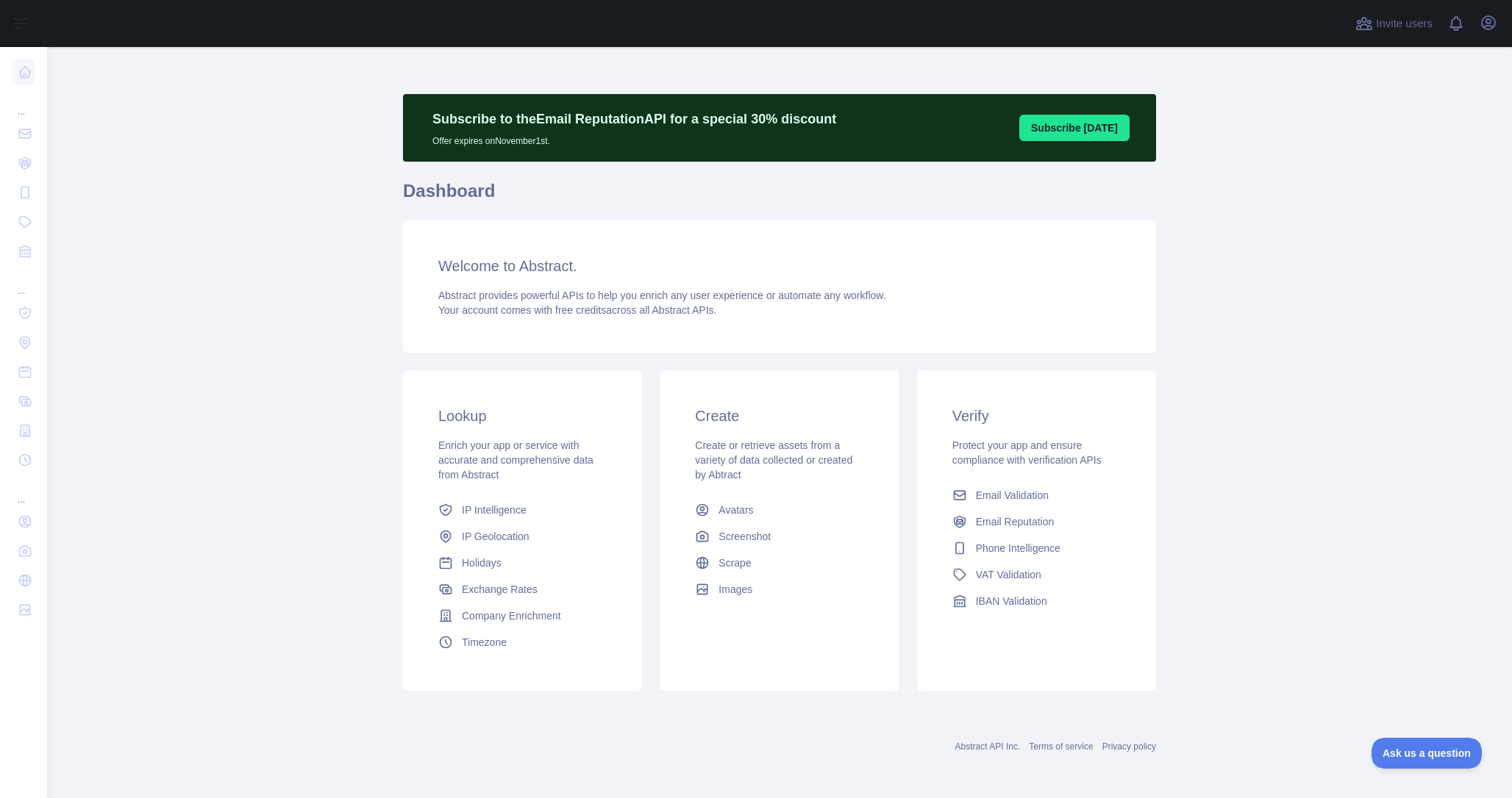
click at [1507, 32] on div "Invite users View notifications Open user menu" at bounding box center [780, 24] width 1466 height 47
click at [1502, 27] on div "Invite users View notifications Open user menu" at bounding box center [780, 24] width 1466 height 47
click at [1496, 25] on icon "button" at bounding box center [1488, 23] width 14 height 14
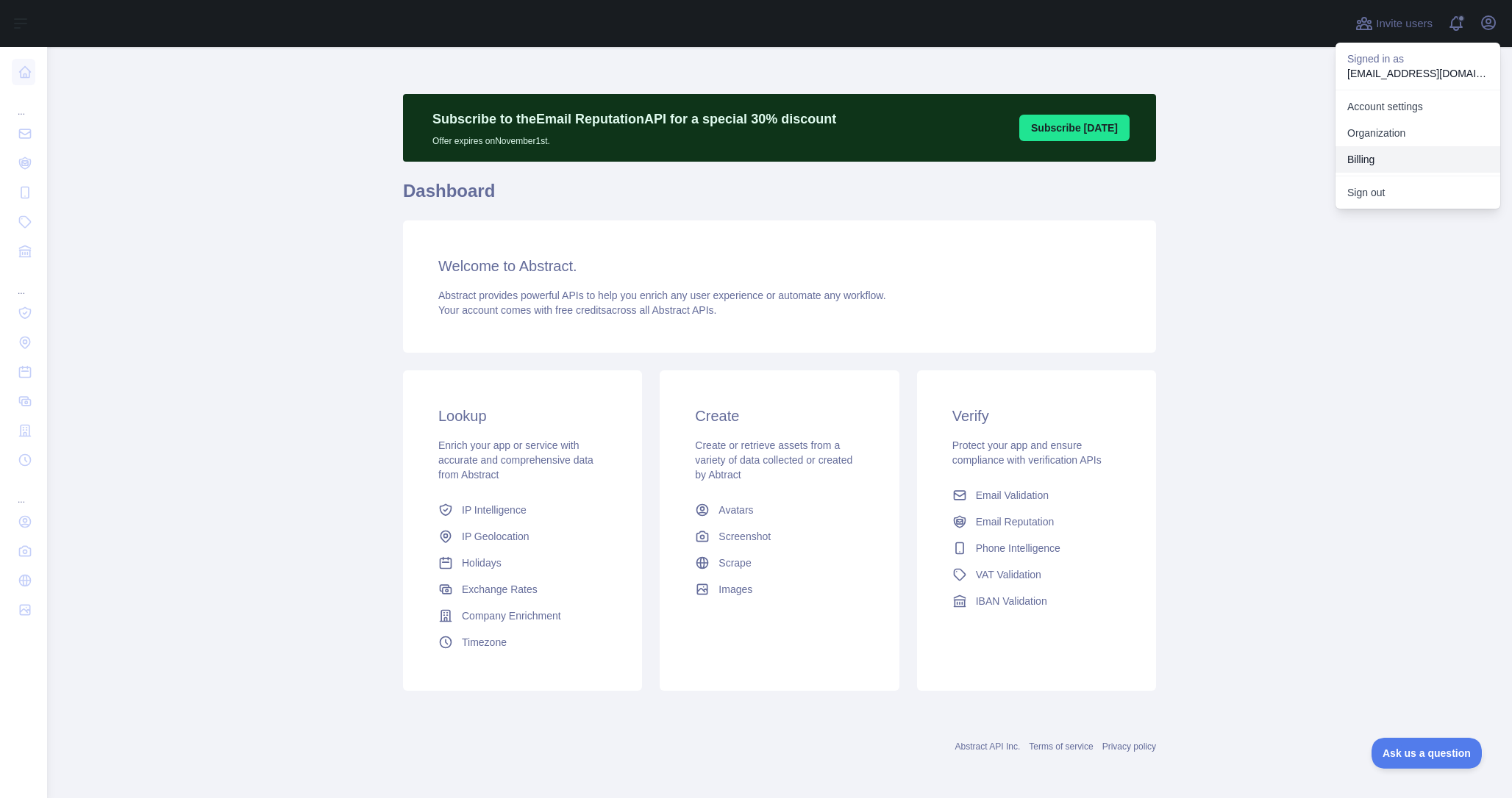
click at [1379, 152] on button "Billing" at bounding box center [1418, 159] width 165 height 26
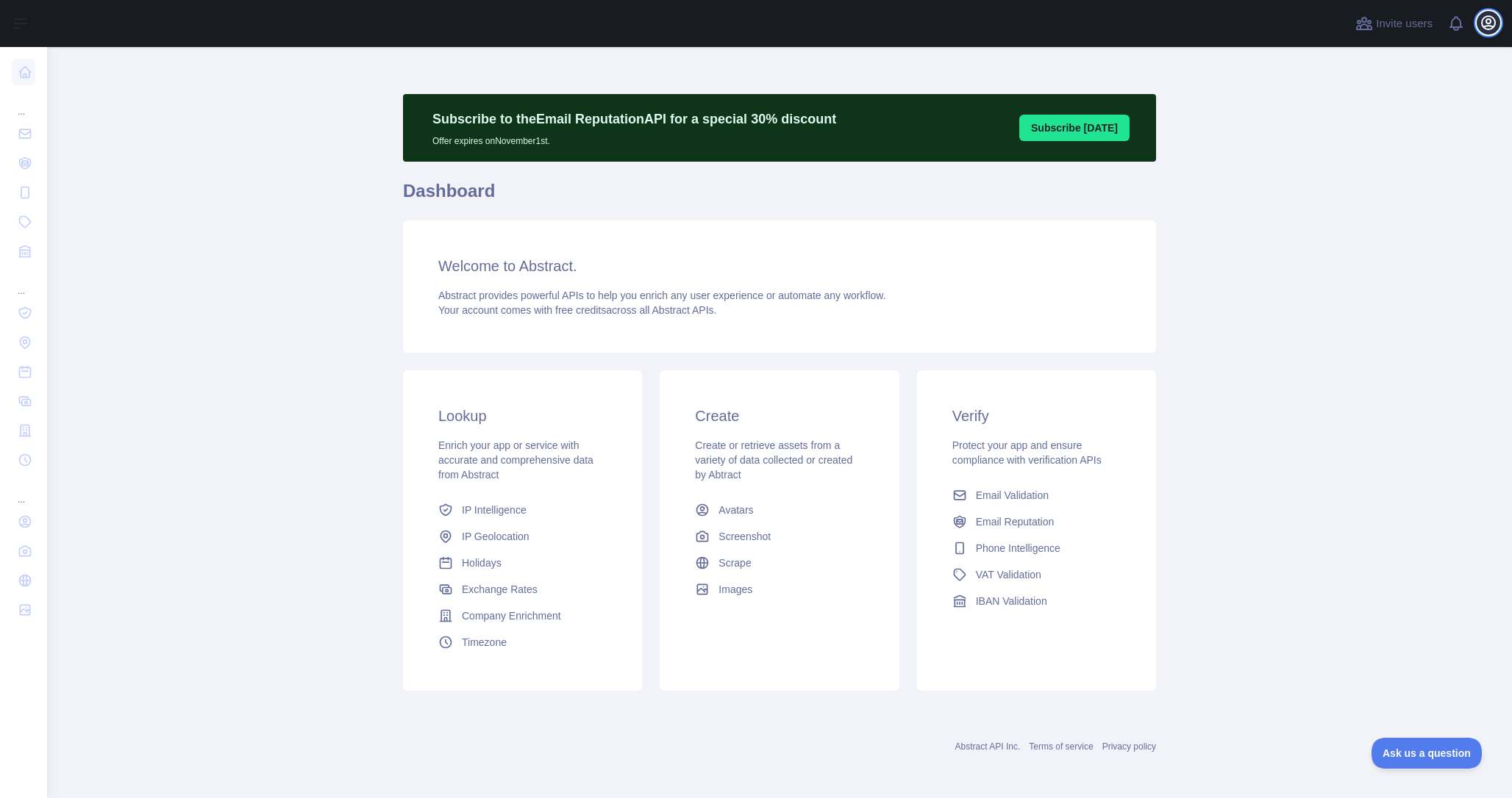
click at [1479, 21] on button "Open user menu" at bounding box center [1489, 23] width 24 height 24
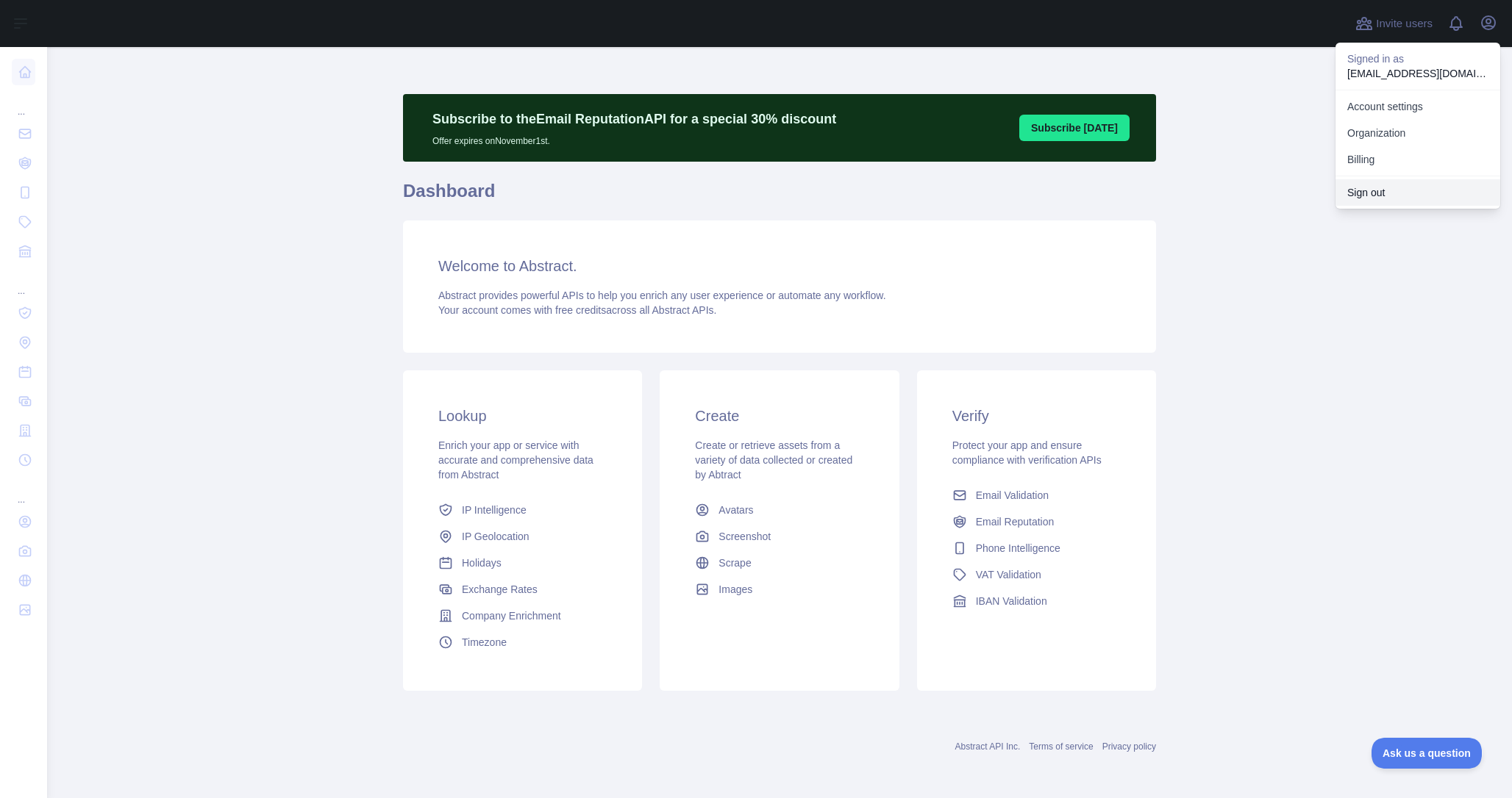
click at [1392, 189] on button "Sign out" at bounding box center [1418, 192] width 165 height 26
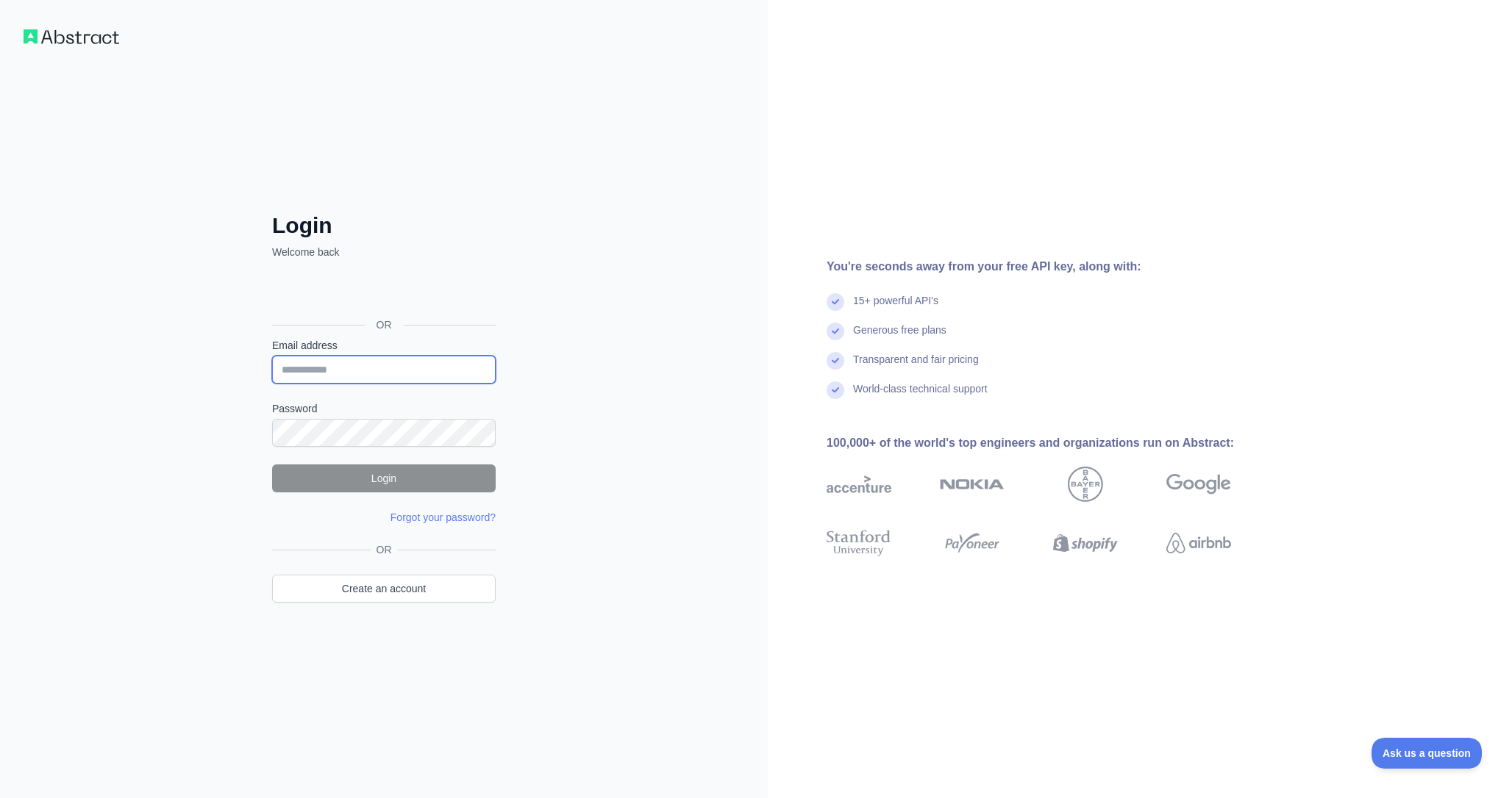
type input "**********"
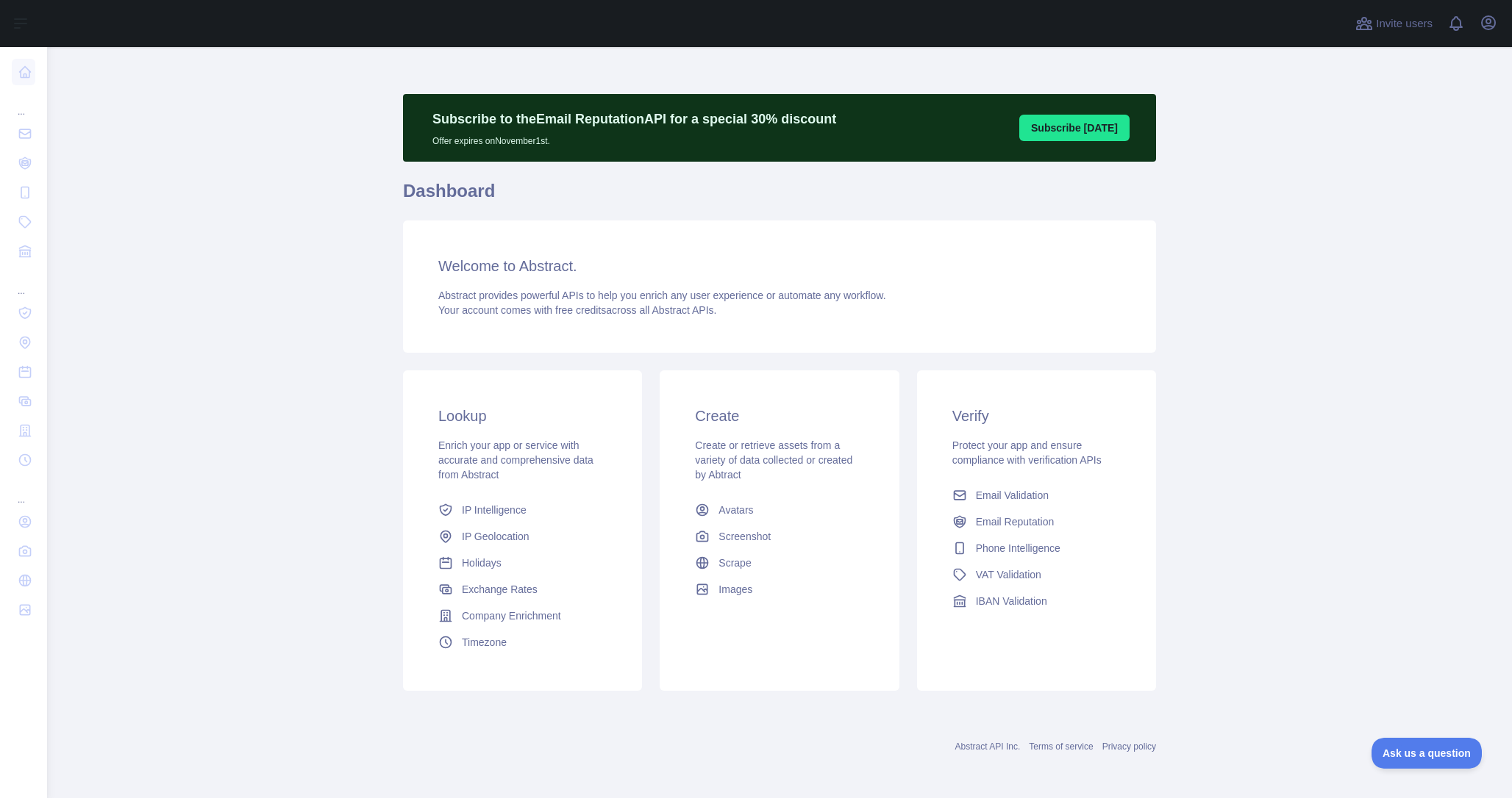
click at [1321, 279] on main "Subscribe to the Email Reputation API for a special 30 % discount Offer expires…" at bounding box center [780, 423] width 1466 height 752
click at [1487, 17] on icon "button" at bounding box center [1488, 22] width 17 height 17
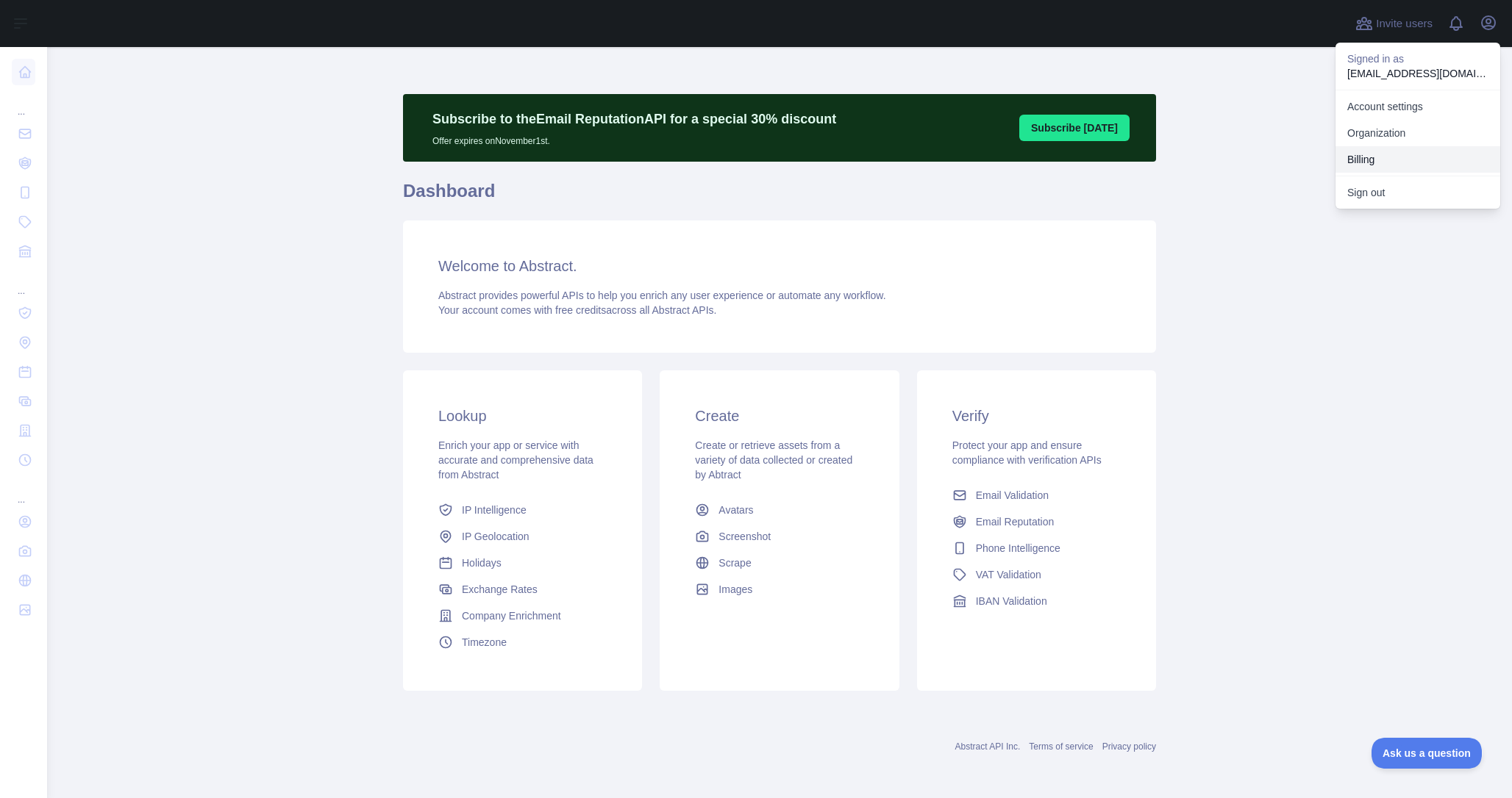
click at [1396, 150] on button "Billing" at bounding box center [1418, 159] width 165 height 26
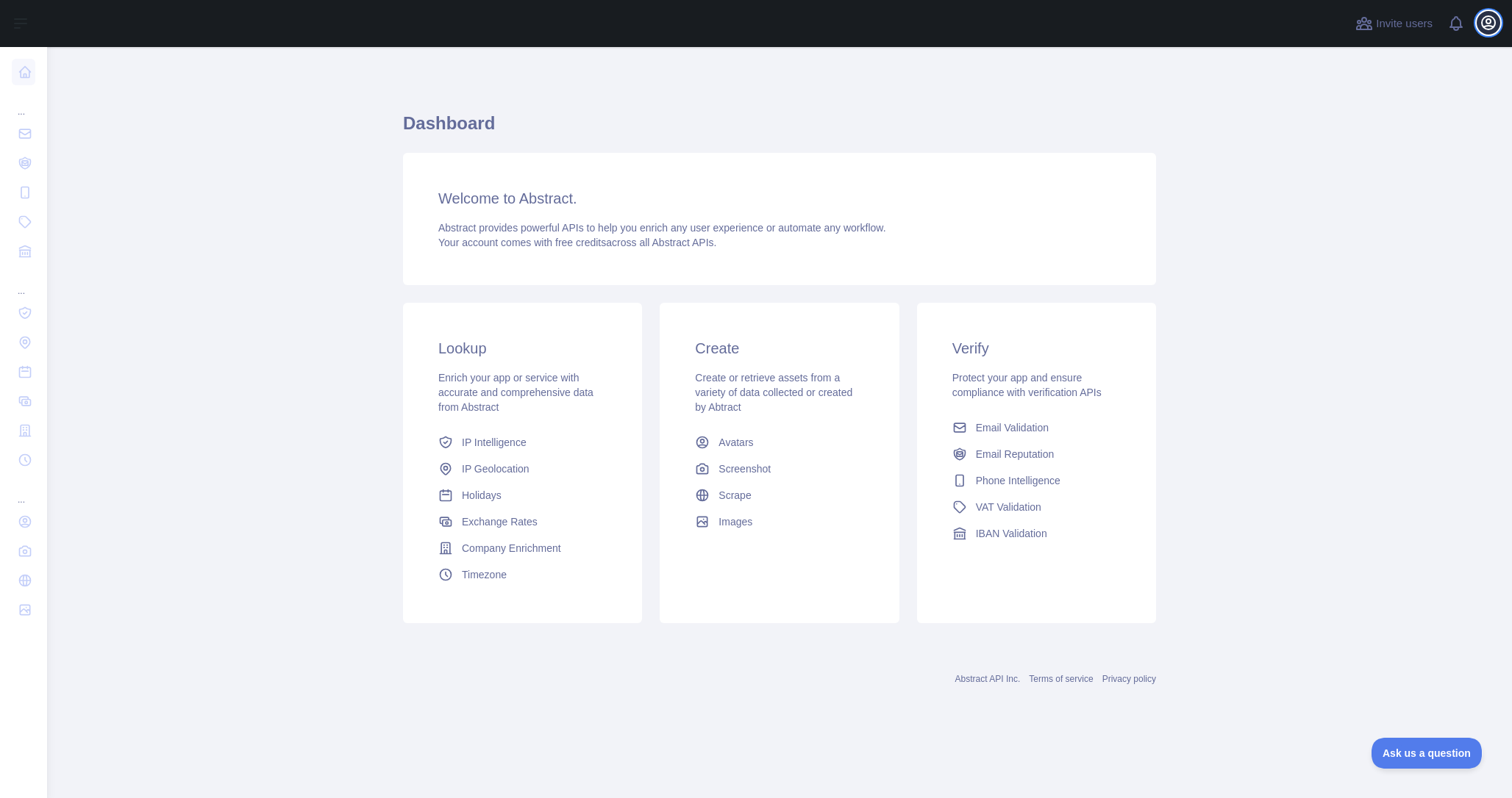
click at [1486, 26] on icon "button" at bounding box center [1488, 23] width 14 height 14
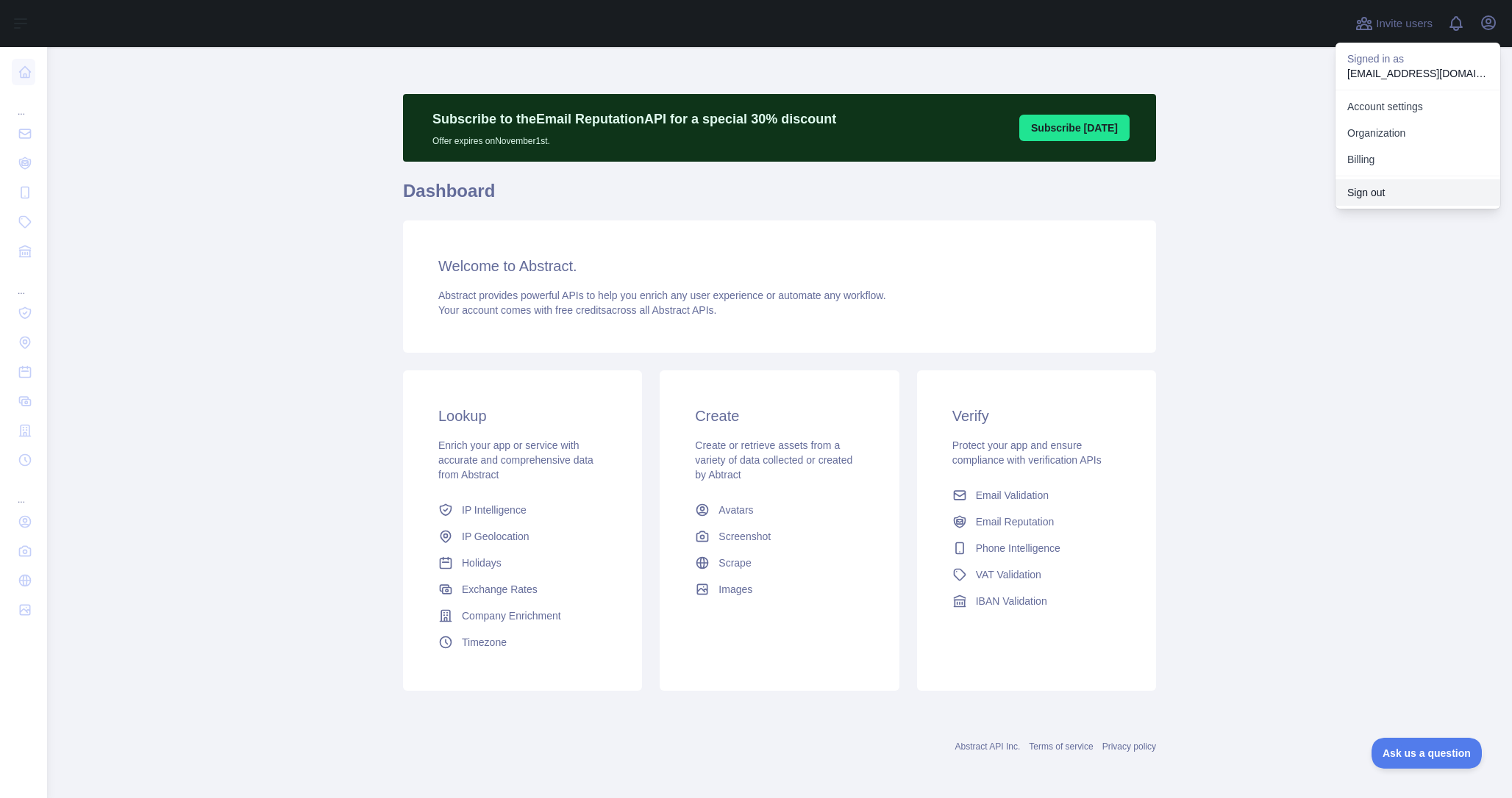
click at [1415, 195] on button "Sign out" at bounding box center [1418, 192] width 165 height 26
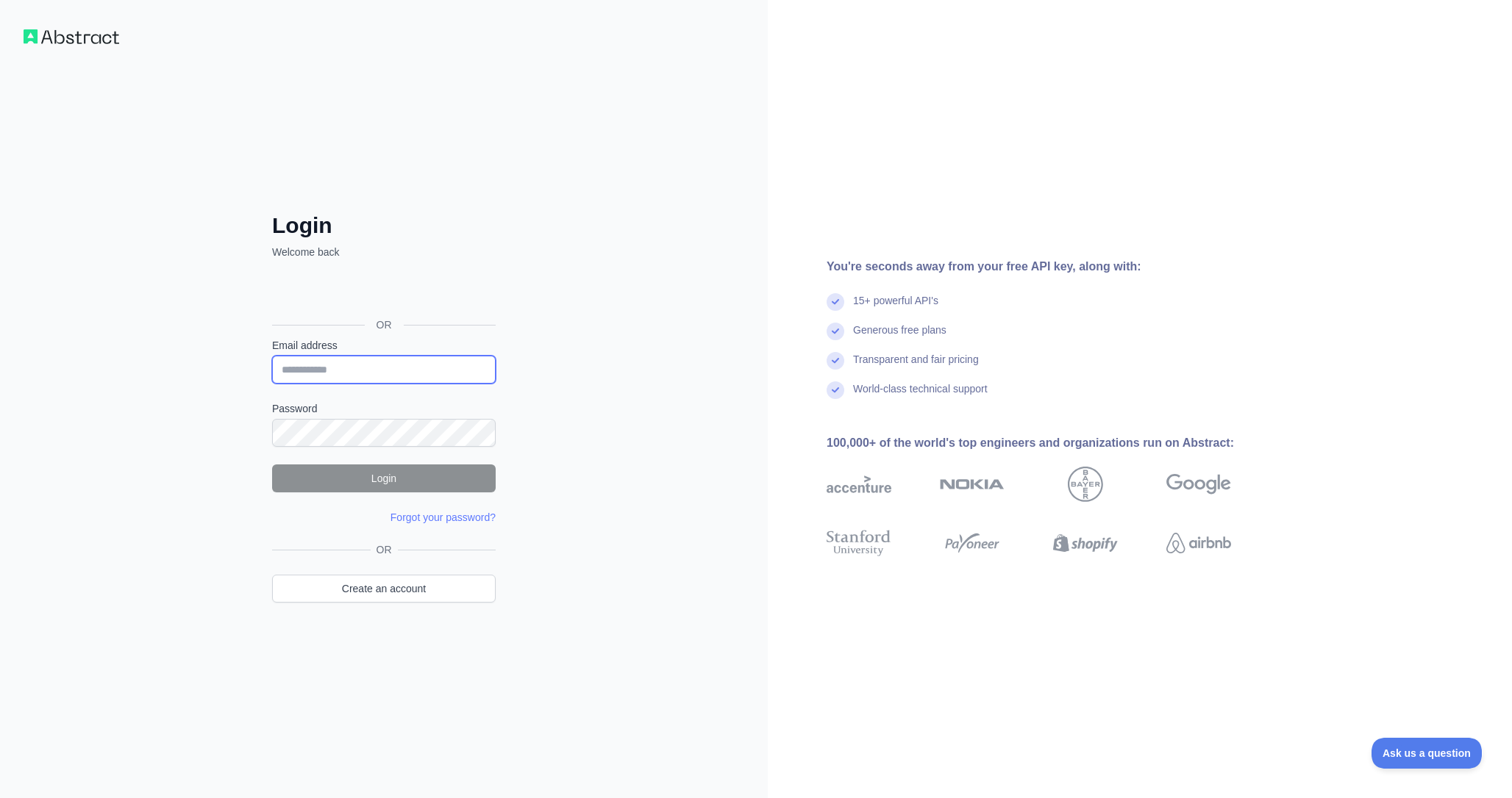
type input "**********"
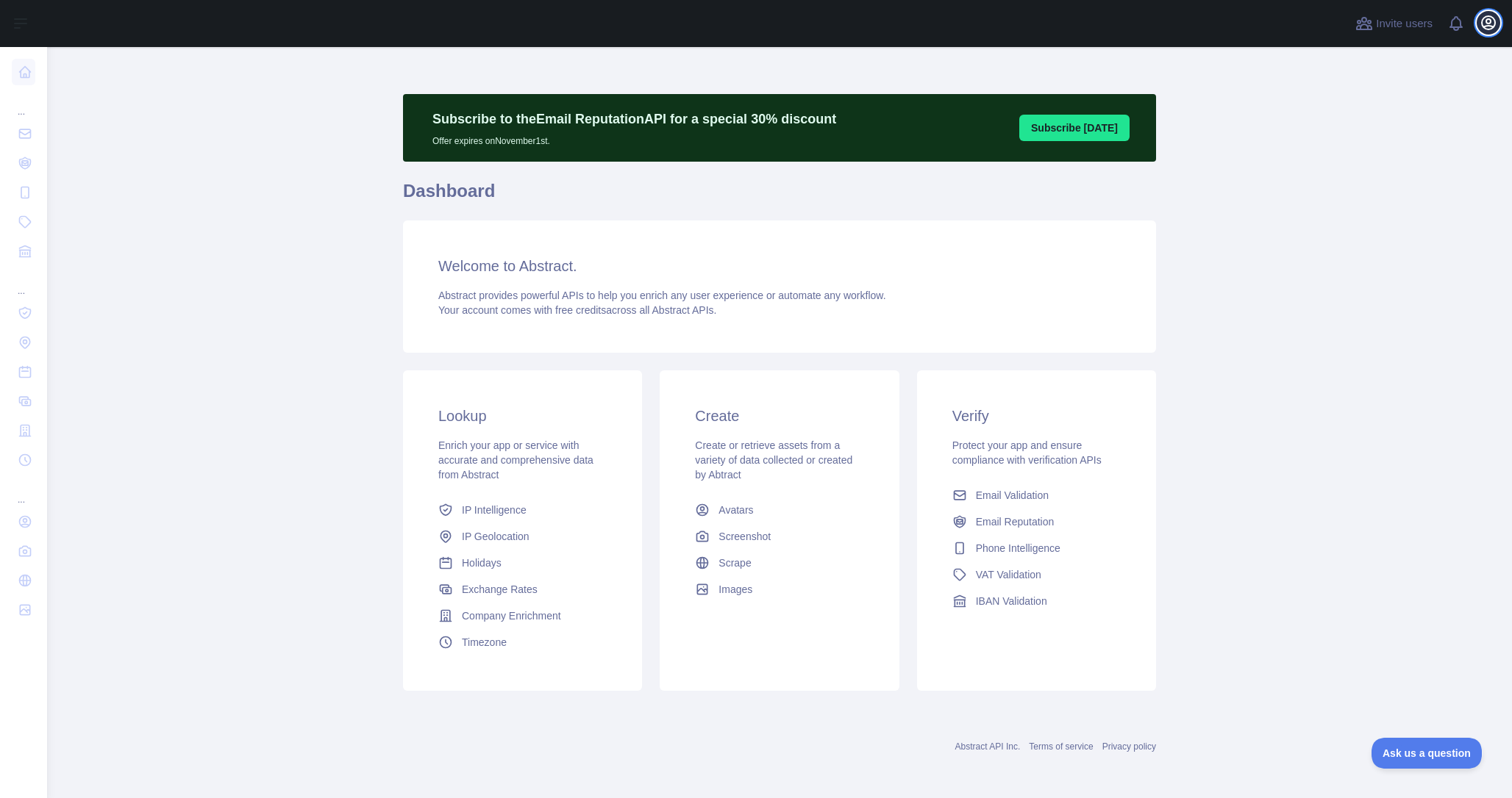
click at [1486, 24] on icon "button" at bounding box center [1488, 23] width 14 height 14
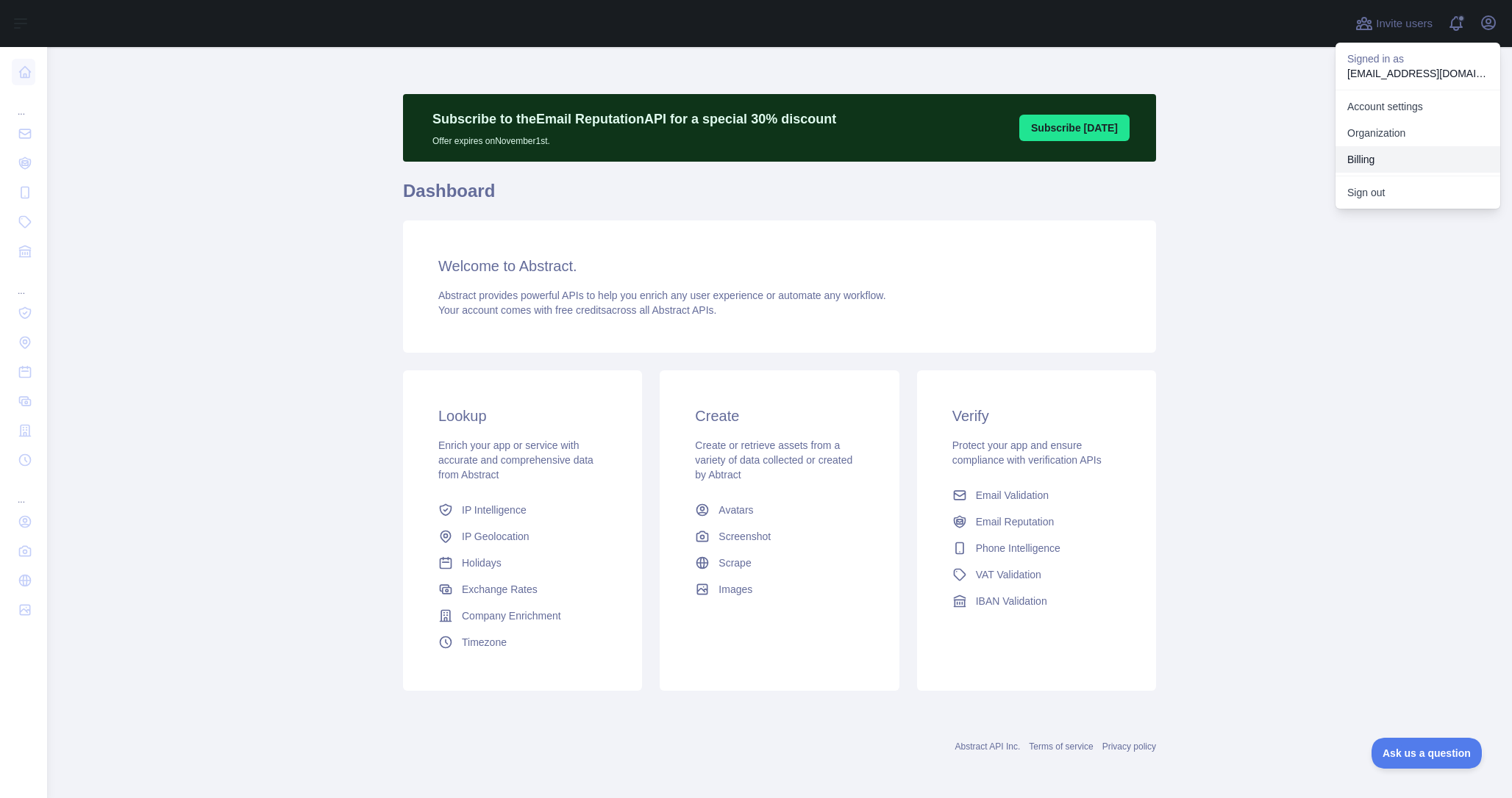
click at [1392, 151] on button "Billing" at bounding box center [1418, 159] width 165 height 26
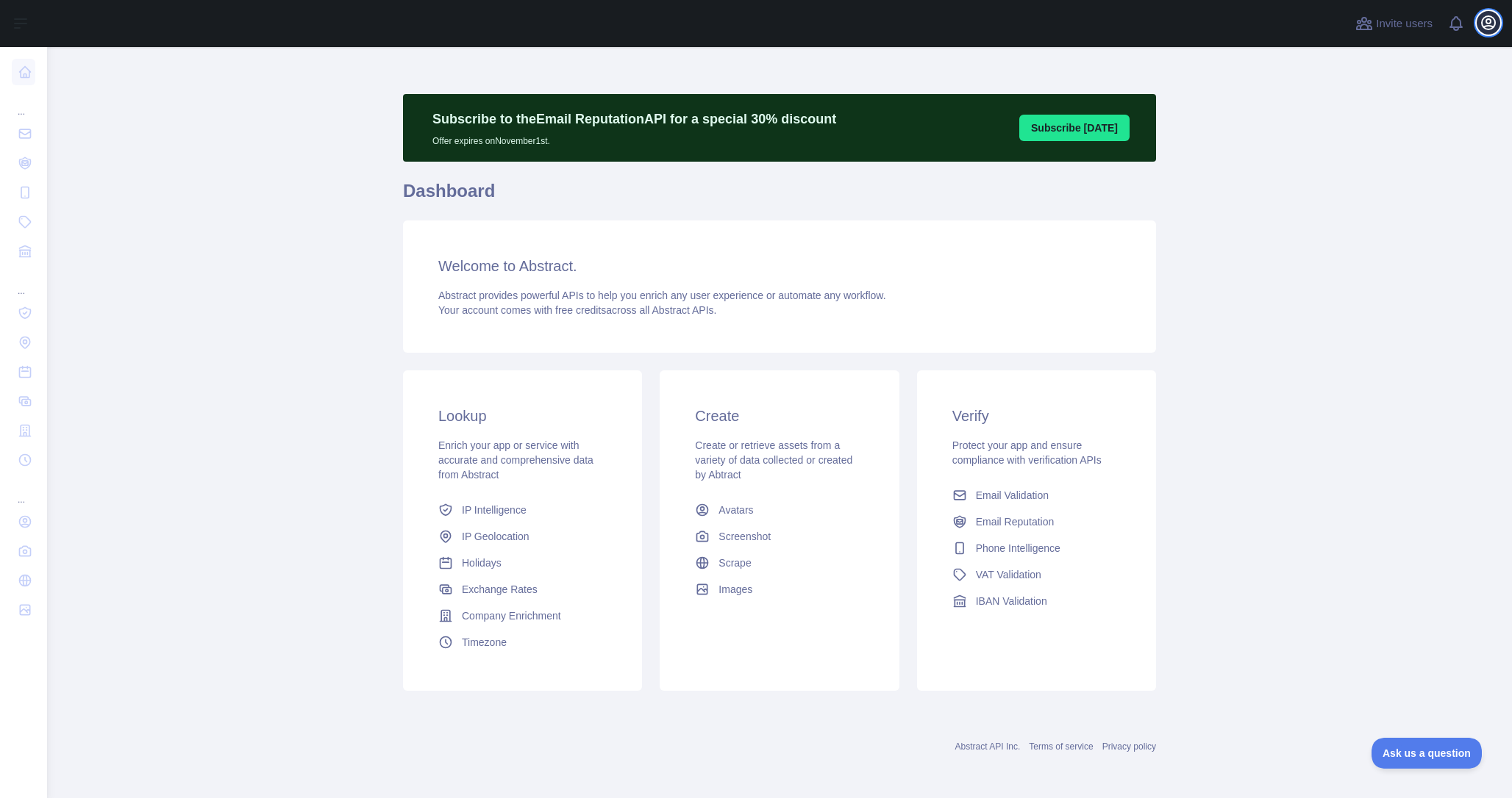
click at [1493, 31] on icon "button" at bounding box center [1488, 22] width 17 height 17
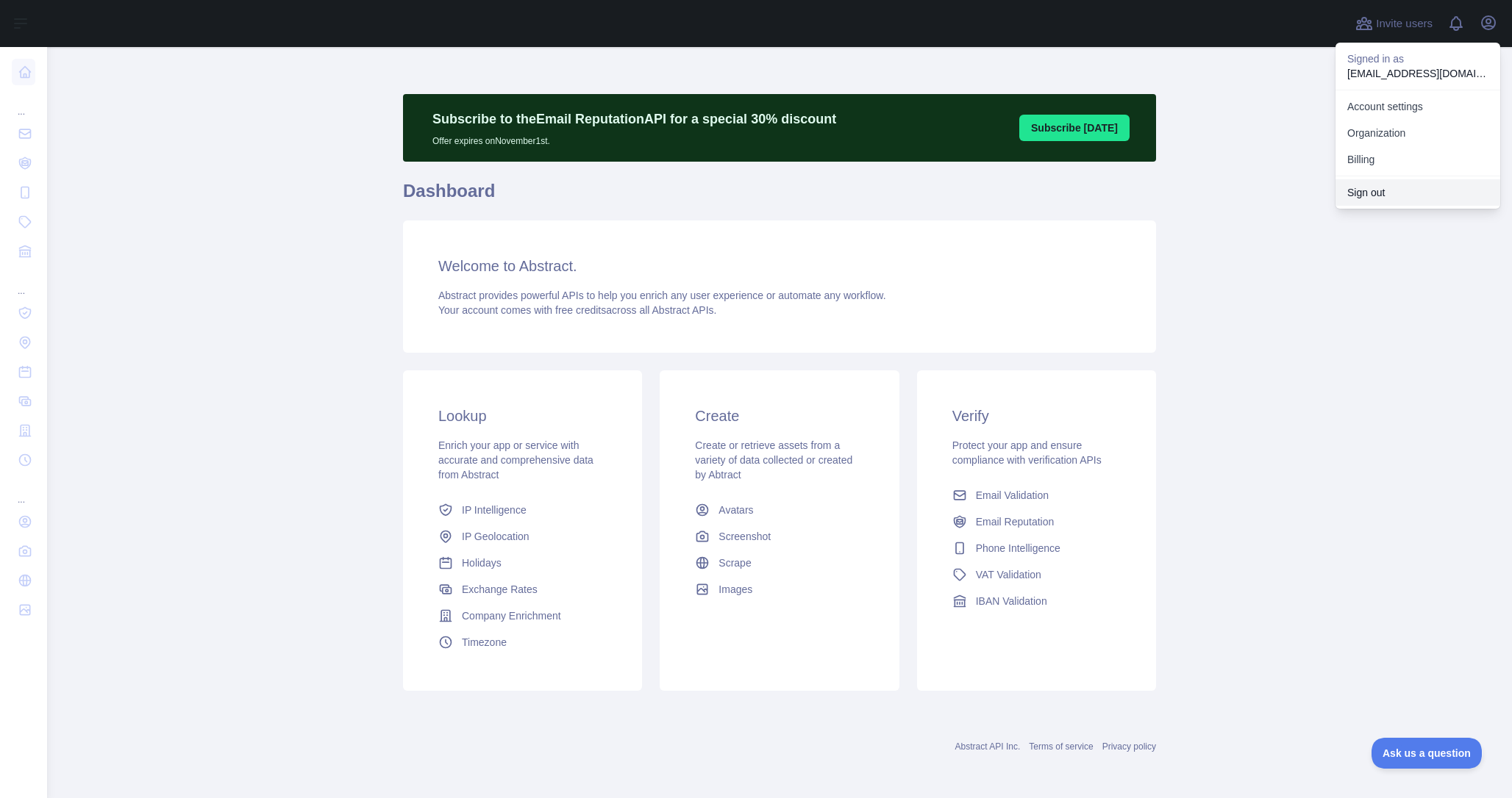
click at [1404, 196] on button "Sign out" at bounding box center [1418, 192] width 165 height 26
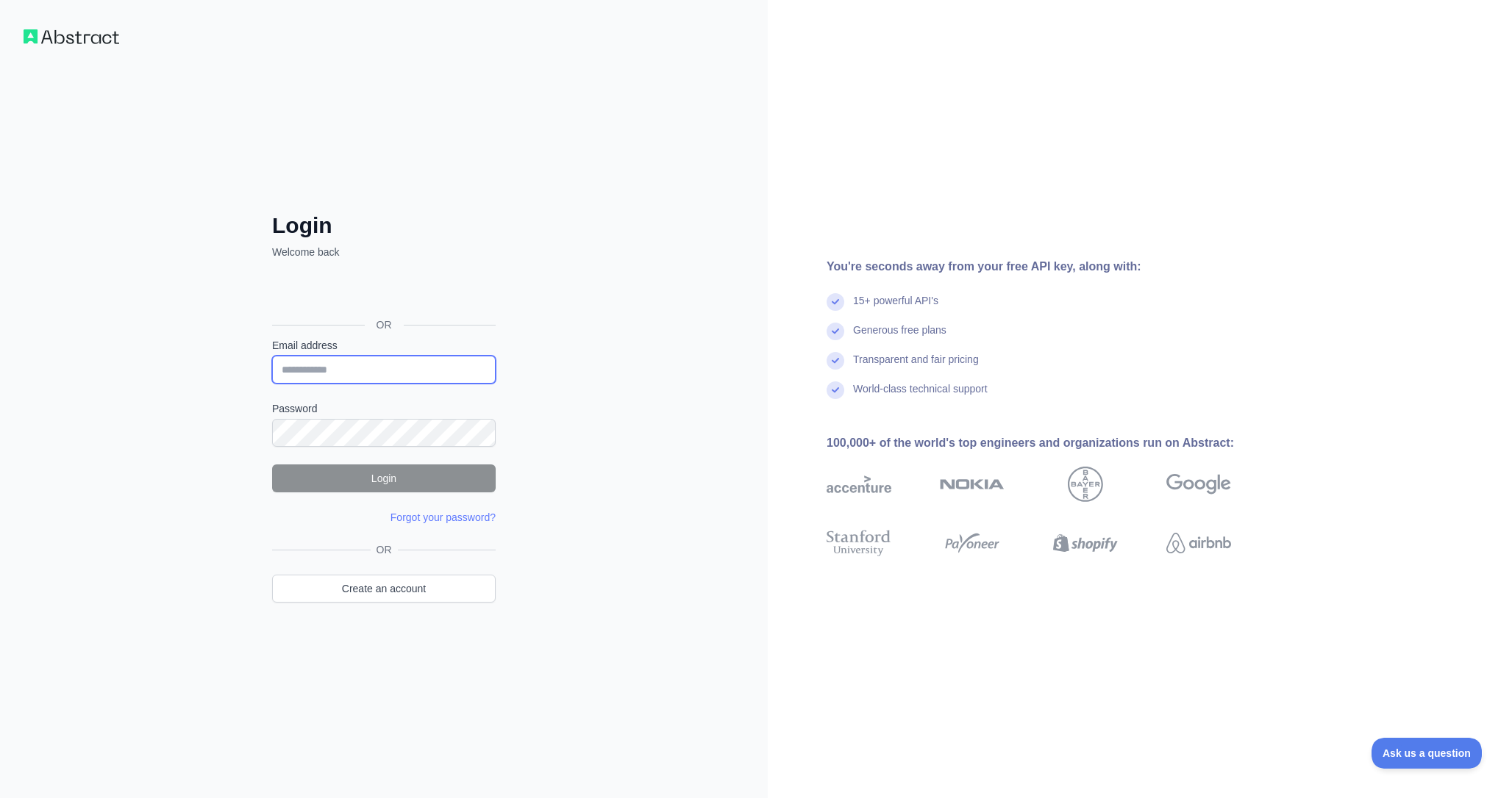
type input "**********"
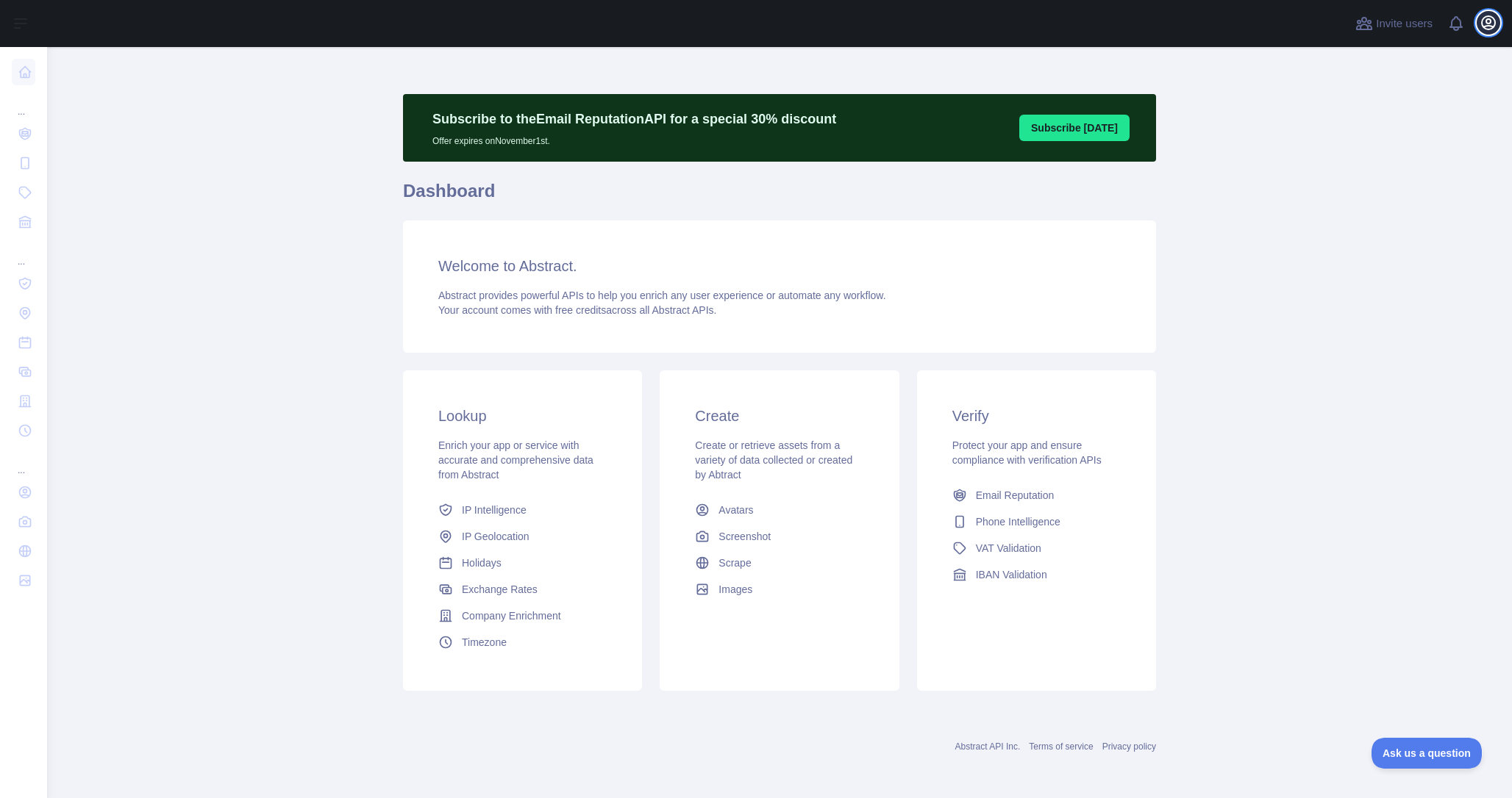
click at [1480, 26] on icon "button" at bounding box center [1488, 22] width 17 height 17
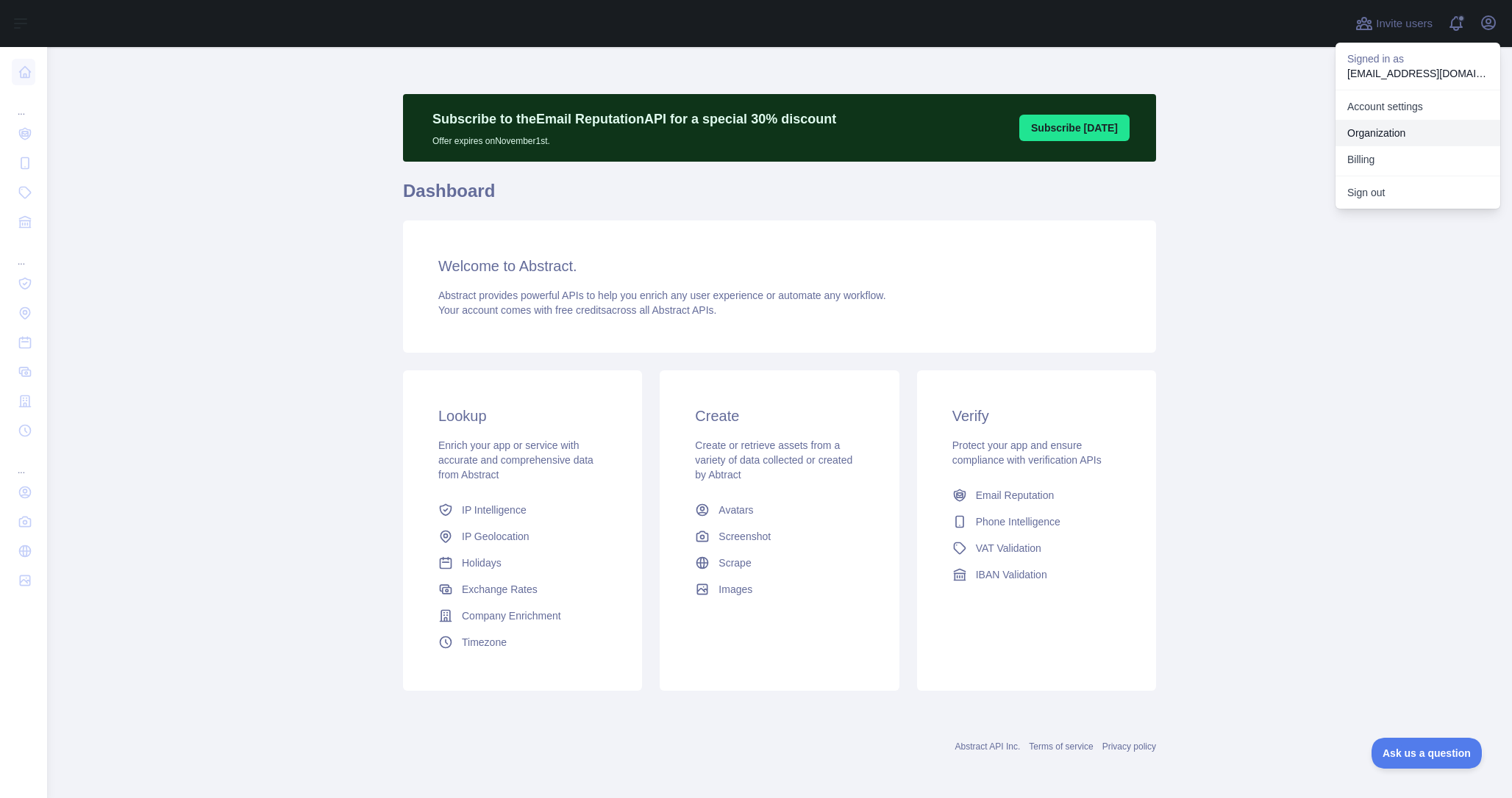
click at [1389, 121] on link "Organization" at bounding box center [1418, 133] width 165 height 26
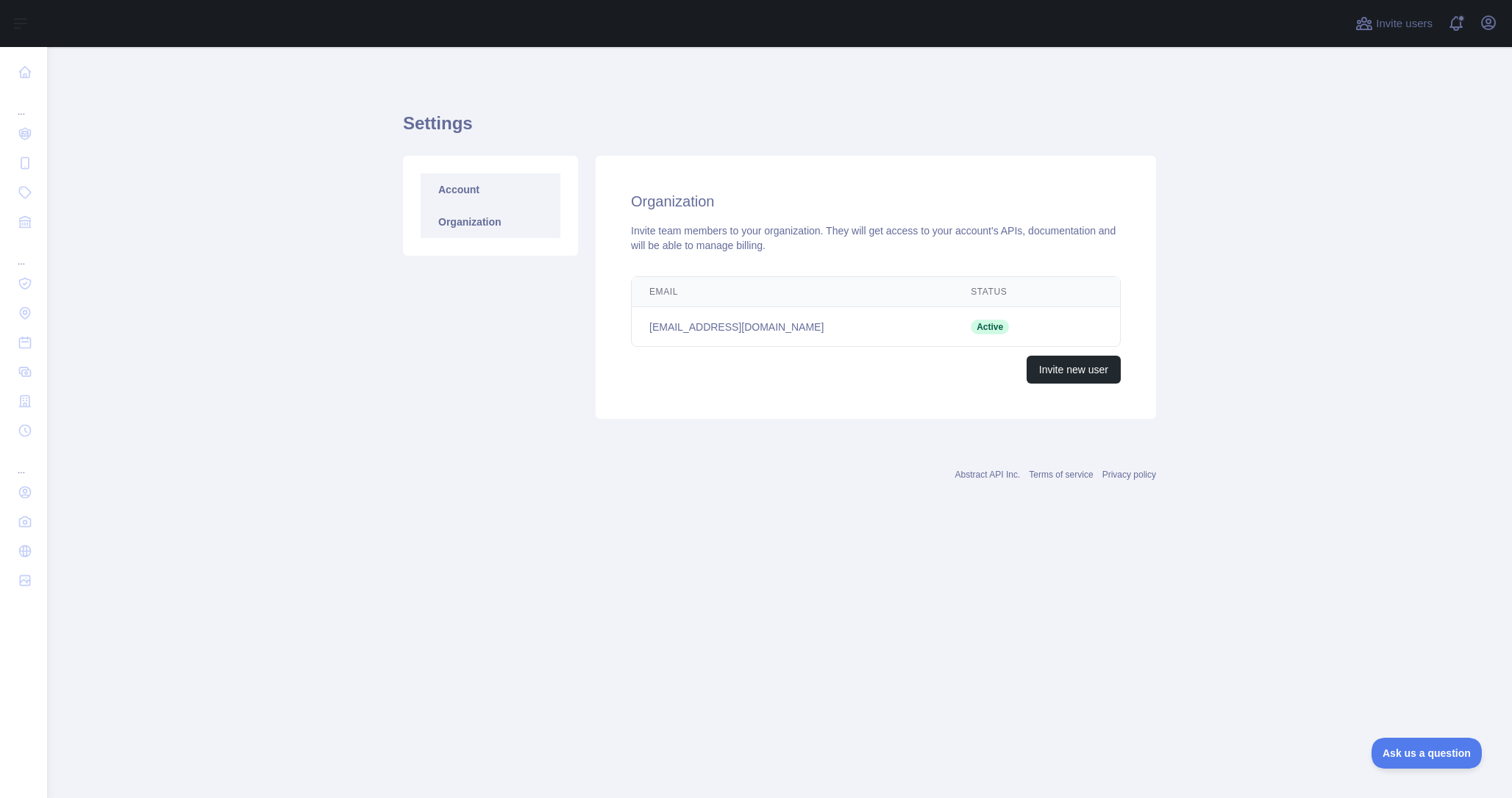
click at [491, 182] on link "Account" at bounding box center [490, 189] width 139 height 33
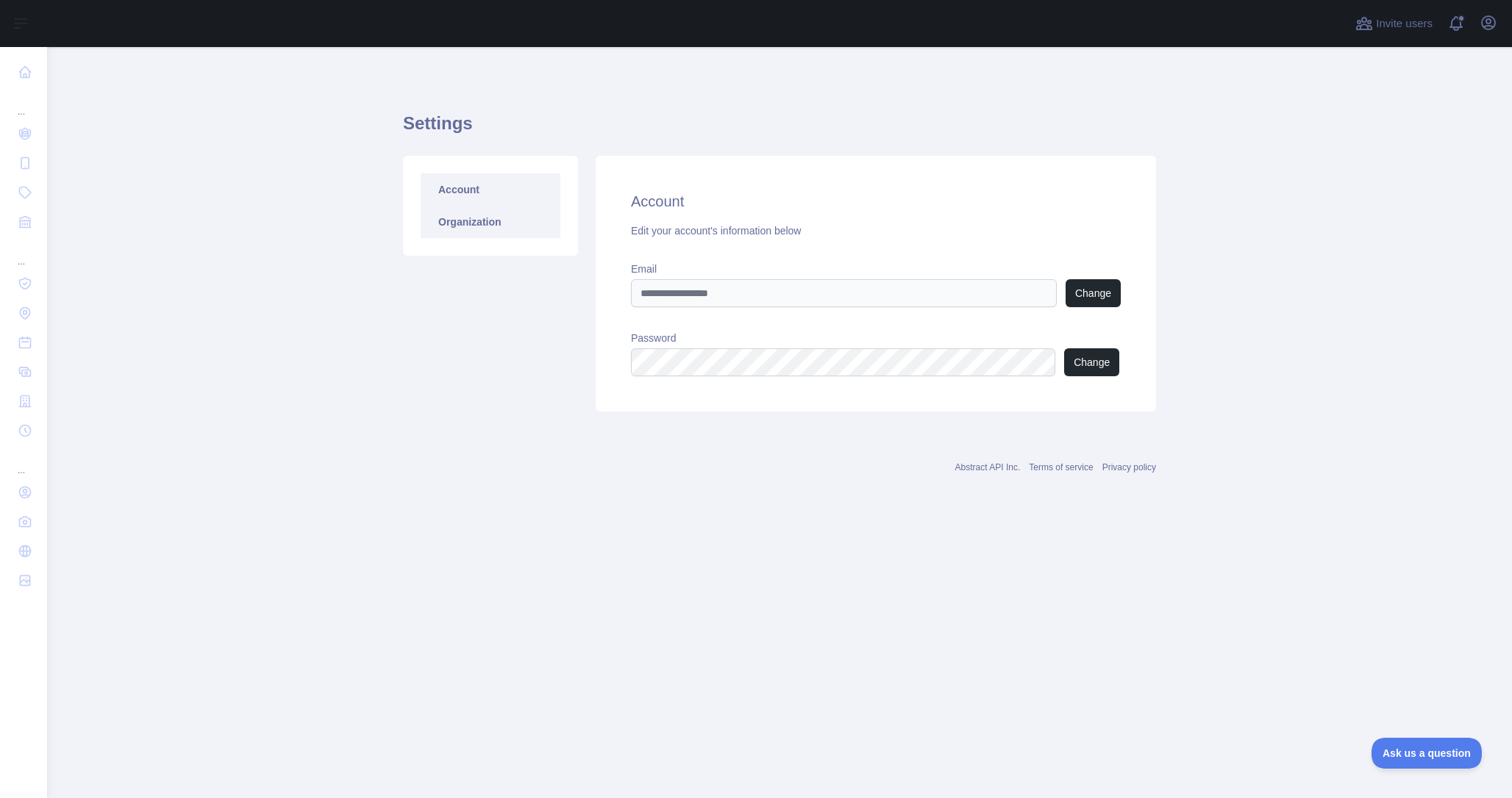
click at [478, 211] on link "Organization" at bounding box center [490, 222] width 139 height 33
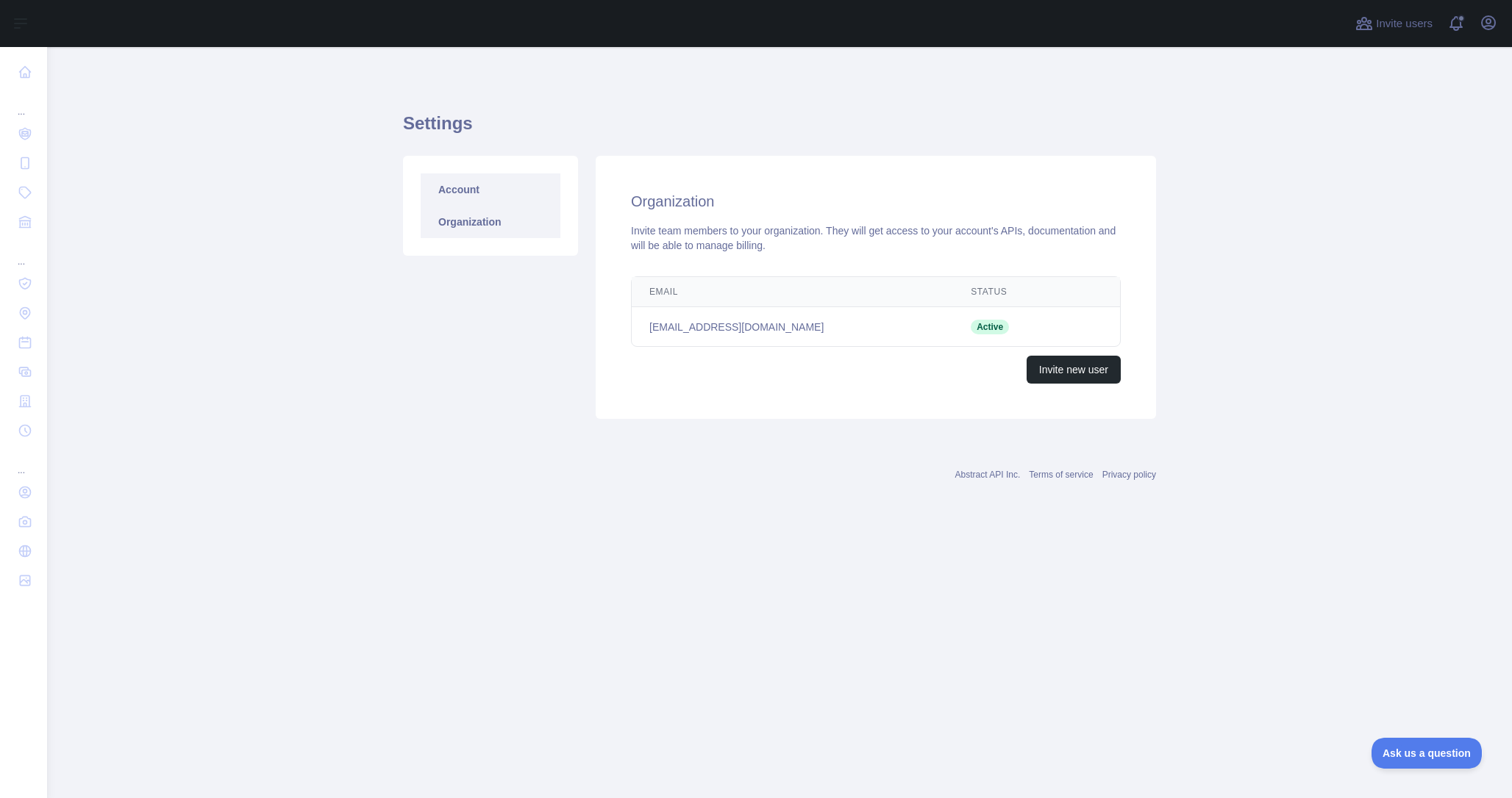
click at [480, 183] on link "Account" at bounding box center [490, 189] width 139 height 33
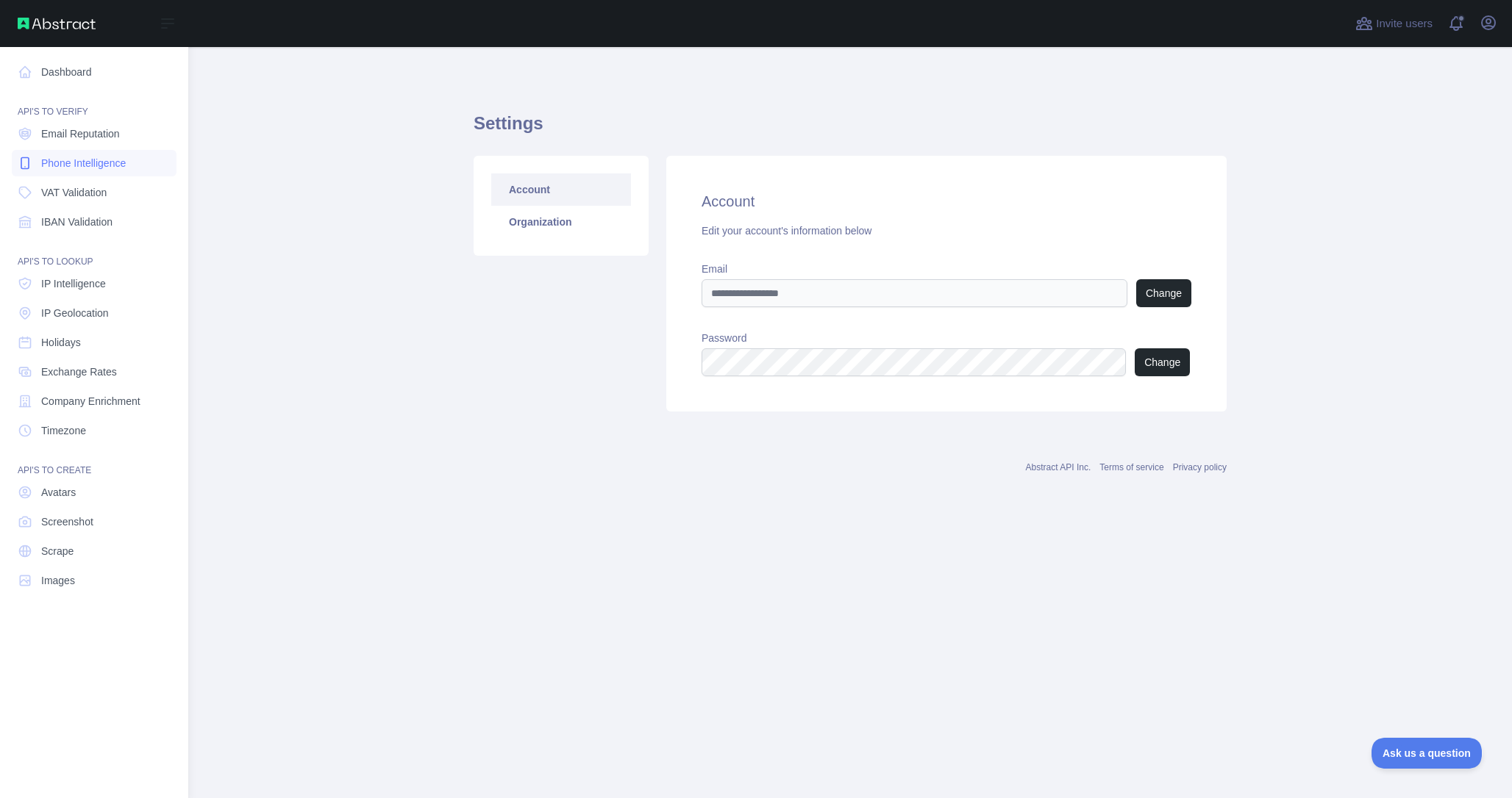
click at [80, 157] on span "Phone Intelligence" at bounding box center [83, 163] width 85 height 15
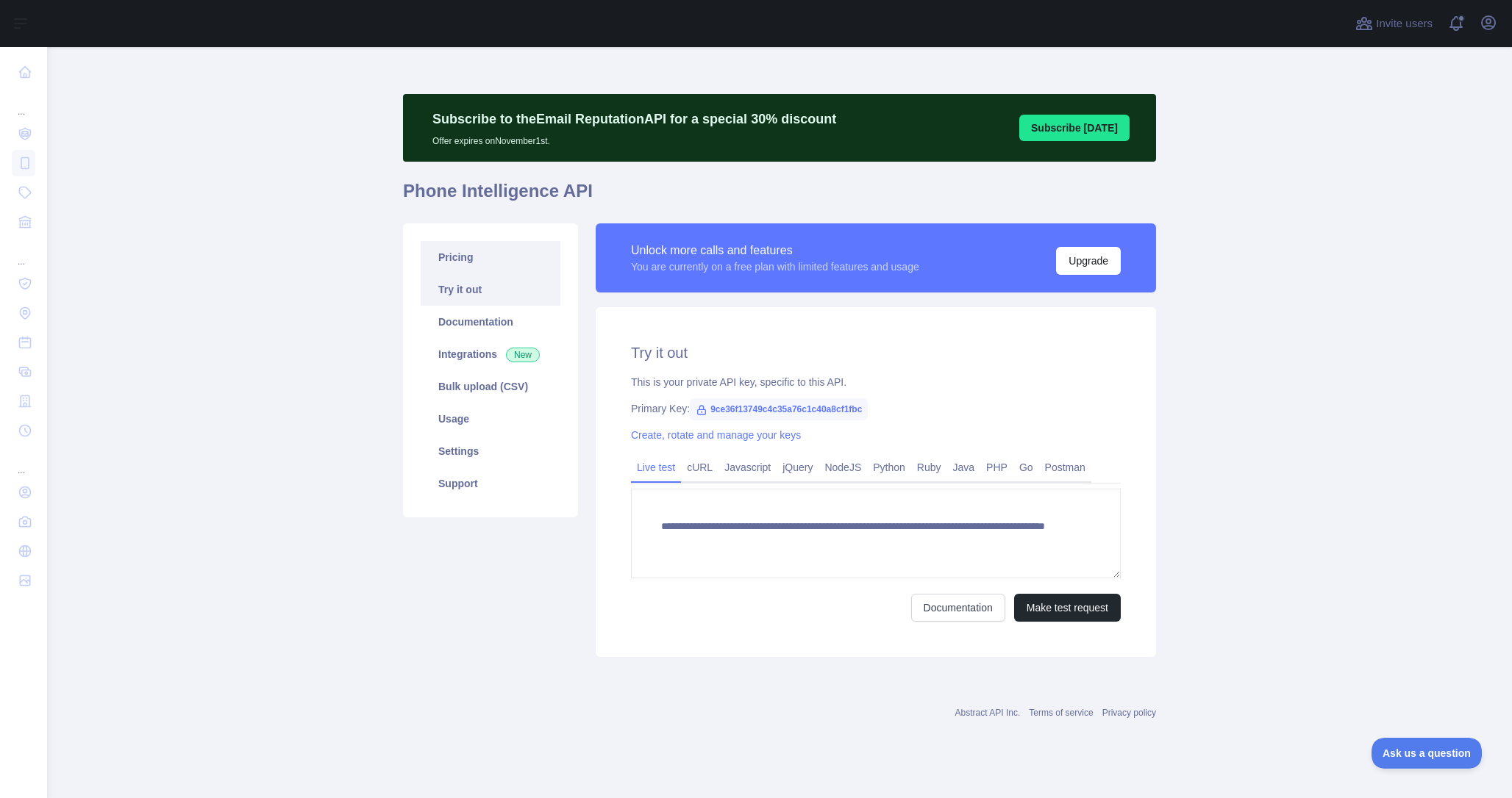
click at [467, 261] on link "Pricing" at bounding box center [490, 258] width 139 height 33
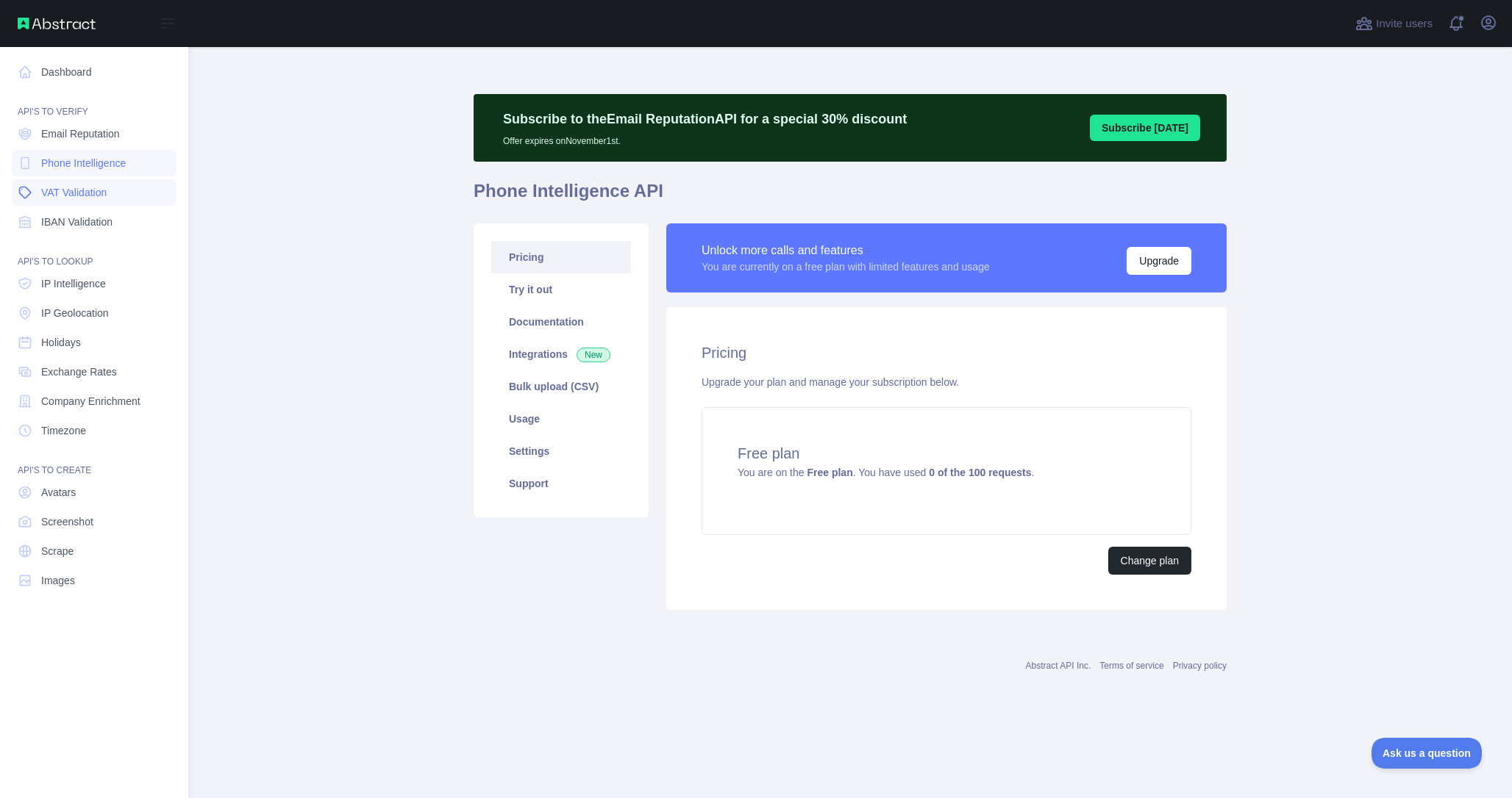
click at [60, 200] on link "VAT Validation" at bounding box center [94, 192] width 165 height 26
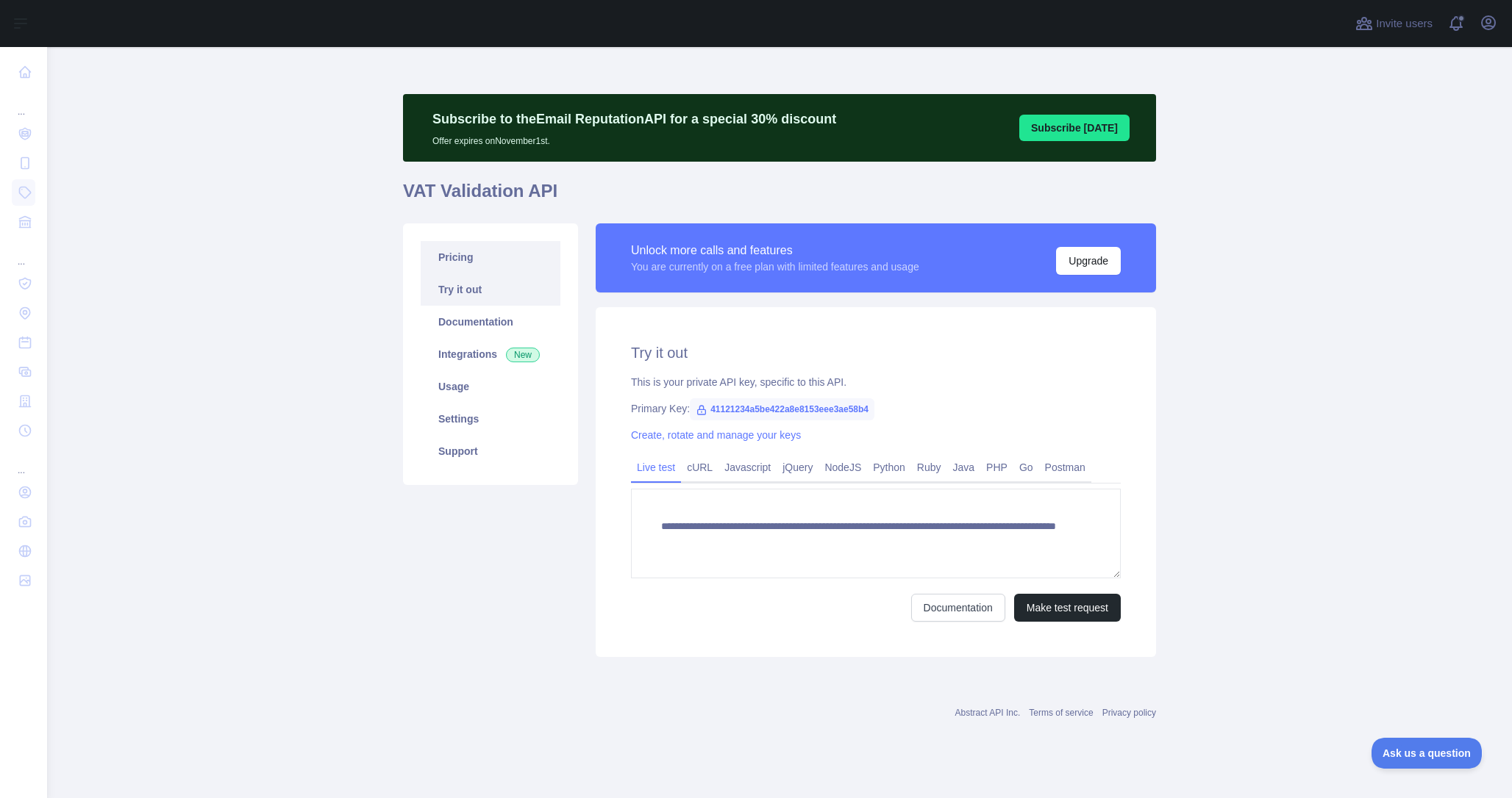
click at [478, 267] on link "Pricing" at bounding box center [490, 258] width 139 height 33
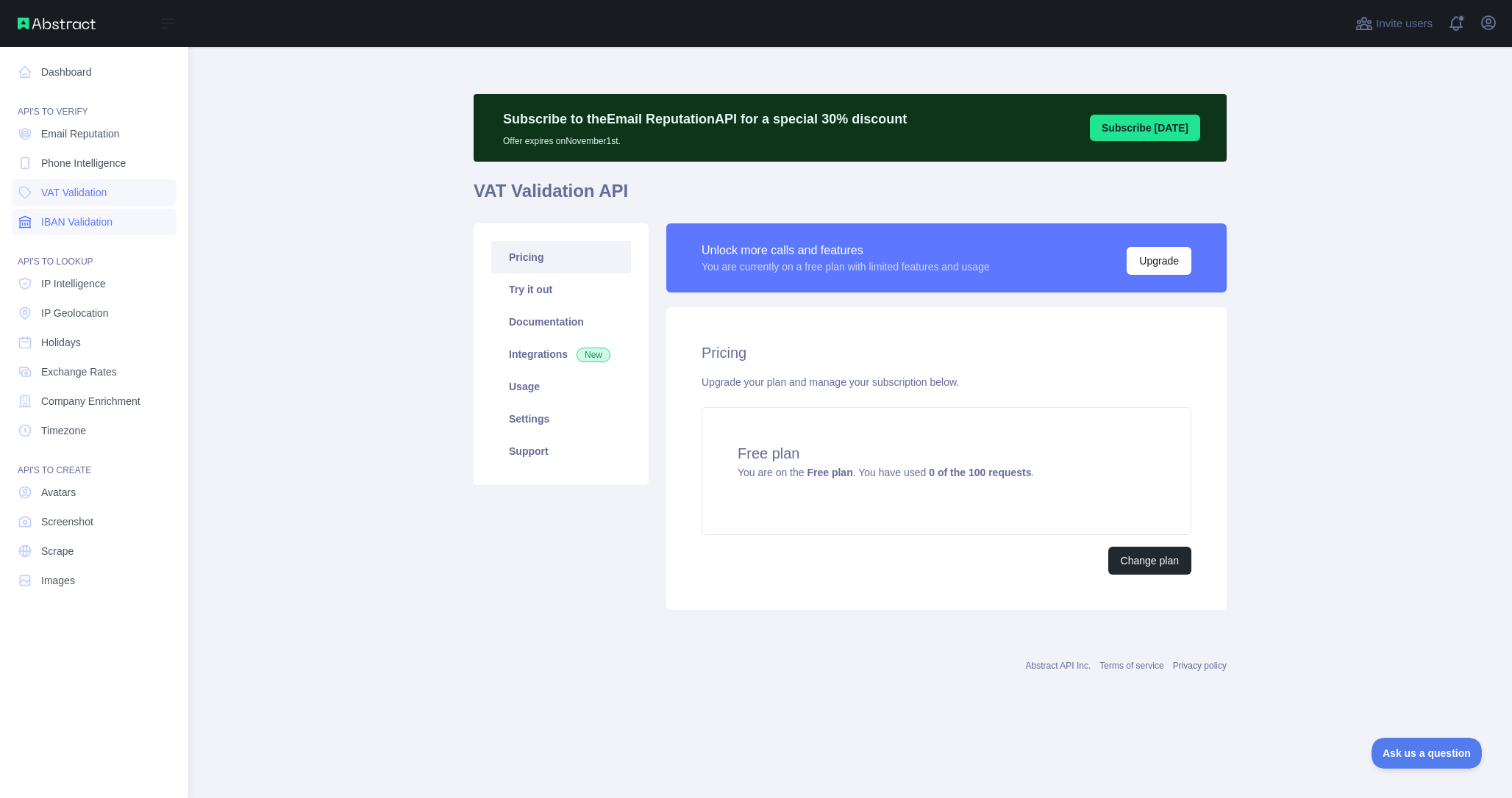
click at [54, 219] on span "IBAN Validation" at bounding box center [77, 222] width 71 height 15
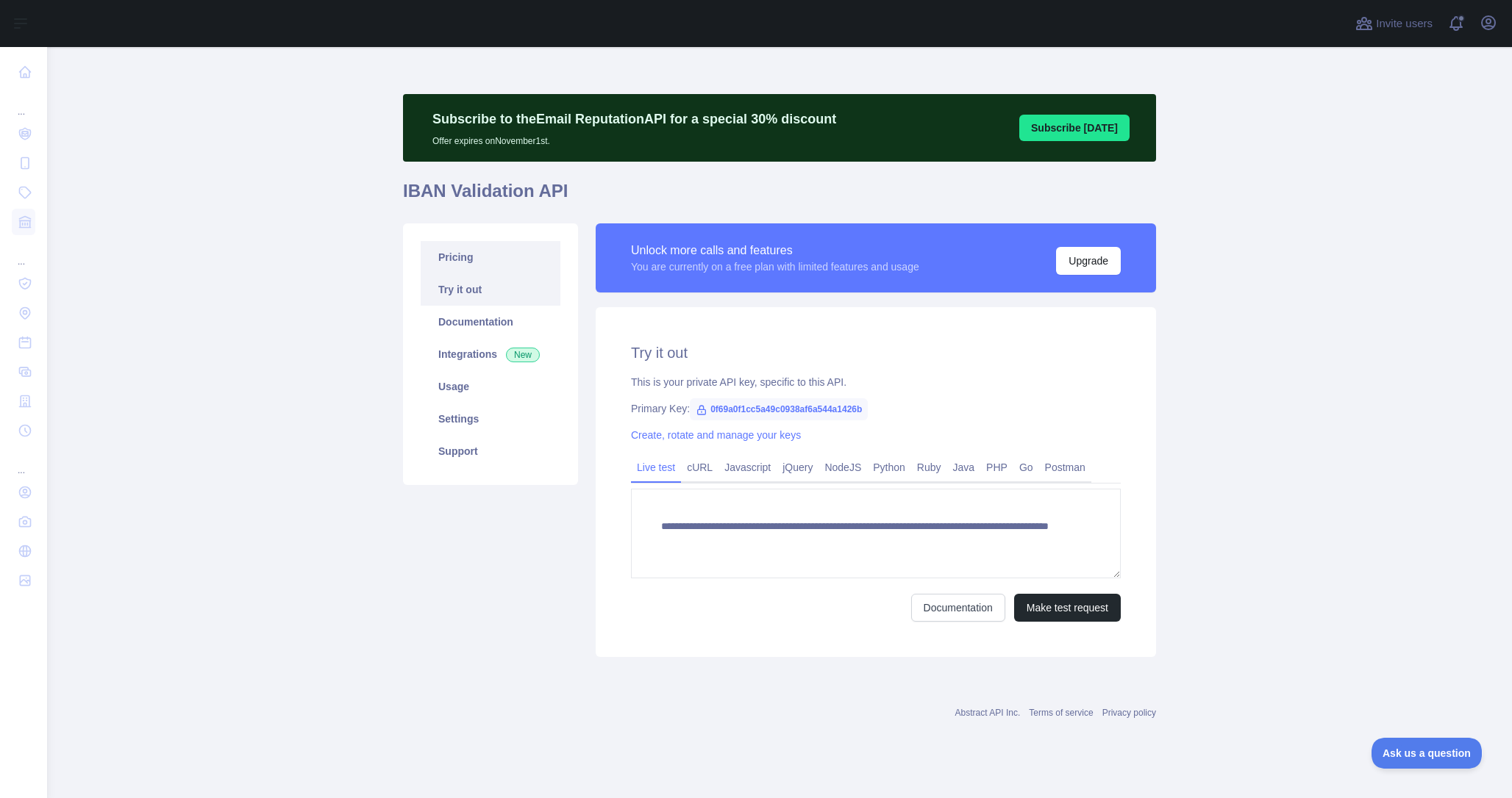
click at [471, 250] on link "Pricing" at bounding box center [490, 258] width 139 height 33
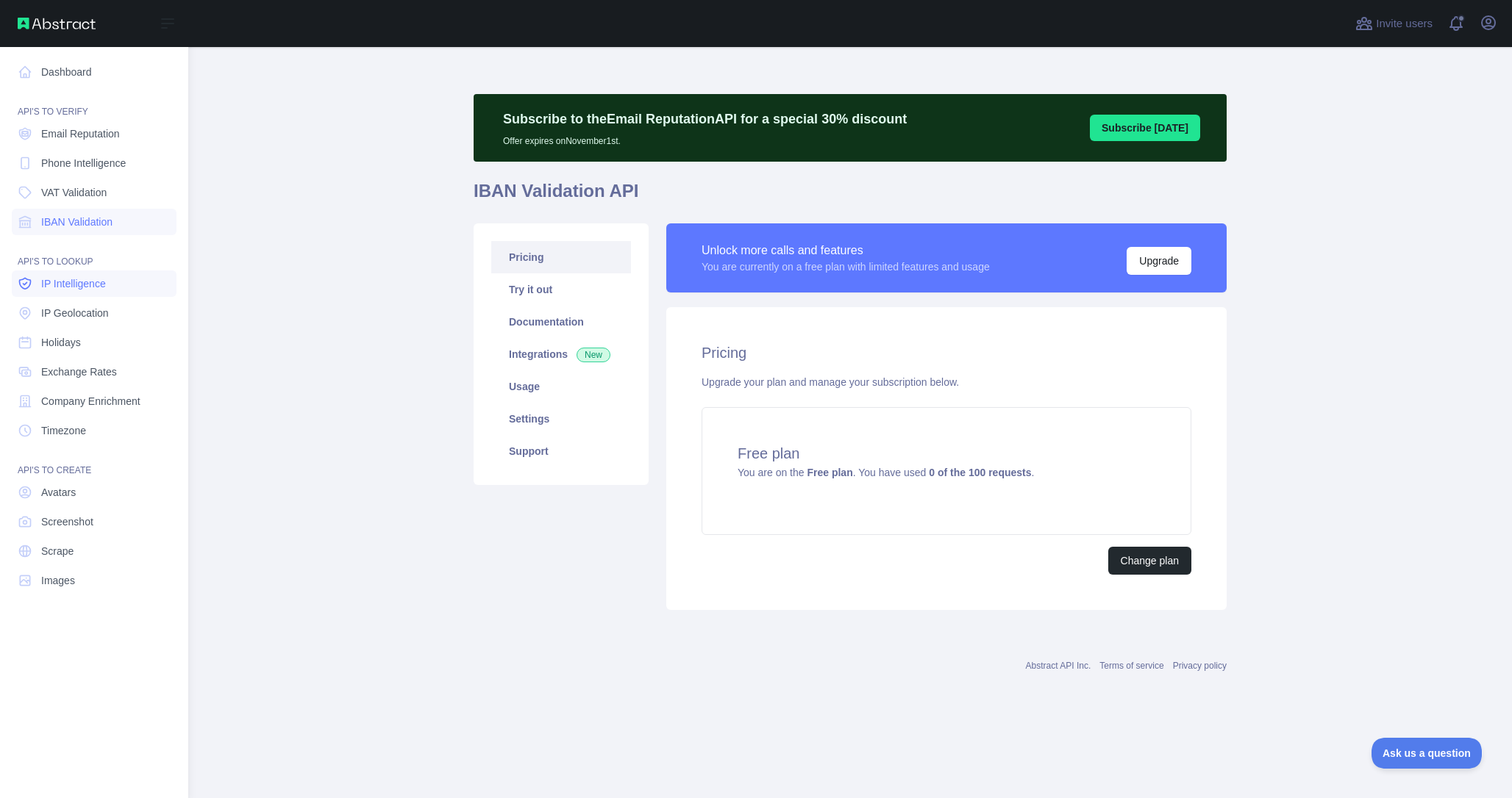
click at [76, 280] on span "IP Intelligence" at bounding box center [73, 283] width 65 height 15
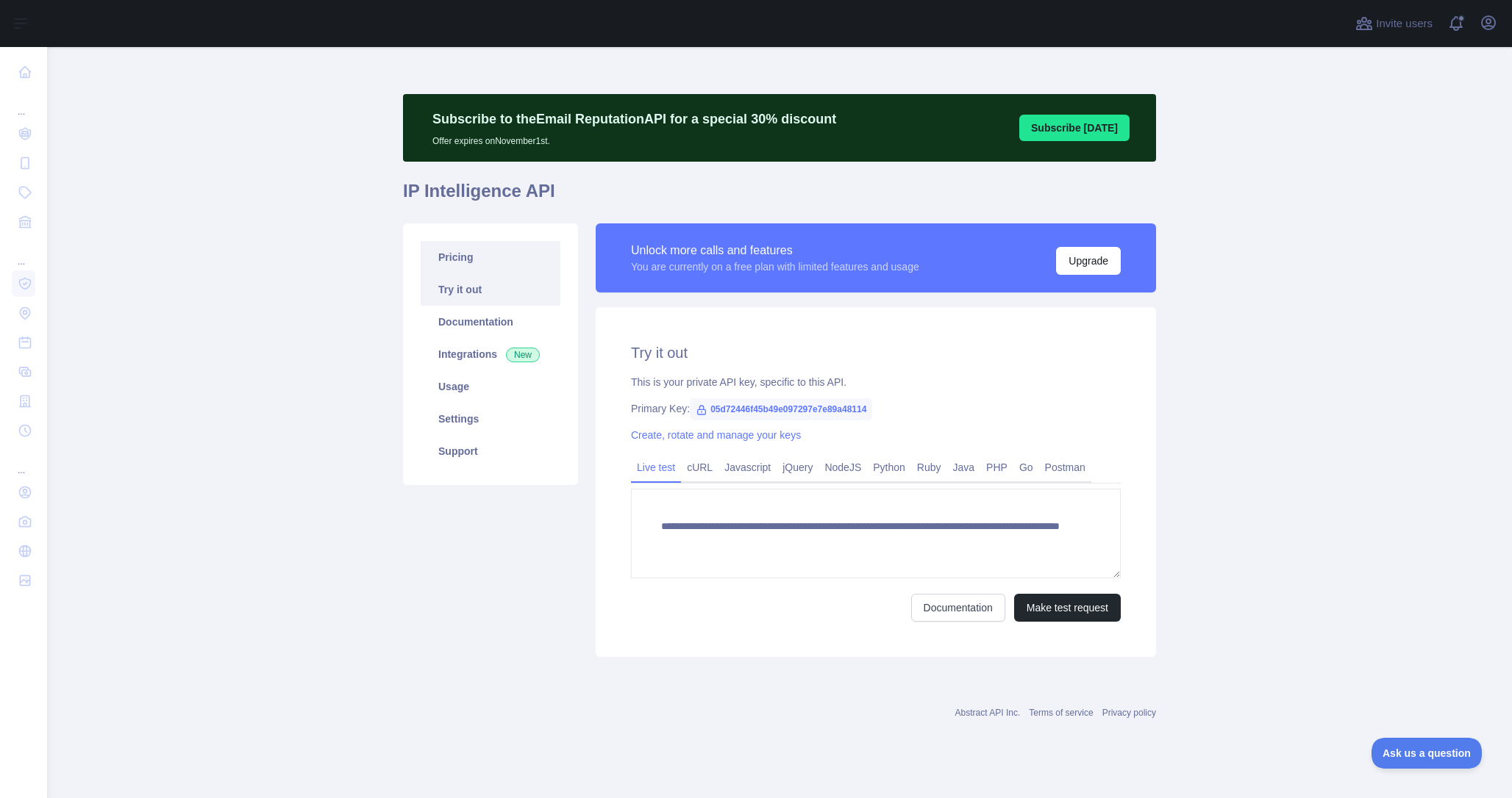
click at [472, 259] on link "Pricing" at bounding box center [490, 258] width 139 height 33
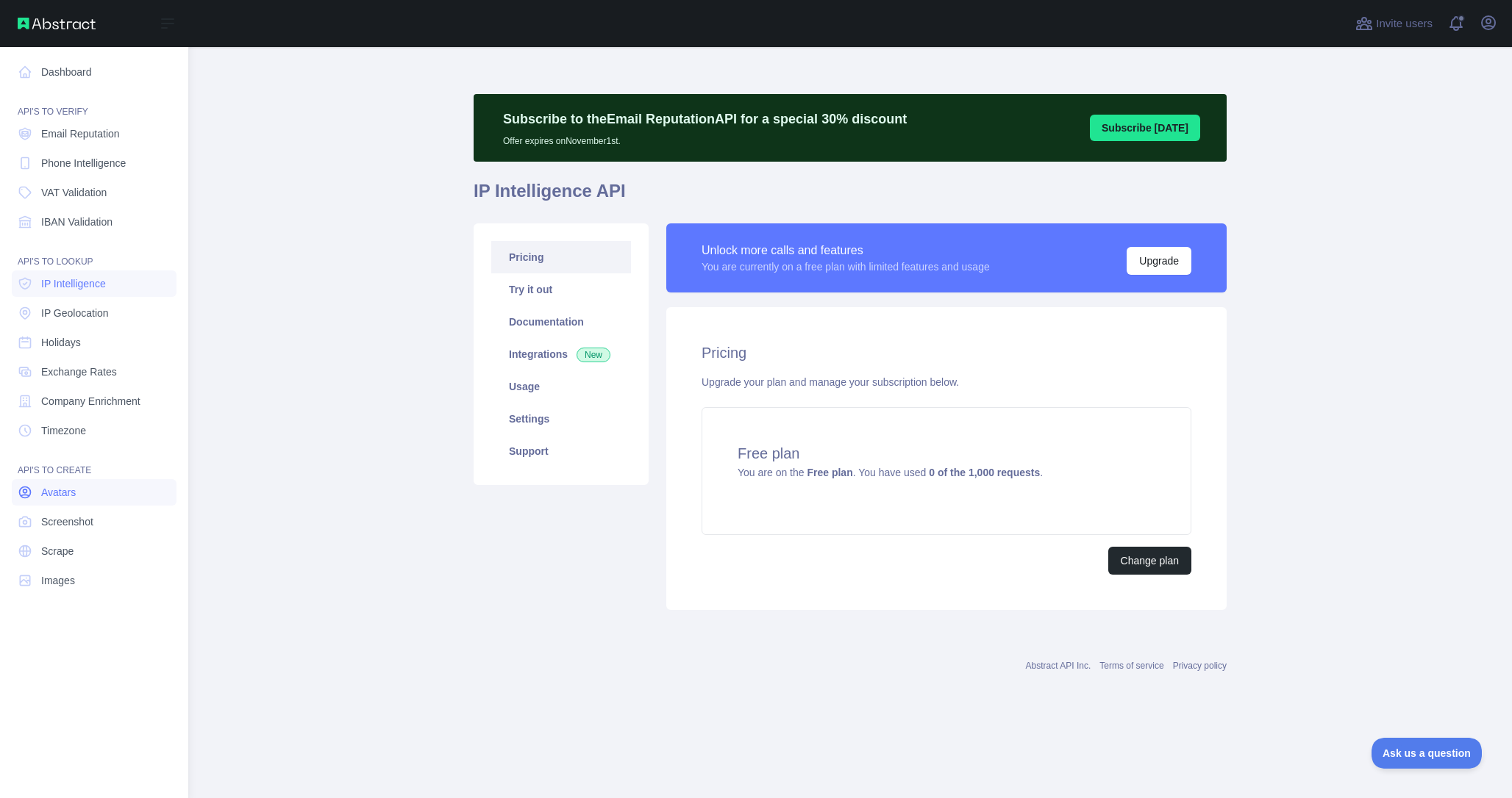
click at [76, 494] on span "Avatars" at bounding box center [58, 493] width 35 height 15
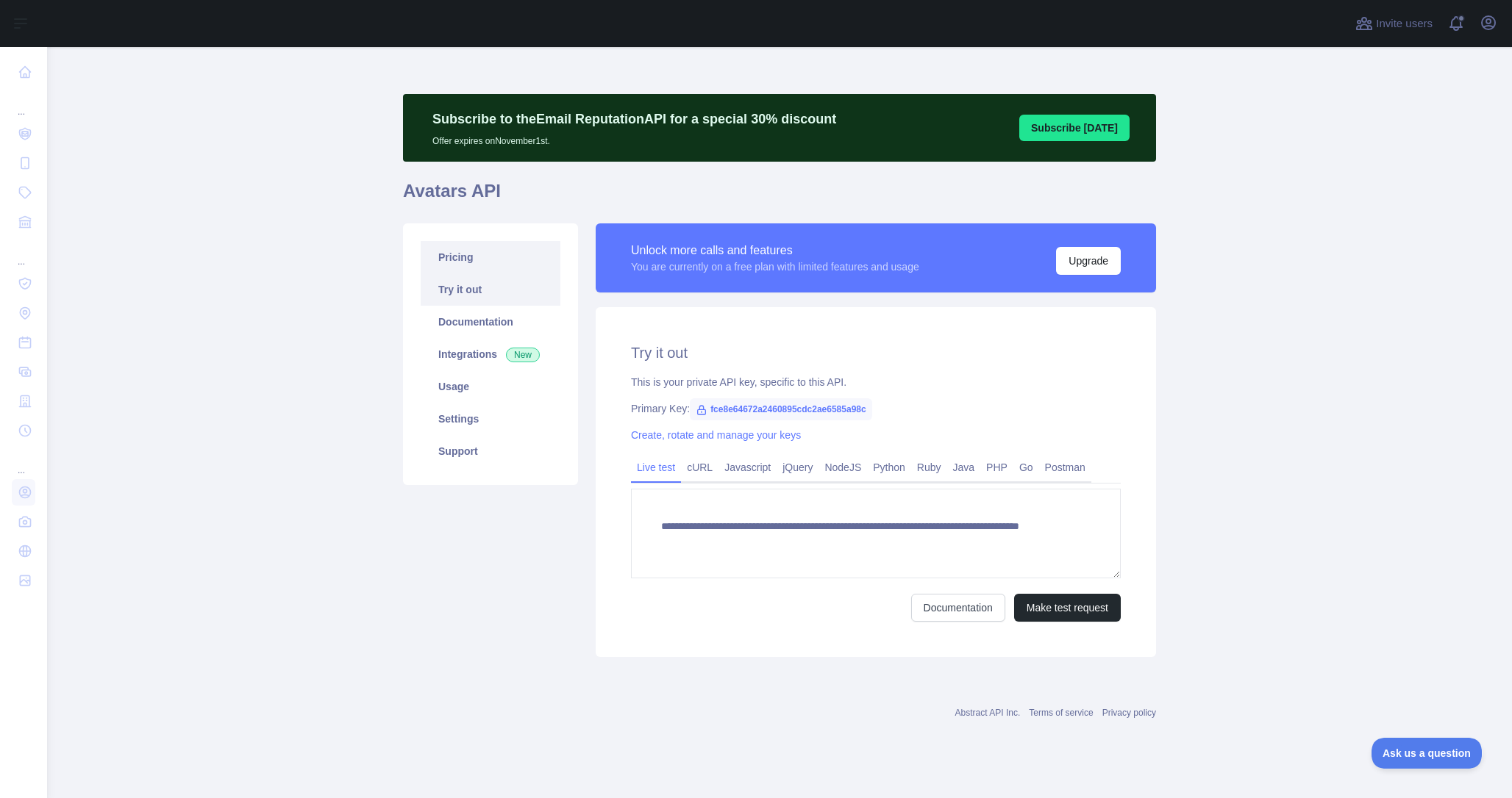
click at [512, 256] on link "Pricing" at bounding box center [490, 258] width 139 height 33
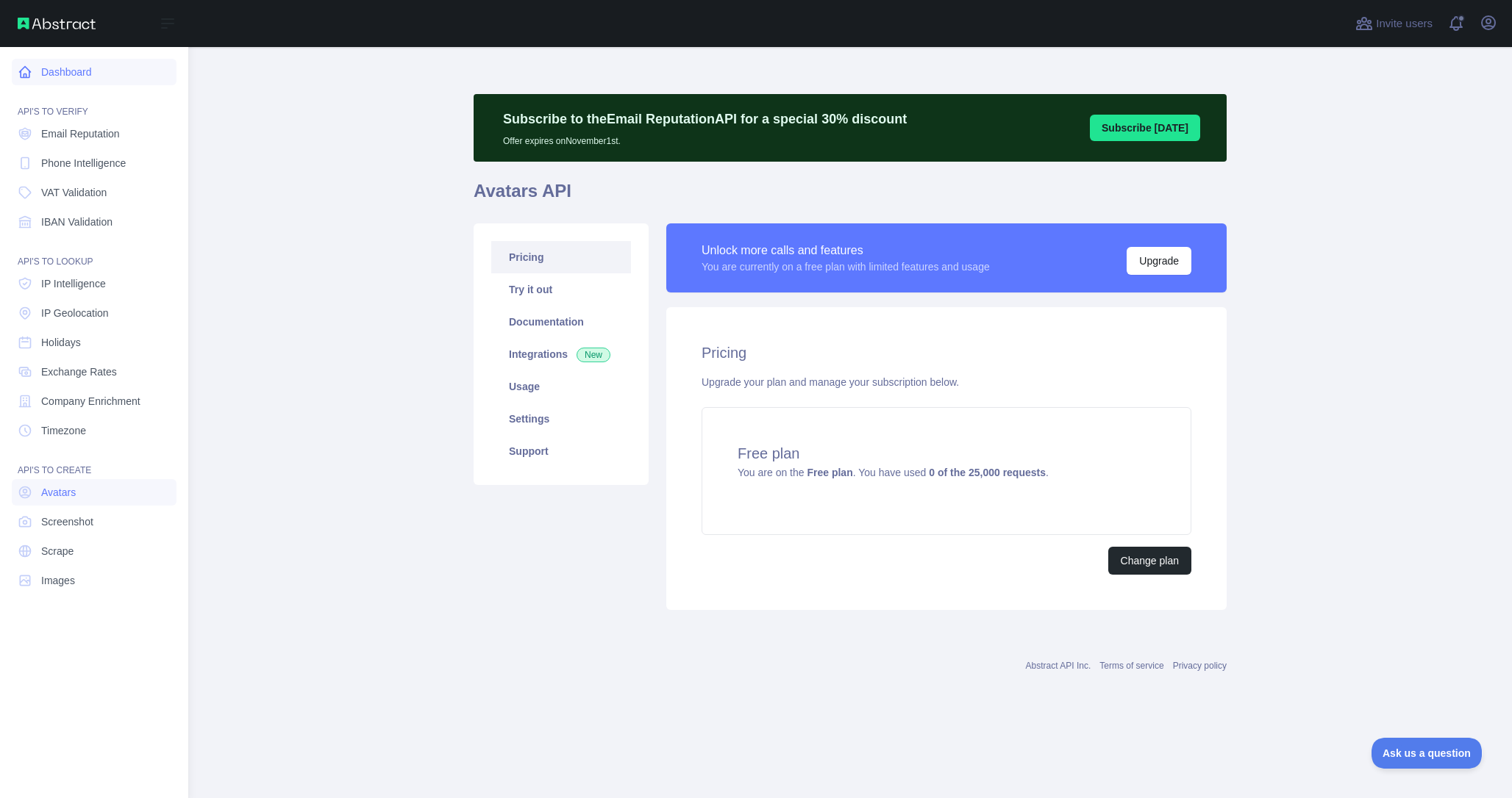
click at [32, 72] on icon at bounding box center [25, 72] width 15 height 15
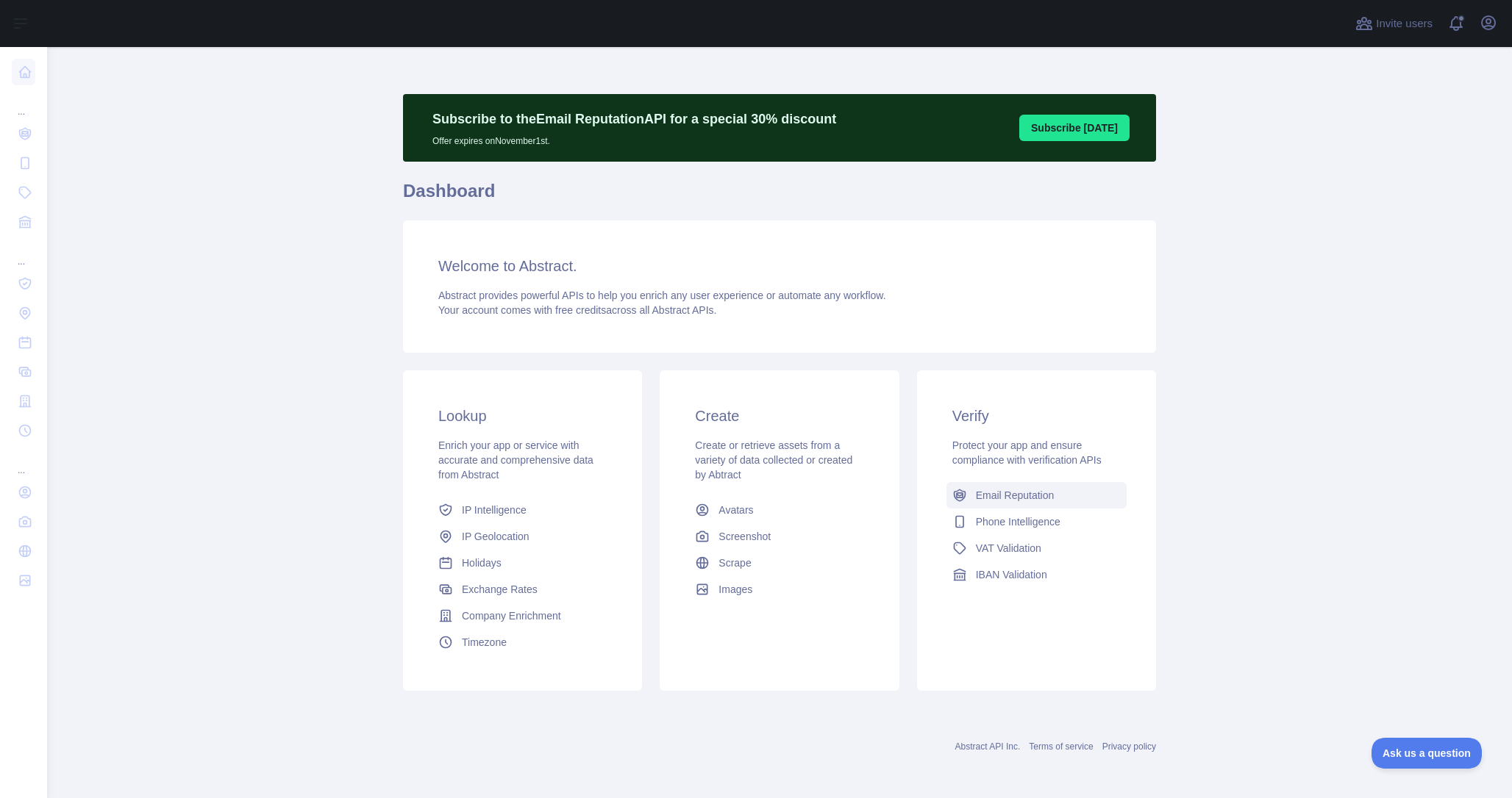
click at [1004, 501] on span "Email Reputation" at bounding box center [1015, 496] width 78 height 15
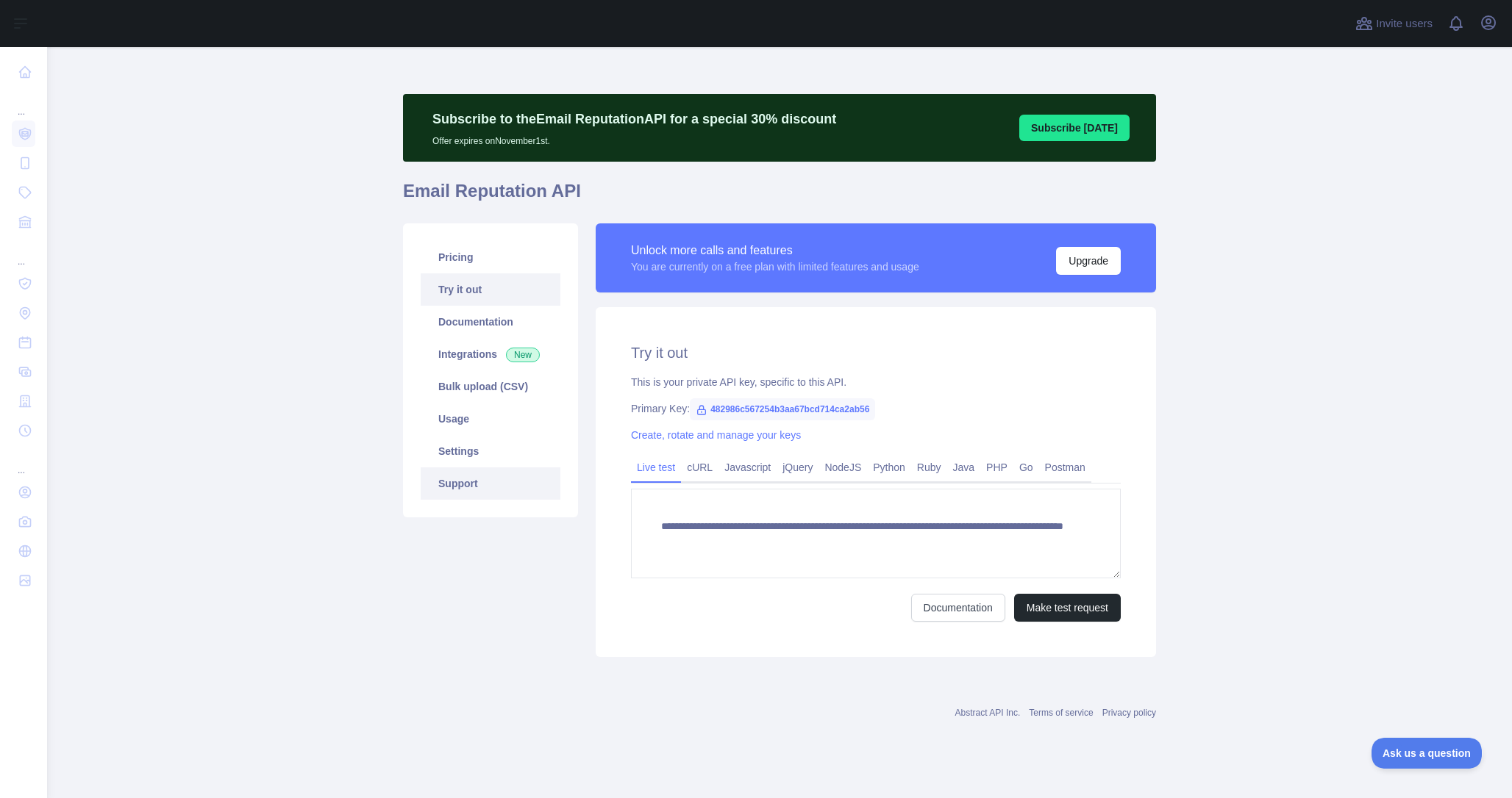
click at [456, 476] on link "Support" at bounding box center [490, 484] width 139 height 33
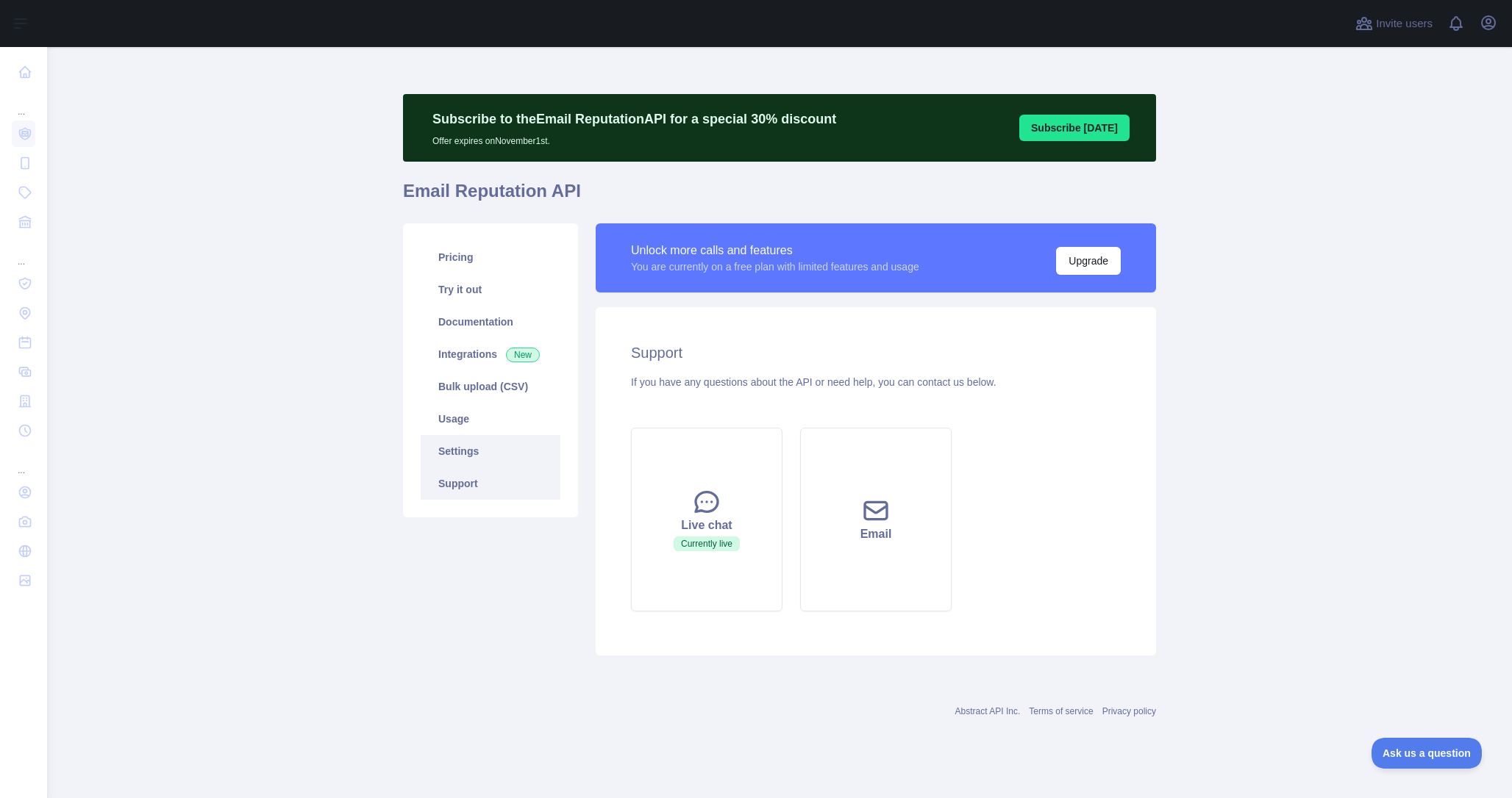
click at [462, 453] on link "Settings" at bounding box center [490, 452] width 139 height 33
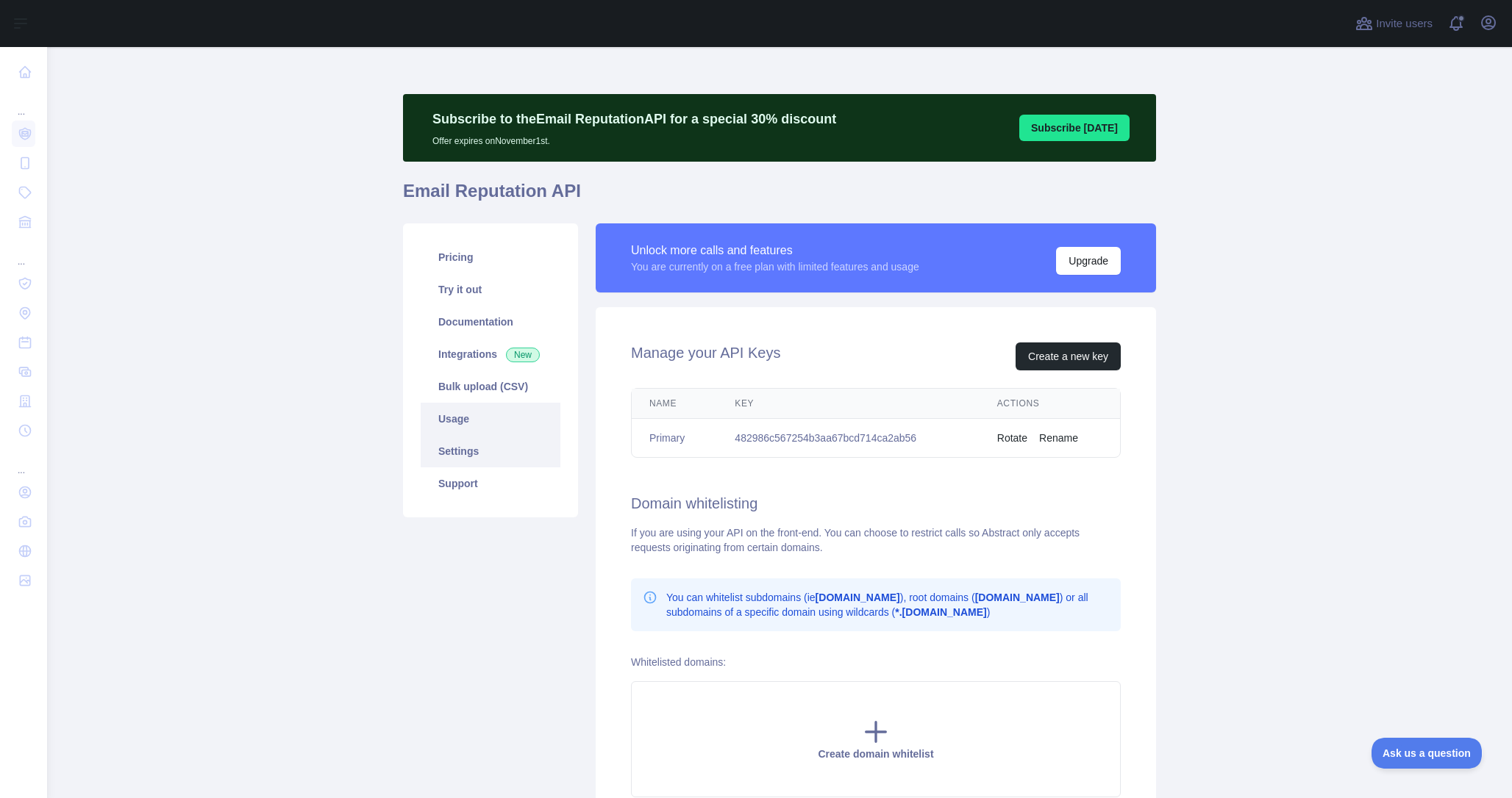
click at [464, 425] on link "Usage" at bounding box center [490, 419] width 139 height 33
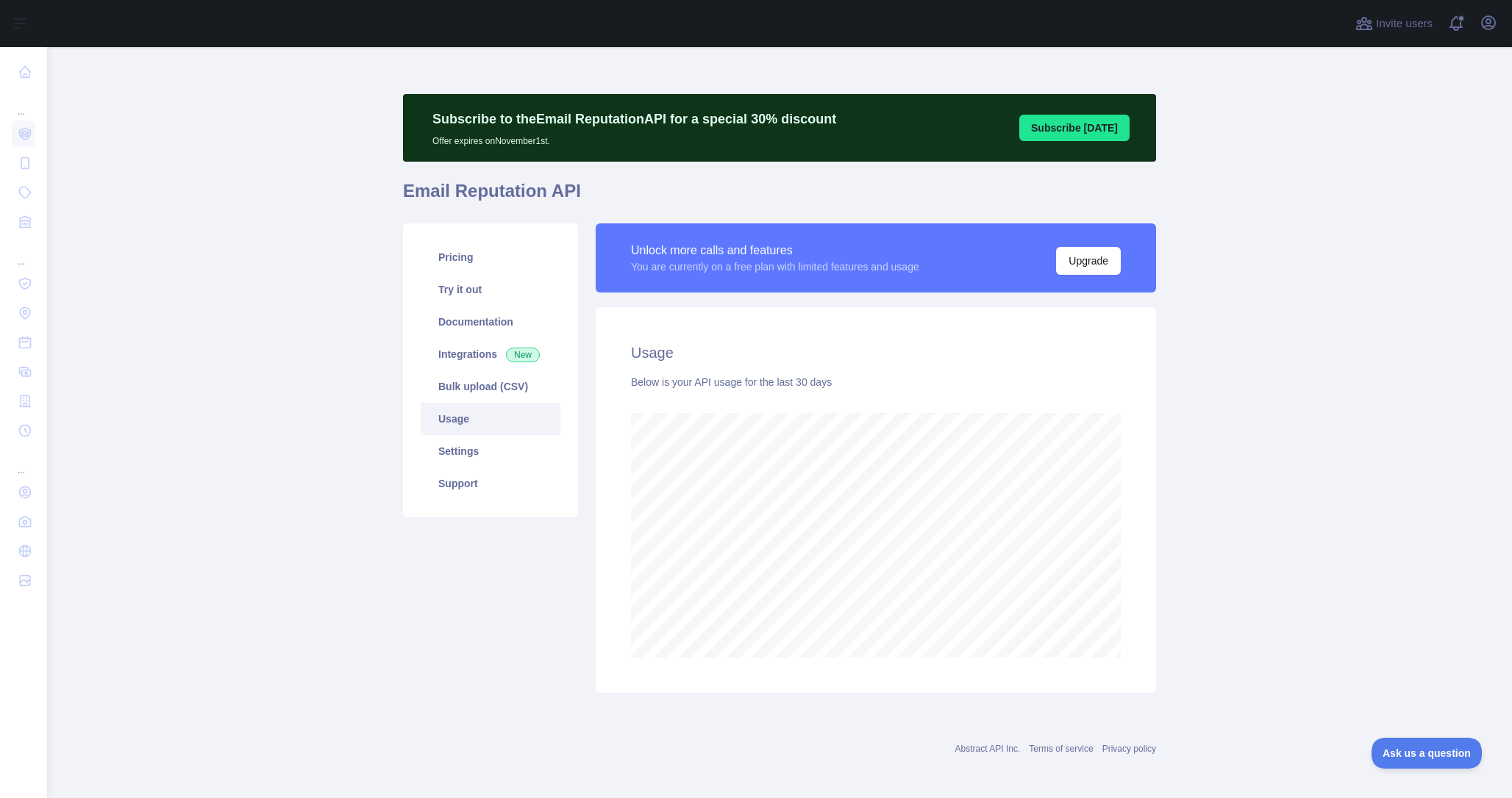
scroll to position [752, 1455]
click at [464, 306] on link "Documentation" at bounding box center [490, 322] width 139 height 33
click at [458, 331] on link "Documentation" at bounding box center [490, 322] width 139 height 33
click at [475, 245] on link "Pricing" at bounding box center [490, 258] width 139 height 33
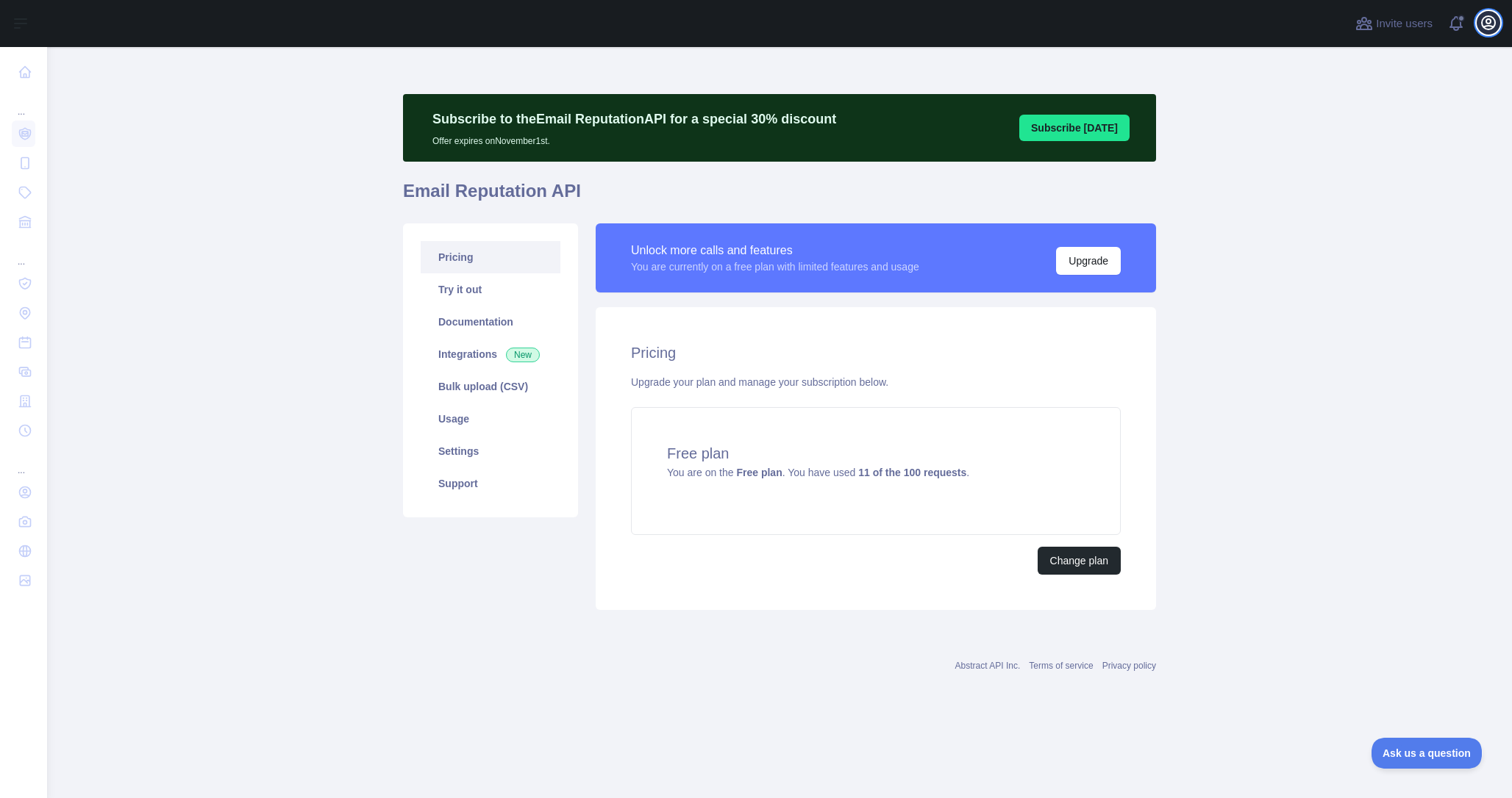
click at [1496, 31] on icon "button" at bounding box center [1488, 22] width 17 height 17
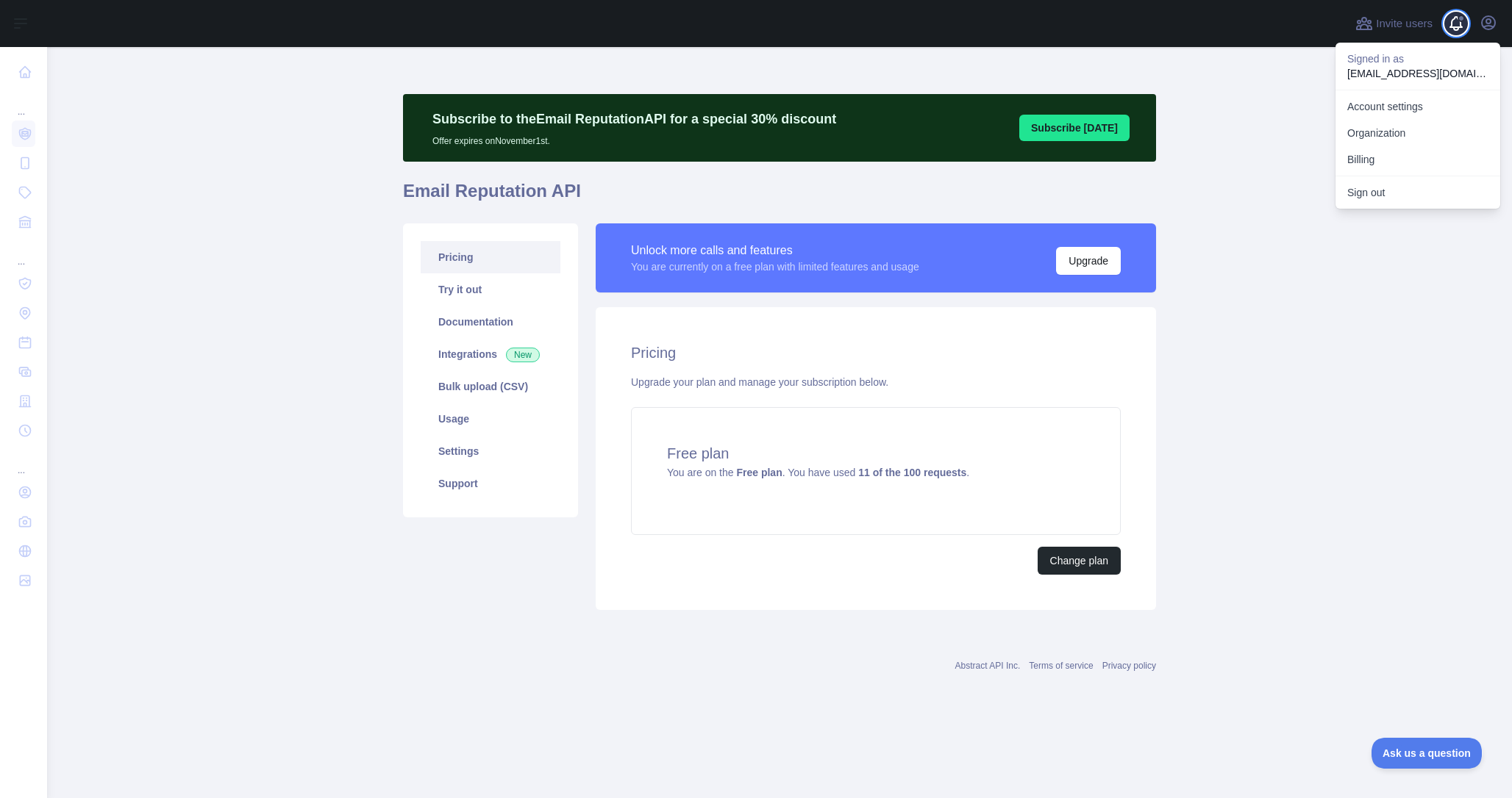
click at [1464, 26] on span at bounding box center [1462, 24] width 29 height 47
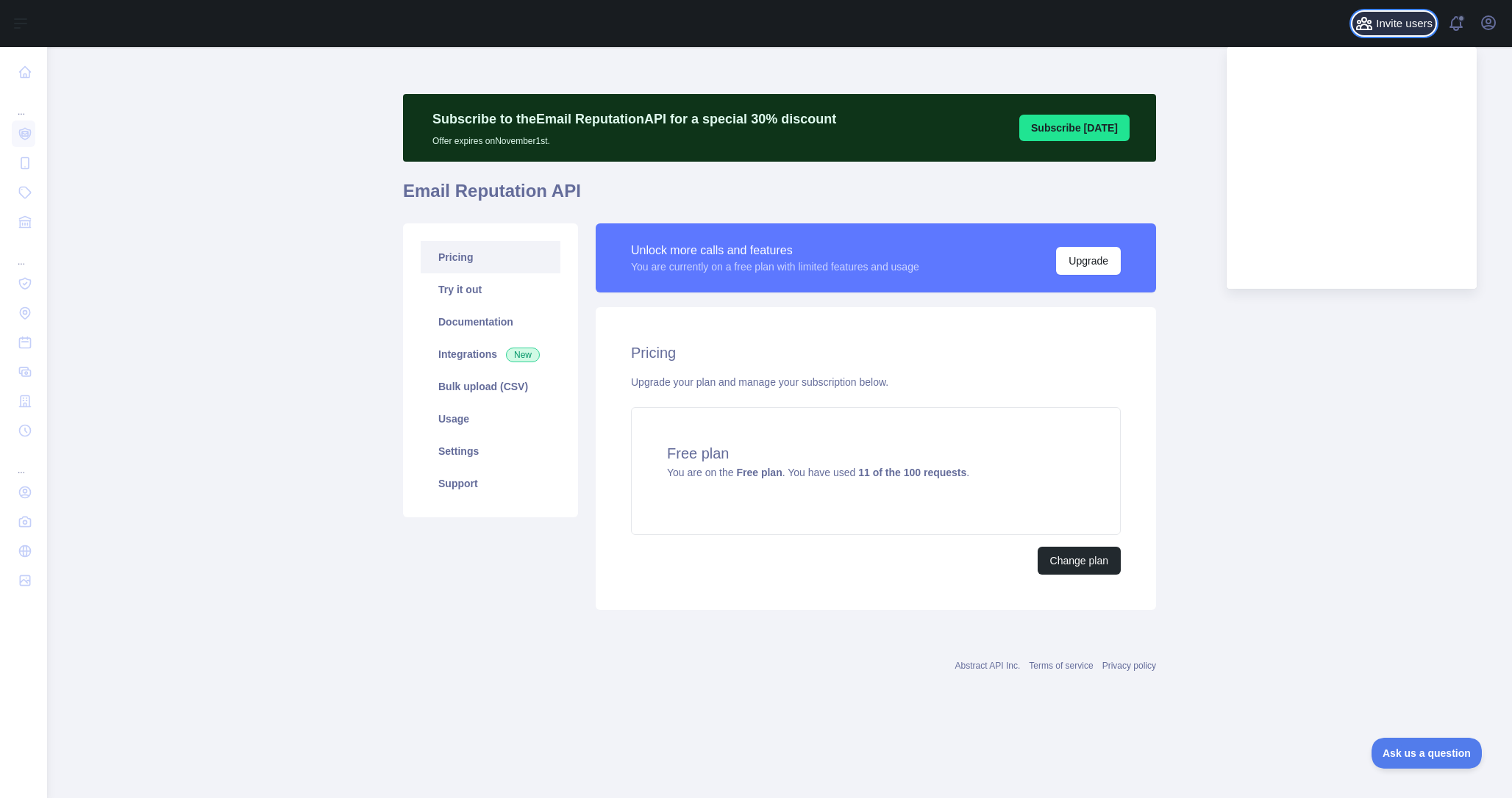
drag, startPoint x: 1389, startPoint y: 31, endPoint x: 1416, endPoint y: 28, distance: 27.2
click at [1416, 28] on span "Invite users" at bounding box center [1404, 24] width 57 height 17
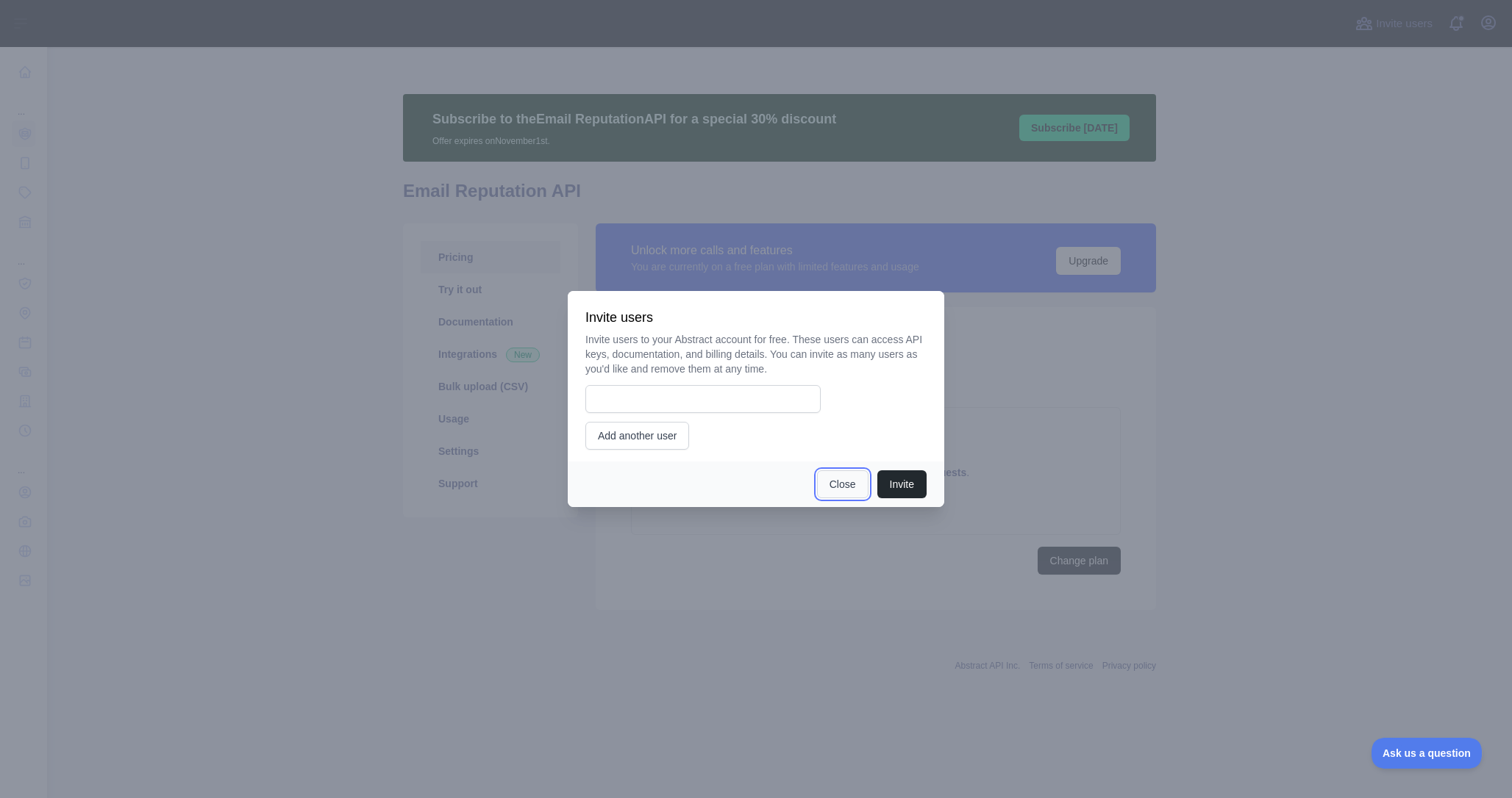
click at [839, 481] on button "Close" at bounding box center [843, 485] width 51 height 28
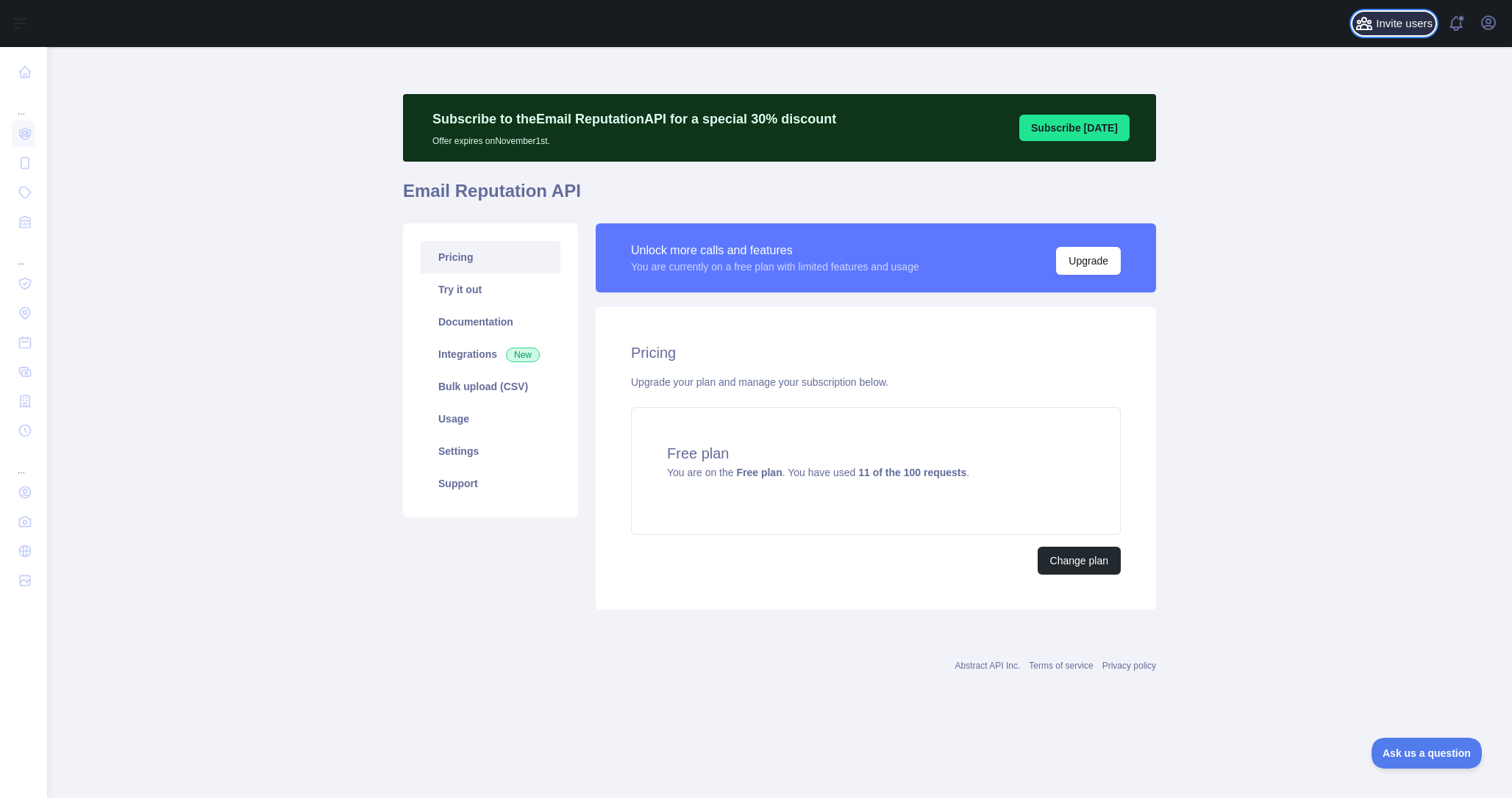
click at [1417, 24] on span "Invite users" at bounding box center [1404, 24] width 57 height 17
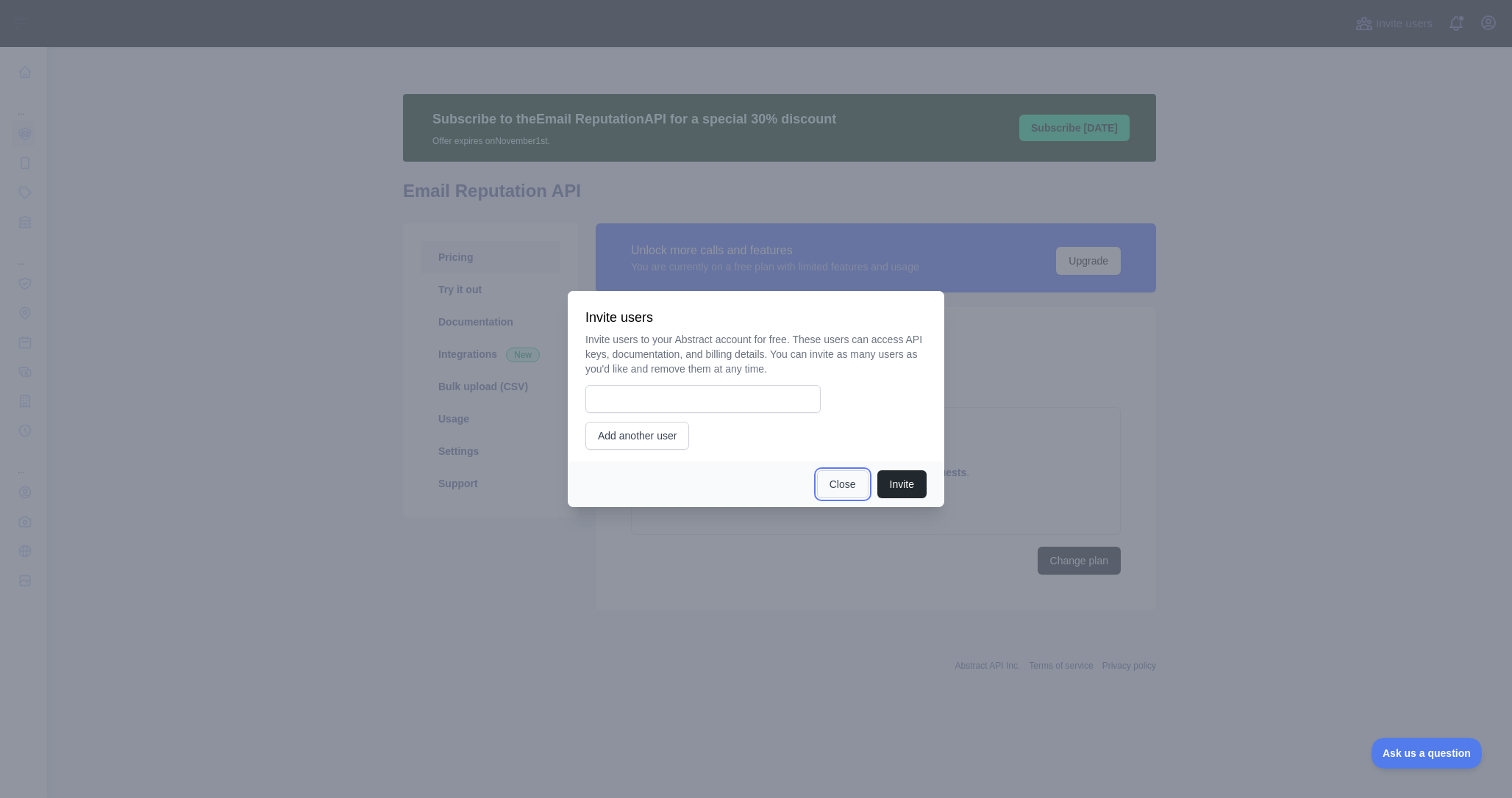
click at [835, 493] on button "Close" at bounding box center [843, 485] width 51 height 28
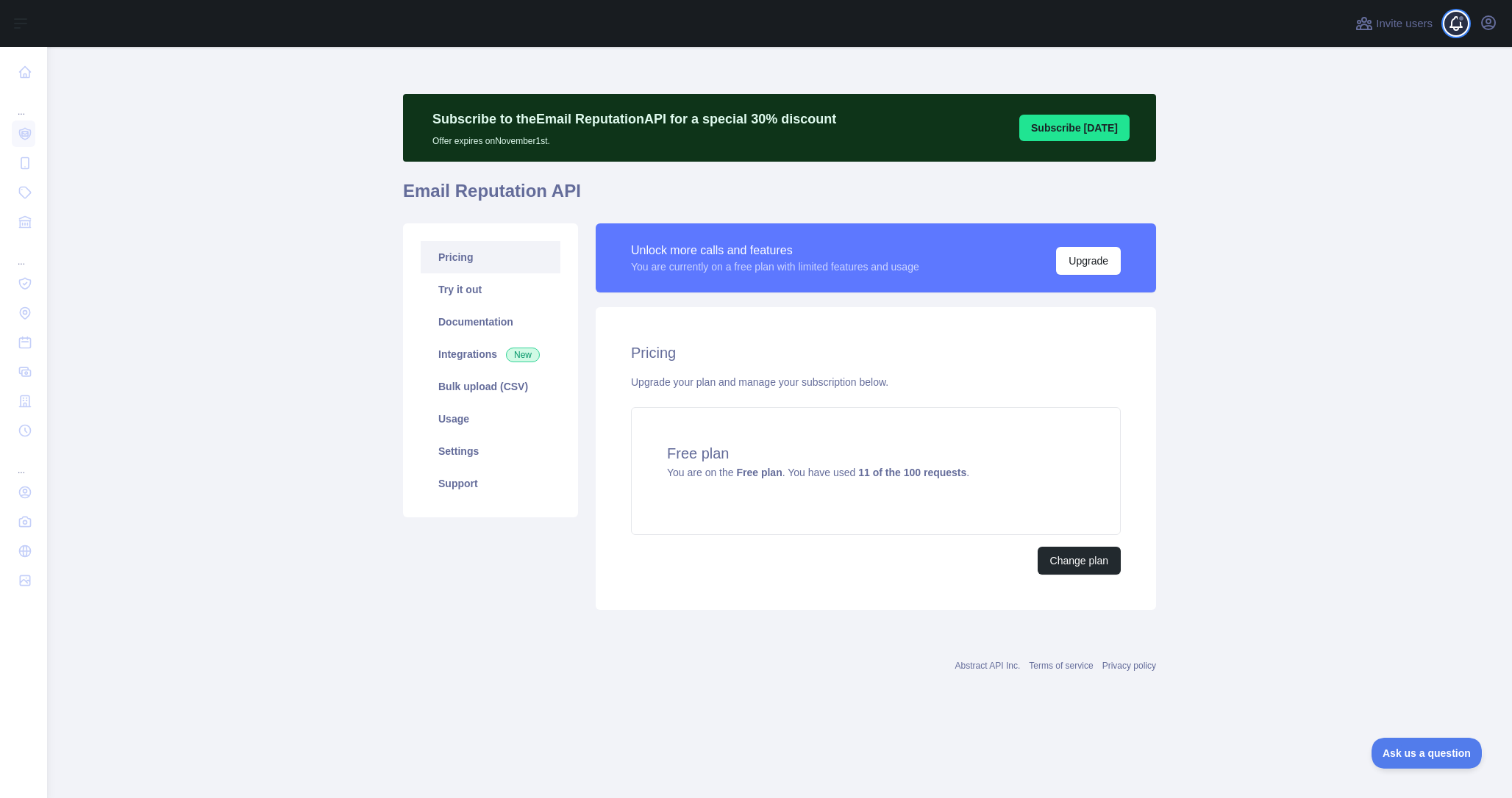
click at [1465, 28] on span at bounding box center [1462, 24] width 29 height 47
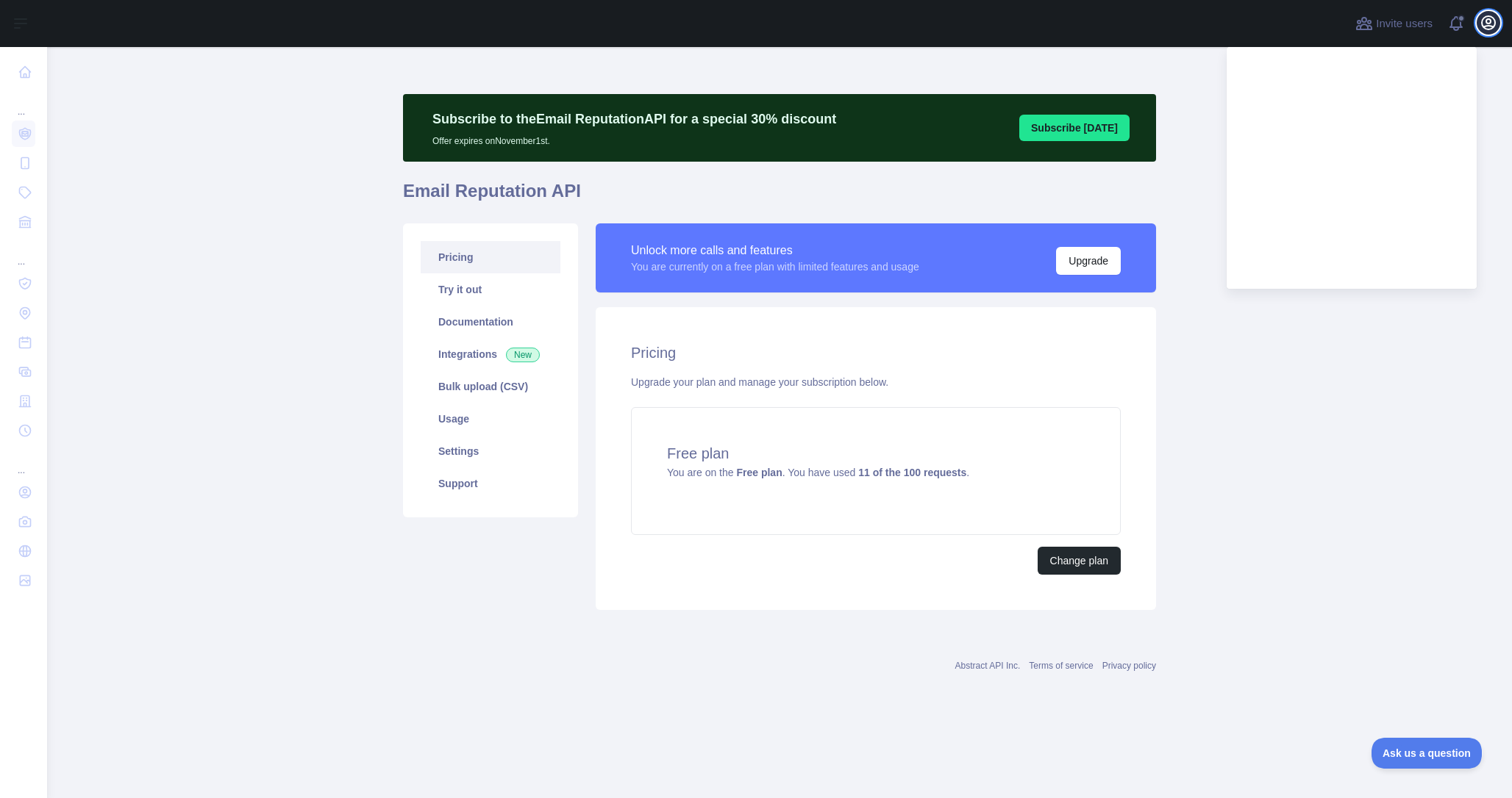
click at [1477, 25] on button "Open user menu" at bounding box center [1489, 23] width 24 height 24
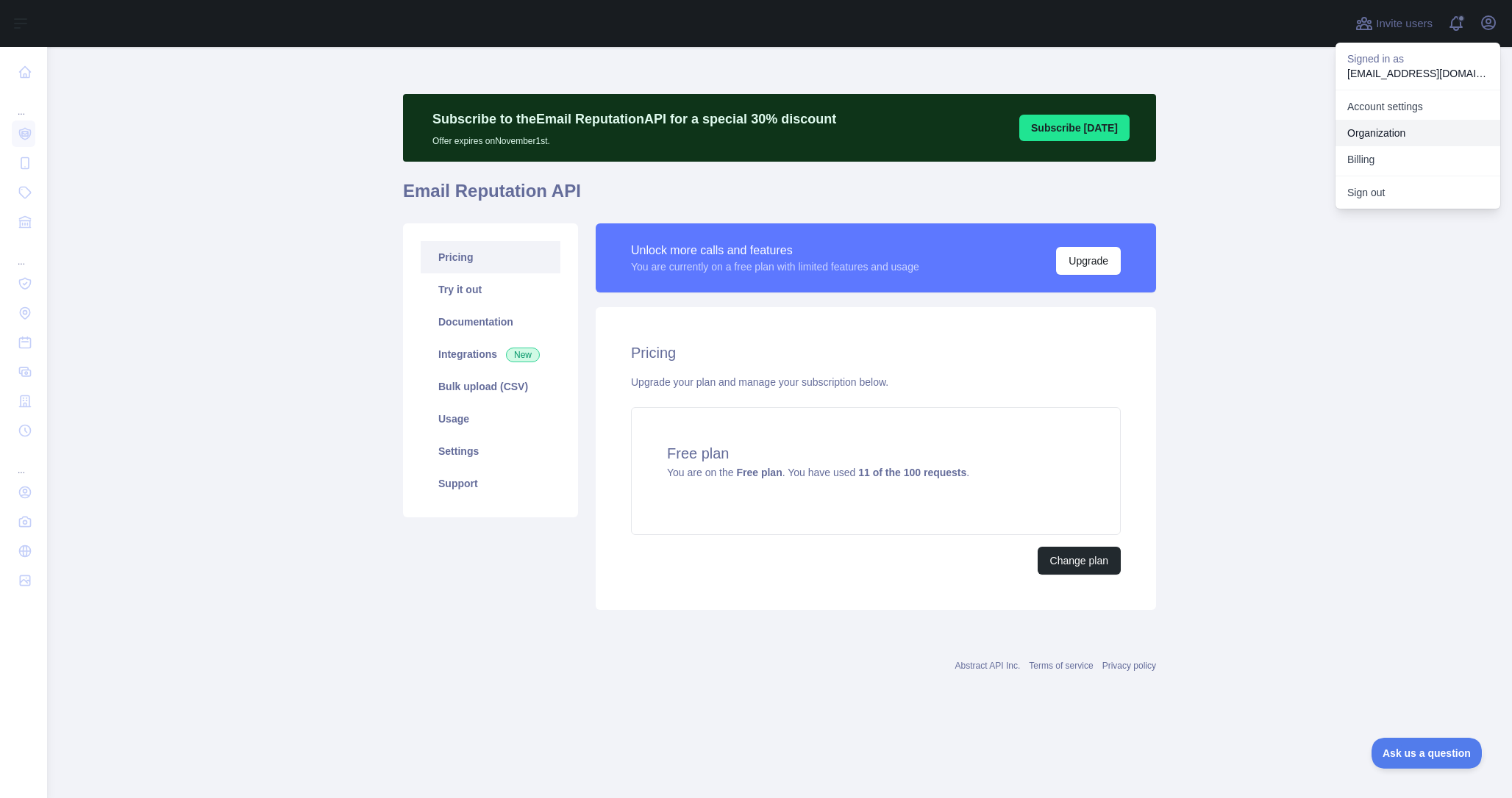
click at [1389, 124] on link "Organization" at bounding box center [1418, 133] width 165 height 26
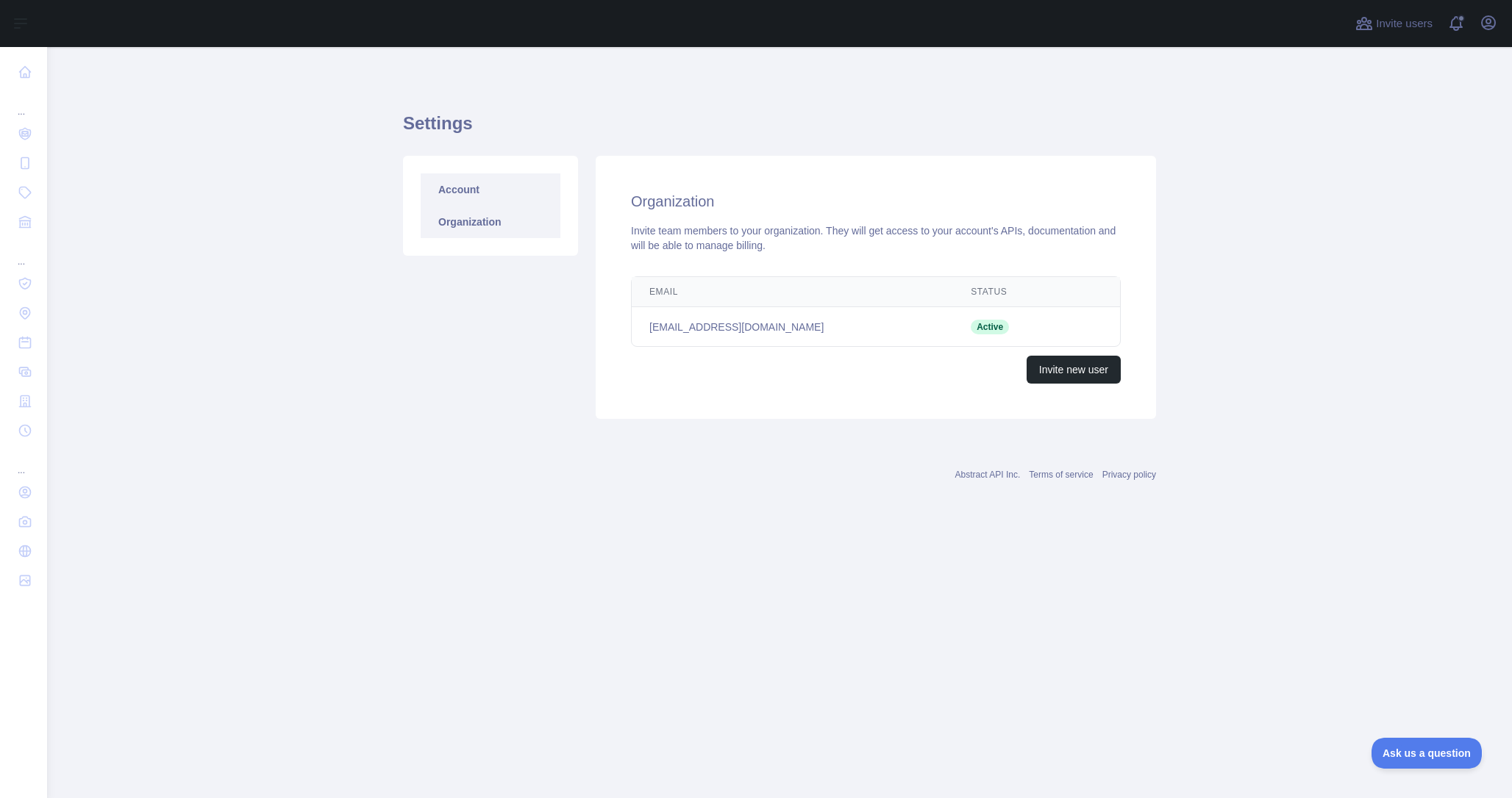
click at [464, 204] on link "Account" at bounding box center [490, 189] width 139 height 33
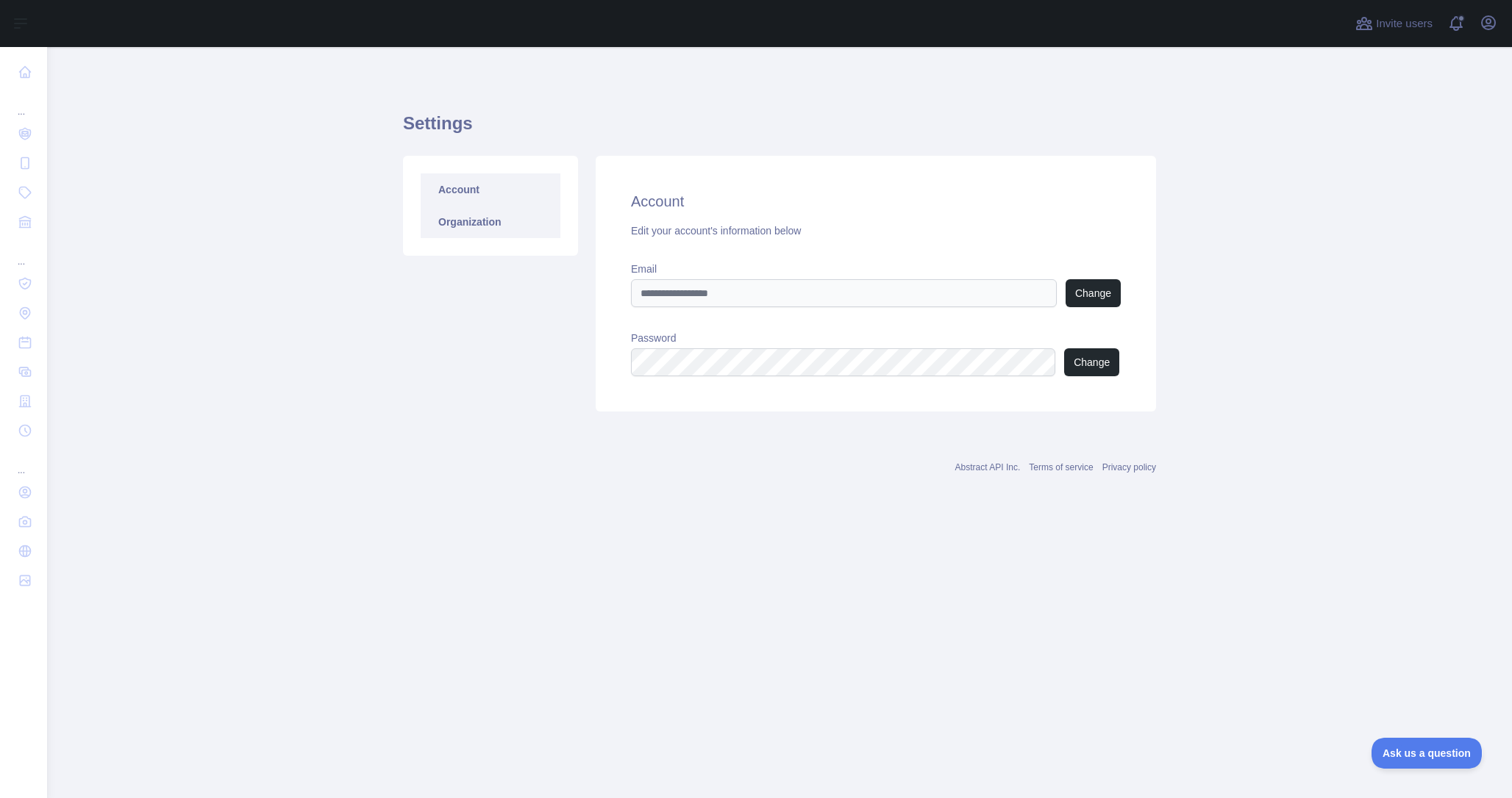
click at [479, 217] on link "Organization" at bounding box center [490, 222] width 139 height 33
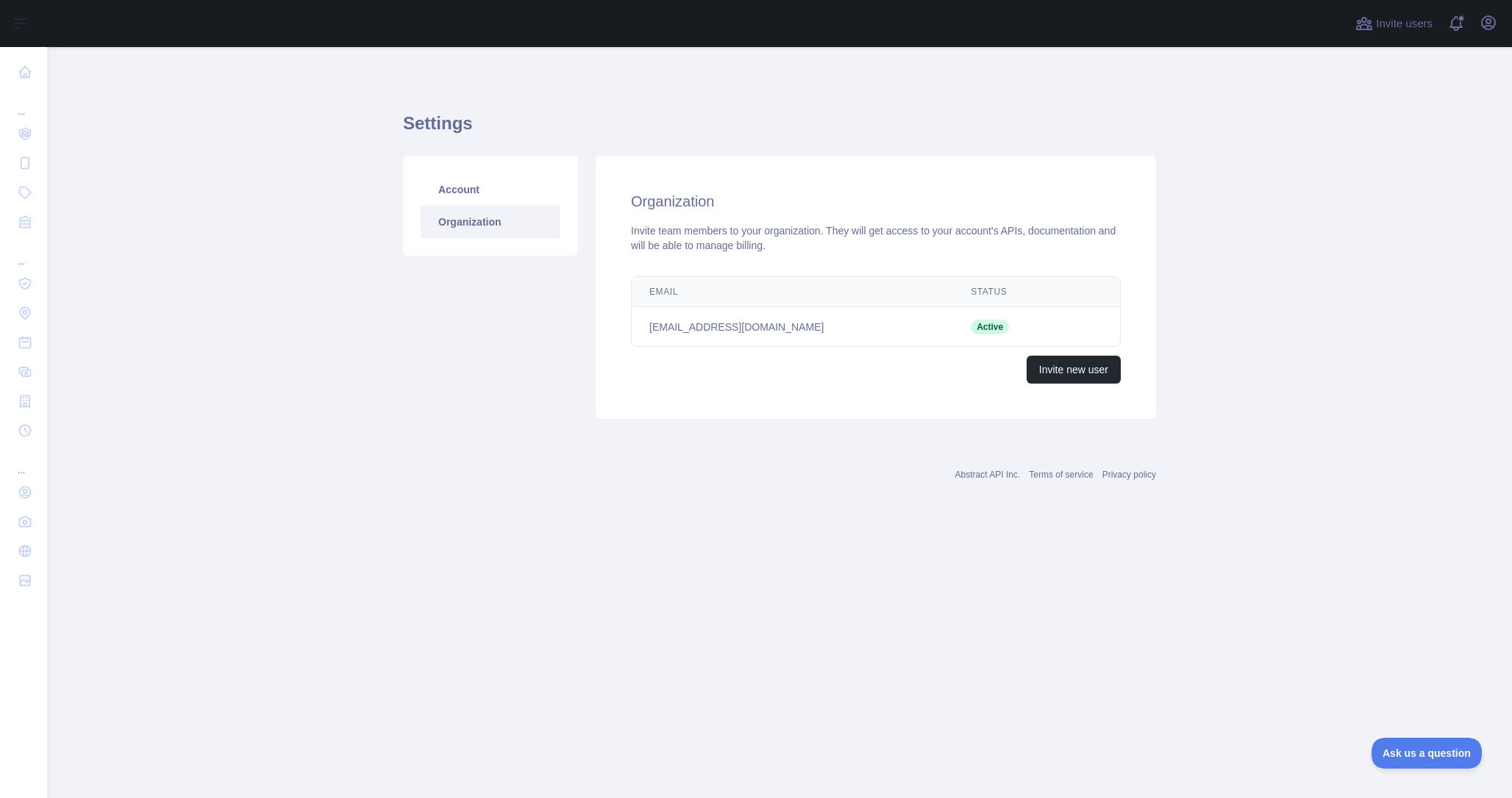
click at [1497, 36] on div "Invite users View notifications Open user menu" at bounding box center [1426, 24] width 148 height 47
click at [1489, 26] on icon "button" at bounding box center [1488, 23] width 14 height 14
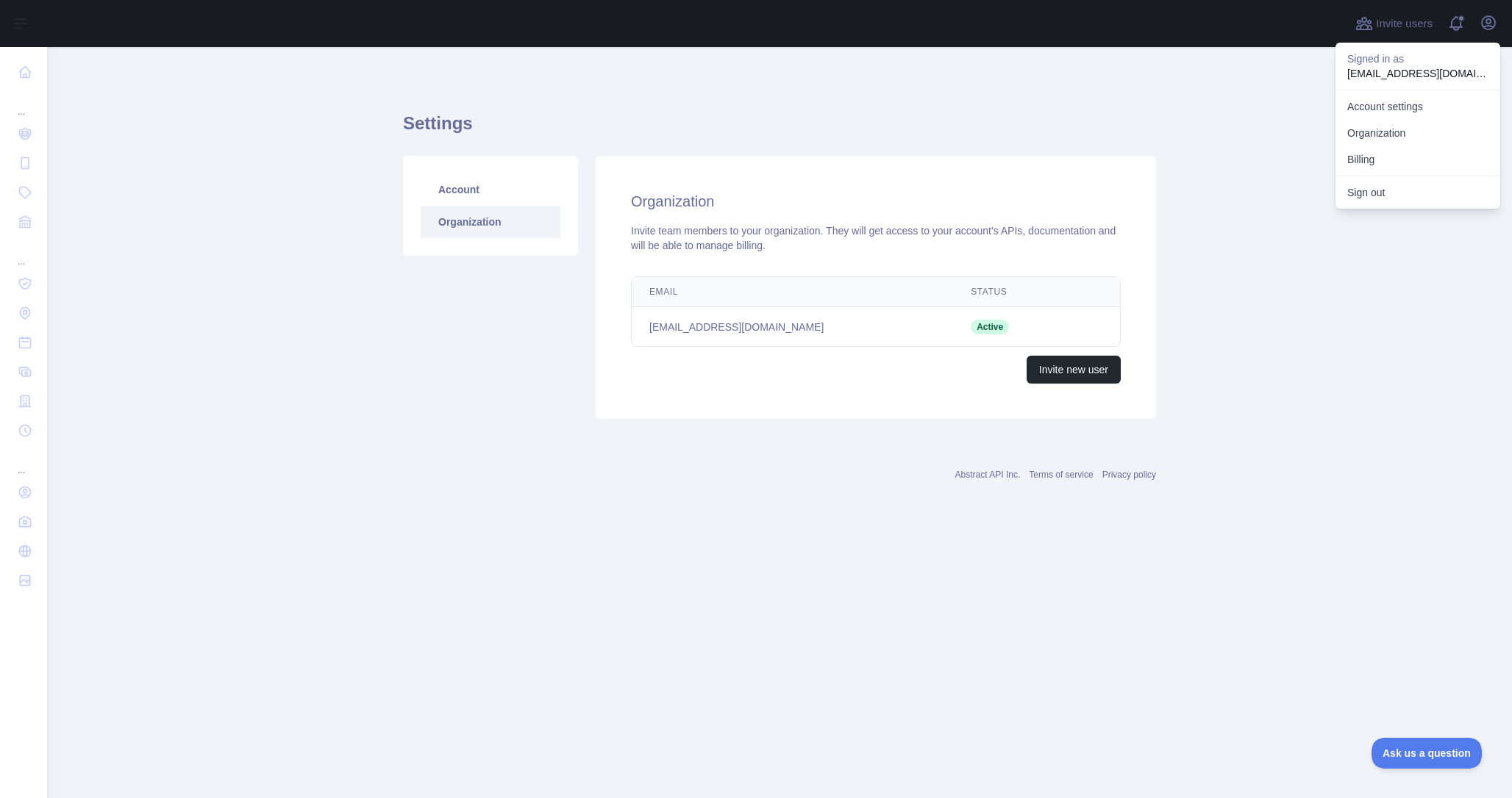
click at [1304, 634] on main "Settings Account Organization Organization Invite team members to your organiza…" at bounding box center [780, 423] width 1466 height 752
